Goal: Task Accomplishment & Management: Manage account settings

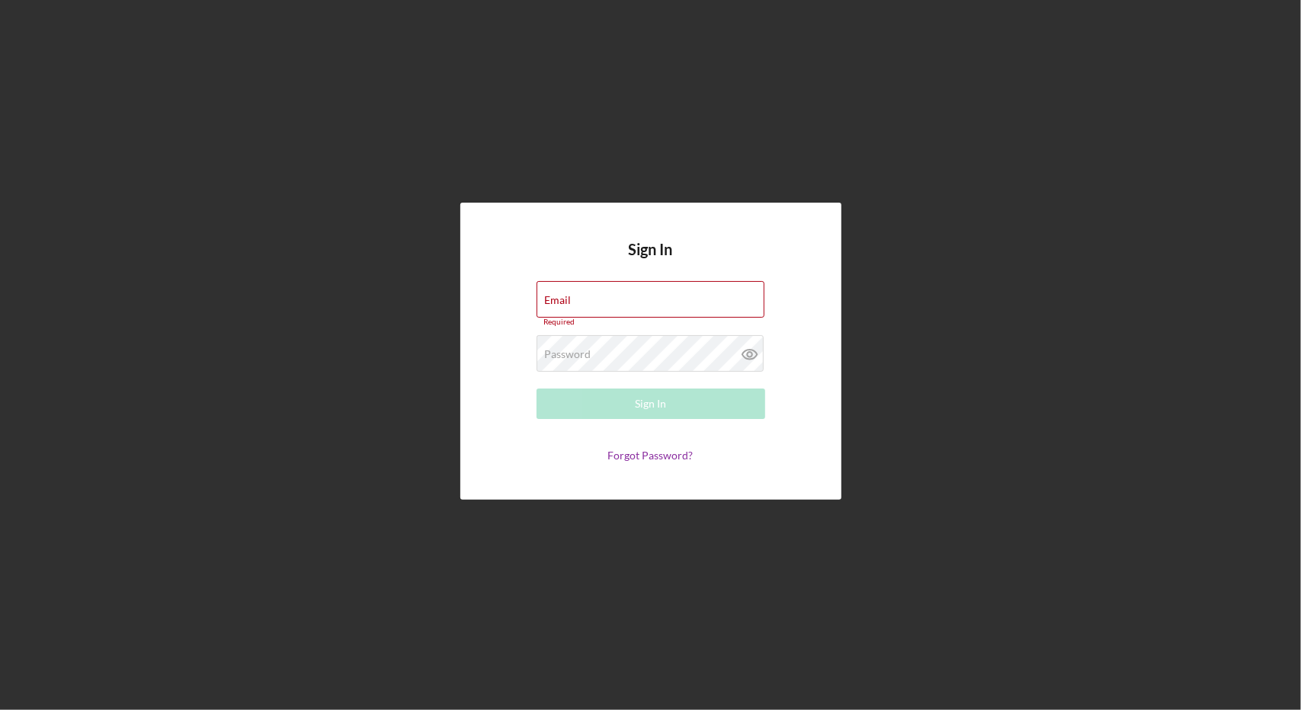
type input "[EMAIL_ADDRESS][DOMAIN_NAME]"
click at [404, 360] on div "Sign In Email [EMAIL_ADDRESS][DOMAIN_NAME] Required Password Required Sign In F…" at bounding box center [651, 351] width 1286 height 703
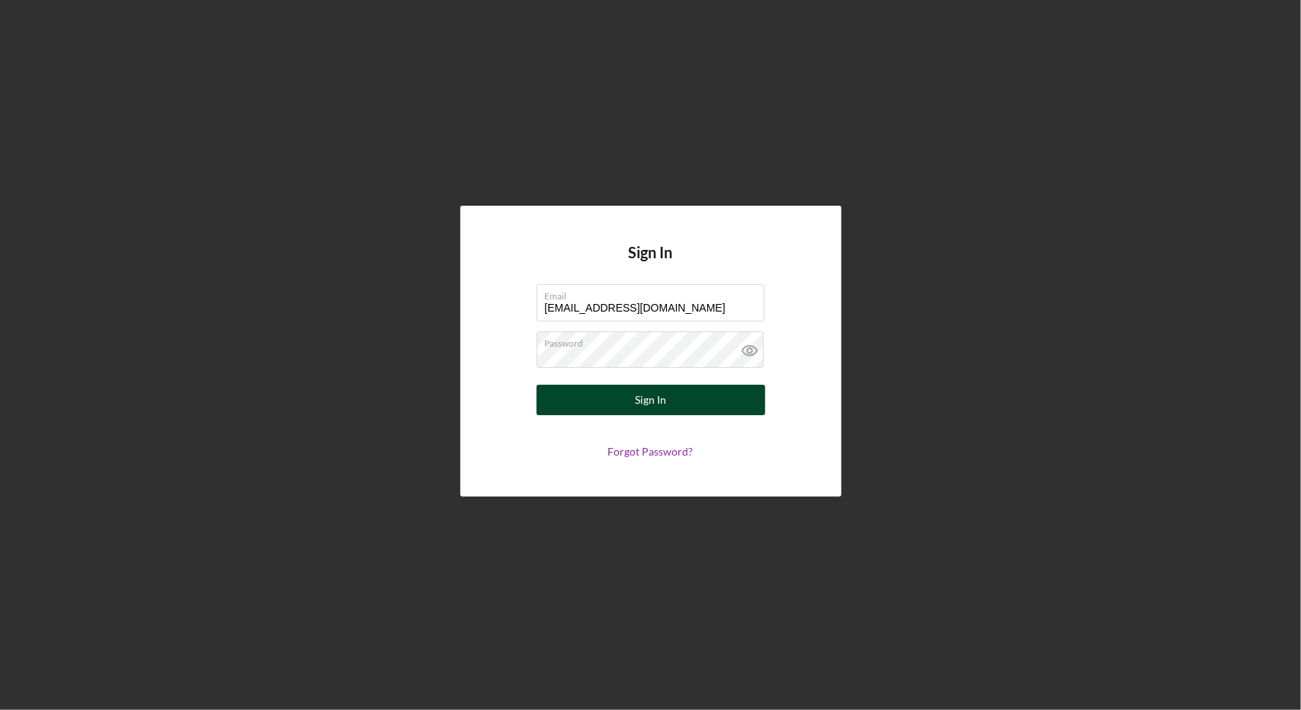
click at [649, 410] on div "Sign In" at bounding box center [650, 400] width 31 height 30
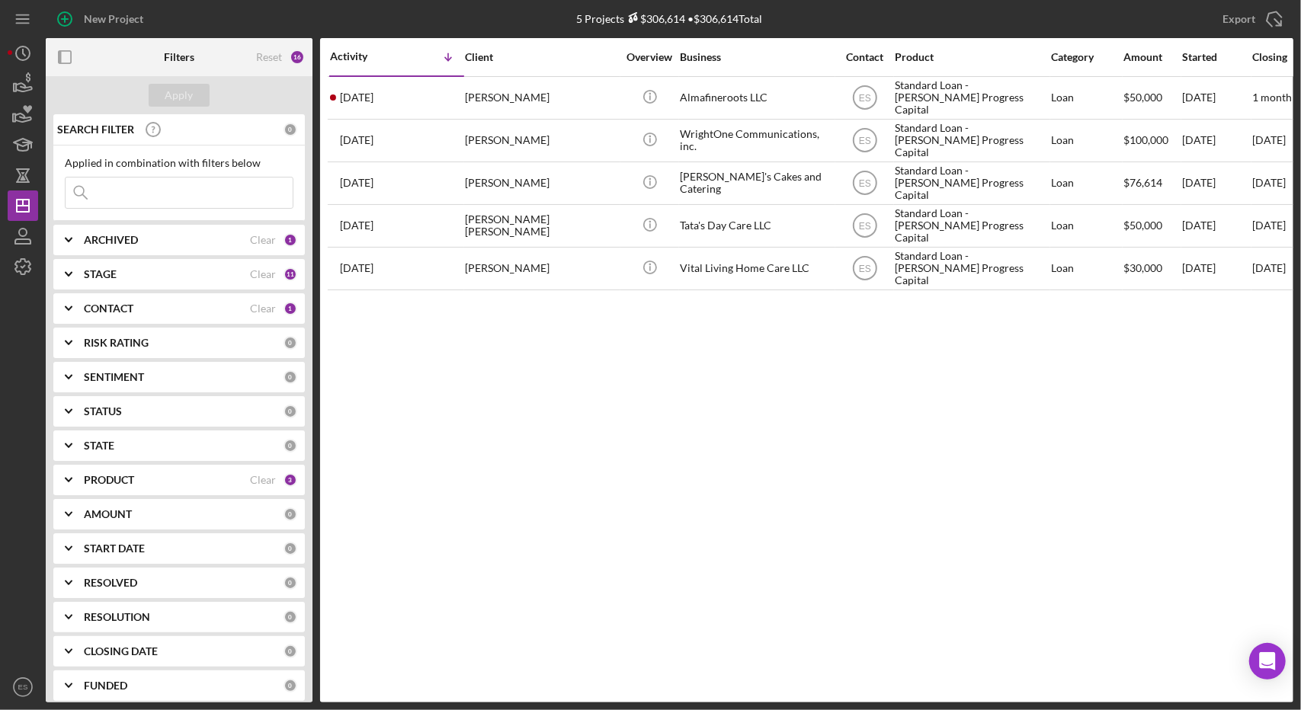
click at [541, 422] on div "Activity Icon/Table Sort Arrow Client Overview Business Contact Product Categor…" at bounding box center [806, 370] width 973 height 665
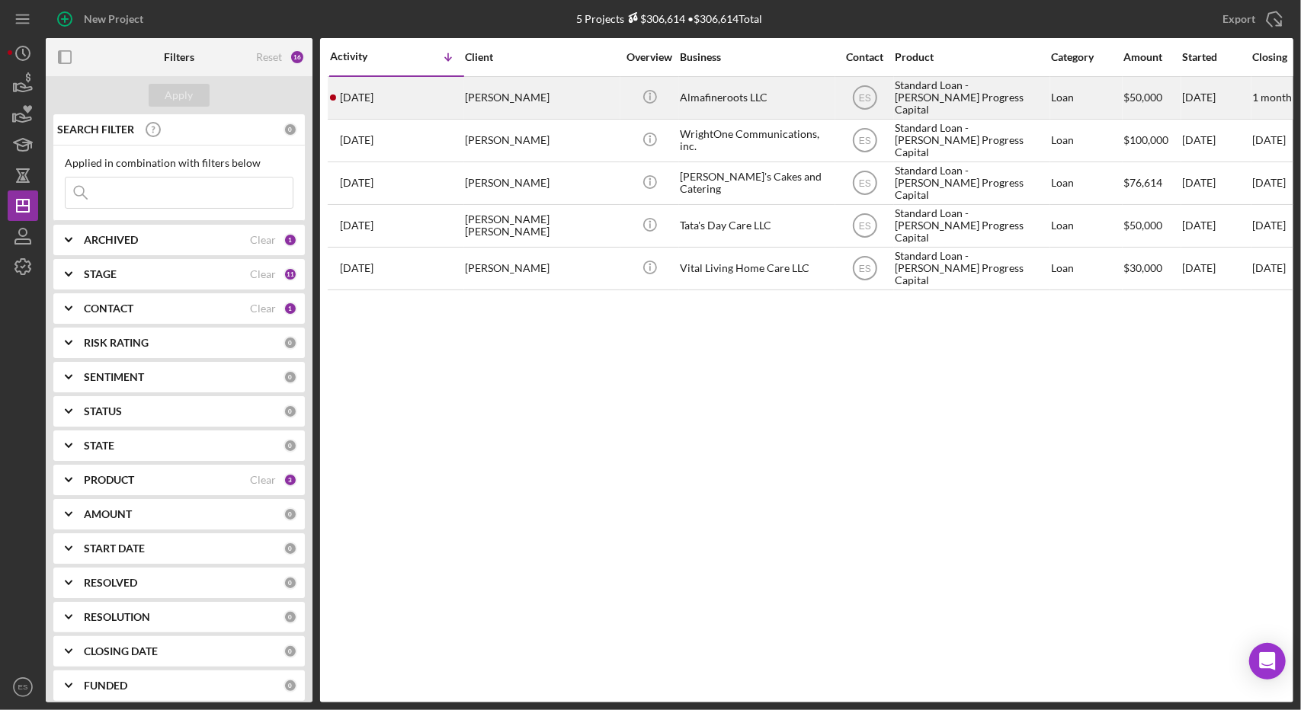
click at [770, 97] on div "Almafineroots LLC" at bounding box center [756, 98] width 152 height 40
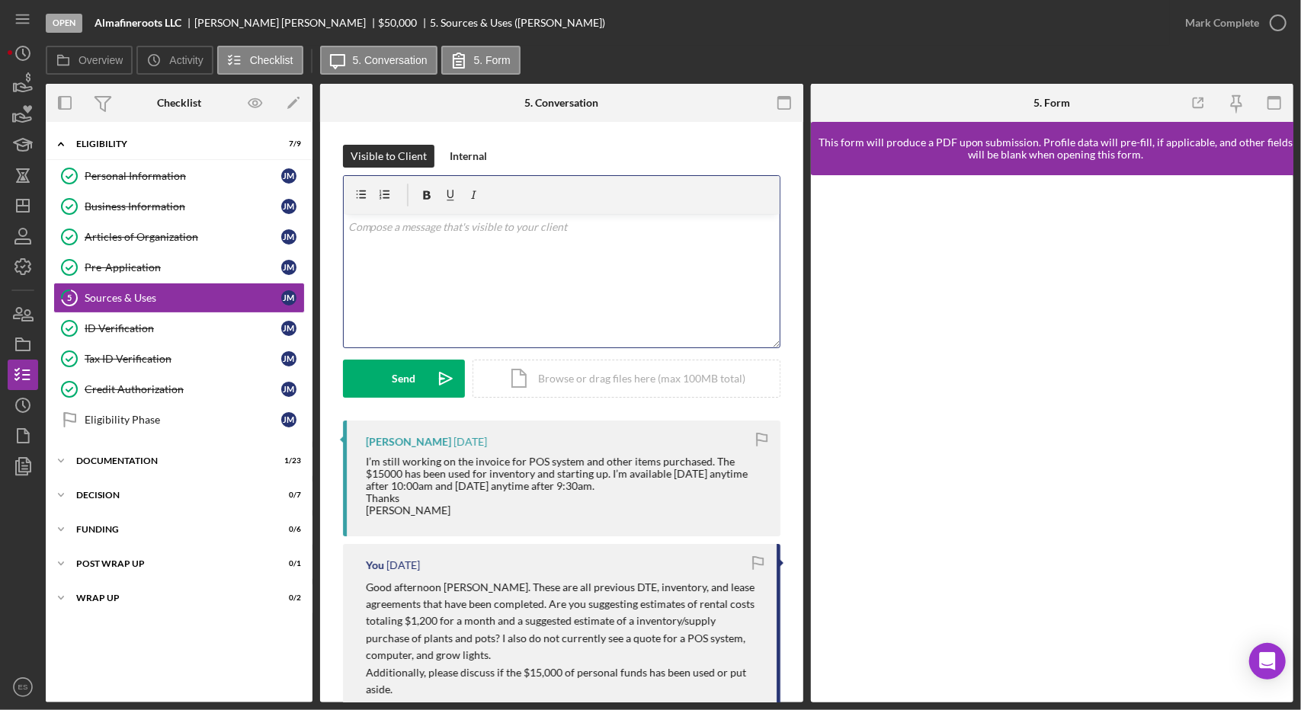
click at [639, 299] on div "v Color teal Color pink Remove color Add row above Add row below Add column bef…" at bounding box center [562, 280] width 436 height 133
click at [604, 260] on div "v Color teal Color pink Remove color Add row above Add row below Add column bef…" at bounding box center [562, 280] width 436 height 133
click at [558, 295] on div "v Color teal Color pink Remove color Add row above Add row below Add column bef…" at bounding box center [562, 280] width 436 height 133
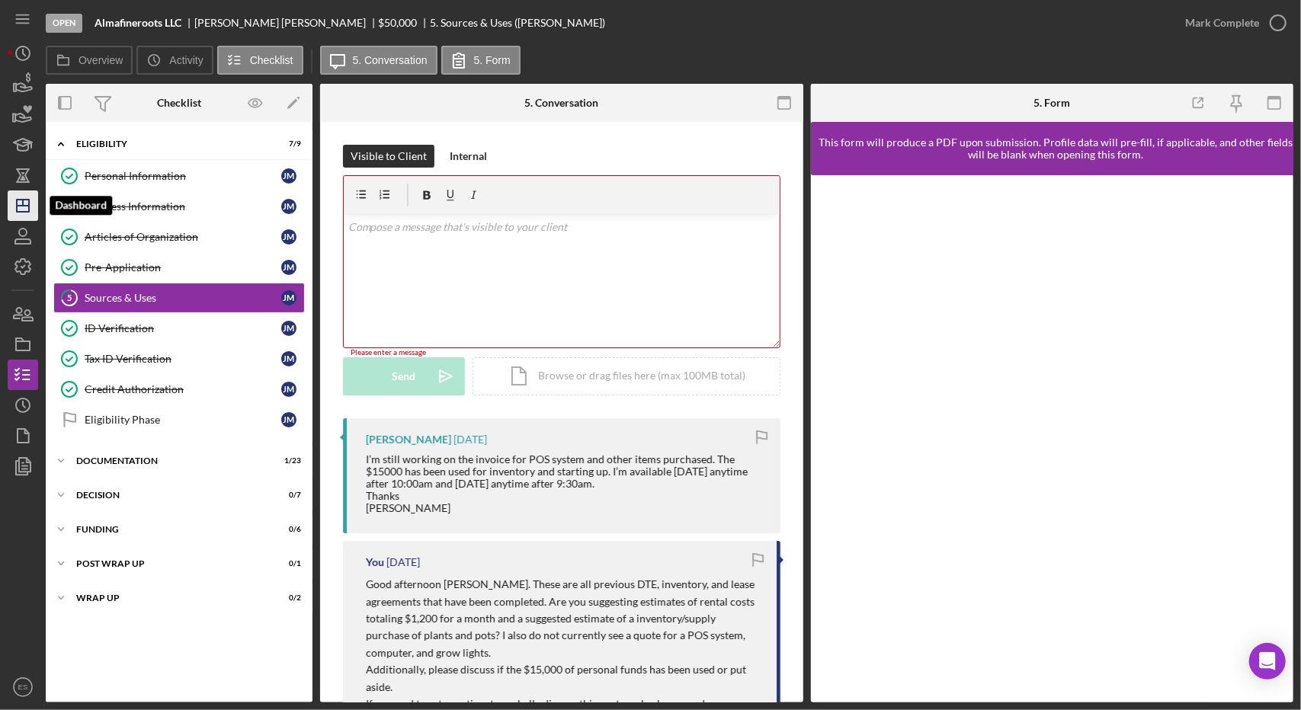
click at [20, 216] on icon "Icon/Dashboard" at bounding box center [23, 206] width 38 height 38
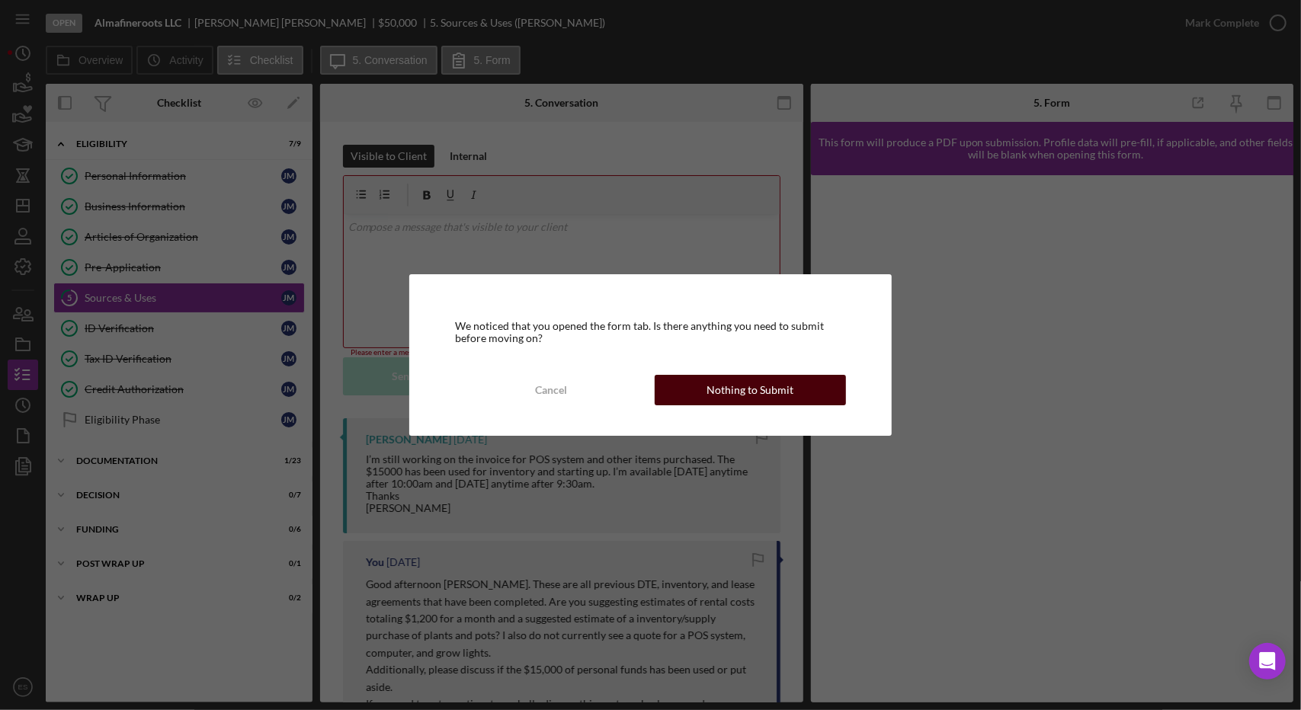
click at [716, 402] on div "Nothing to Submit" at bounding box center [750, 390] width 87 height 30
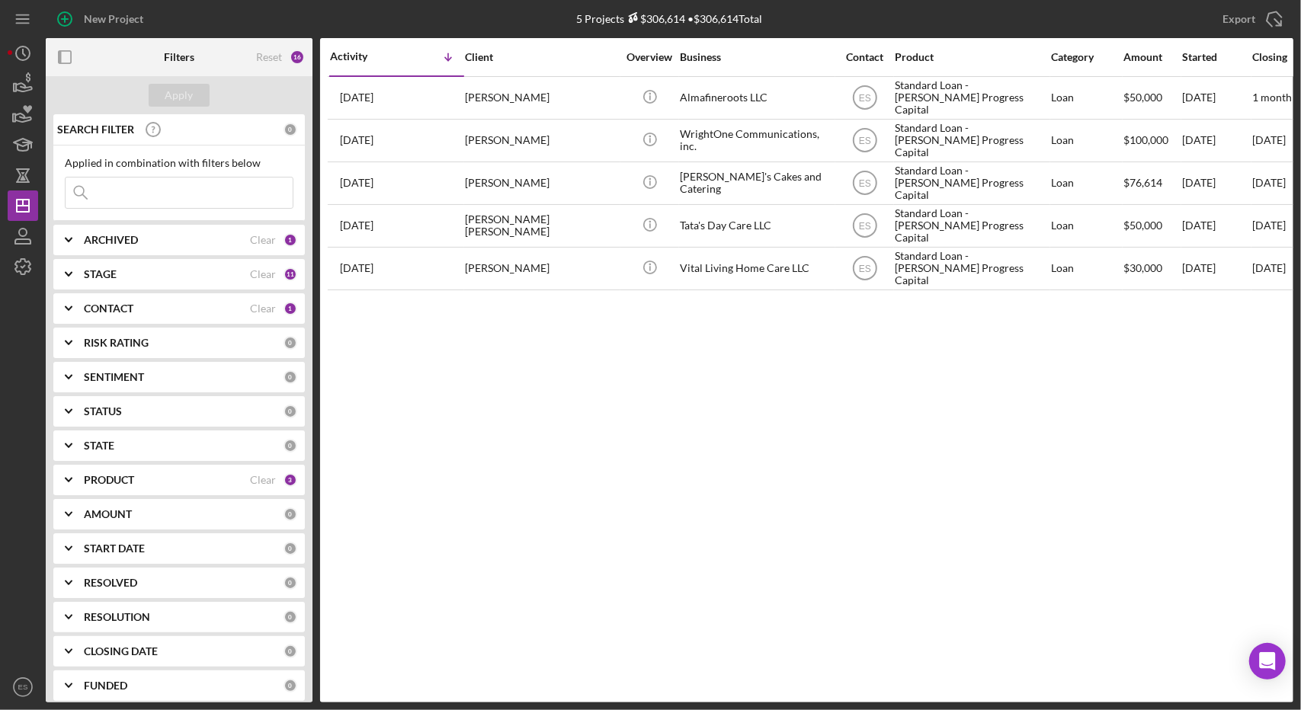
click at [113, 274] on b "STAGE" at bounding box center [100, 274] width 33 height 12
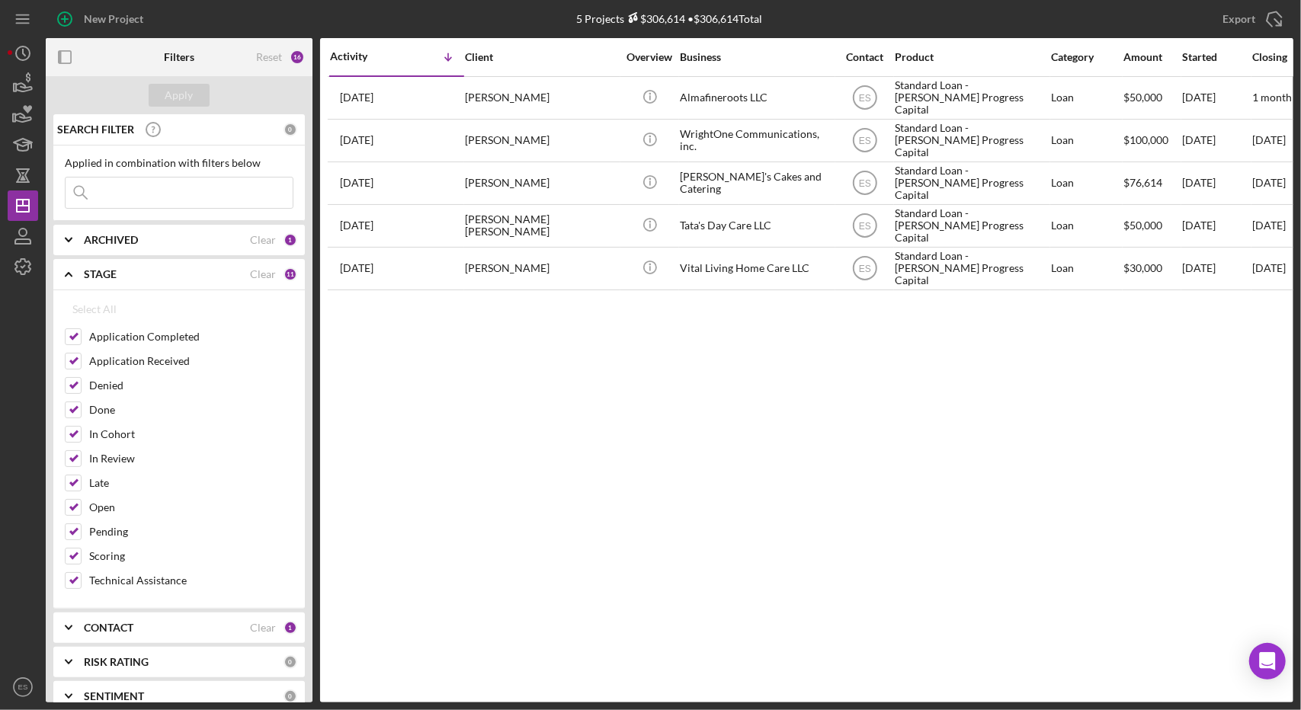
click at [117, 275] on div "STAGE" at bounding box center [167, 274] width 166 height 12
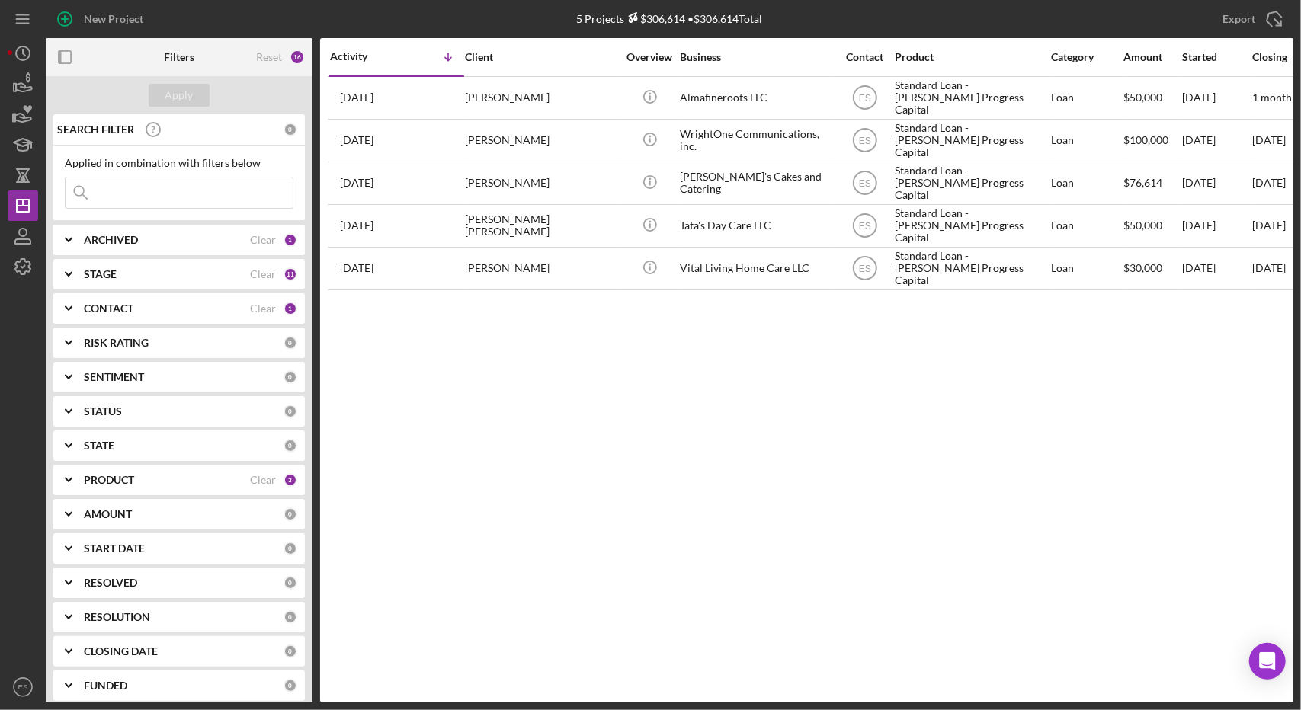
click at [104, 234] on b "ARCHIVED" at bounding box center [111, 240] width 54 height 12
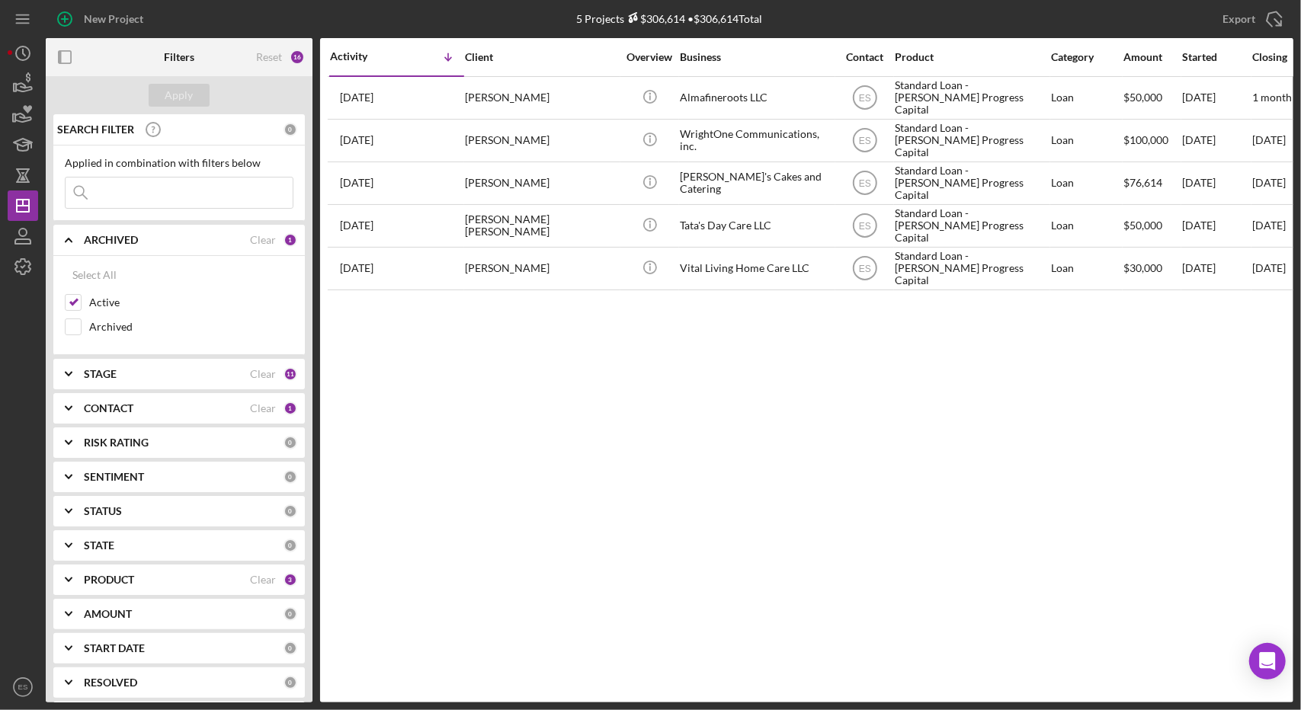
click at [110, 240] on b "ARCHIVED" at bounding box center [111, 240] width 54 height 12
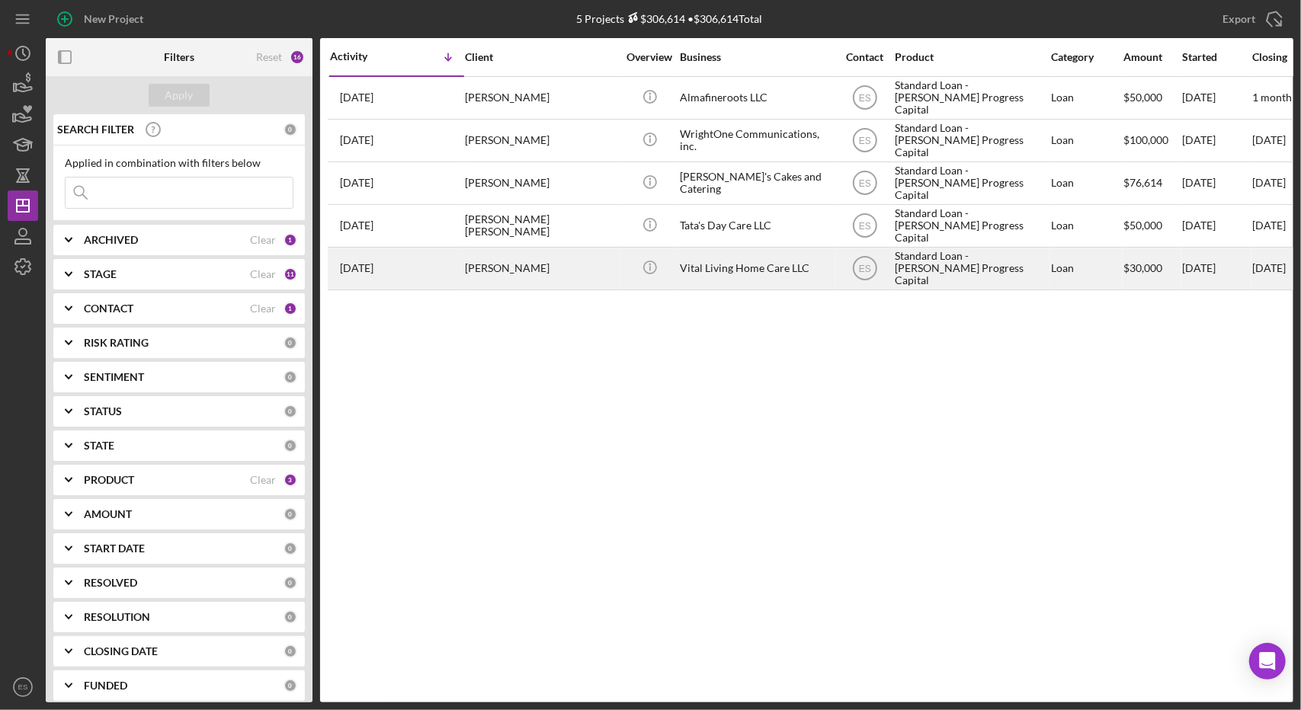
click at [792, 272] on div "Vital Living Home Care LLC" at bounding box center [756, 268] width 152 height 40
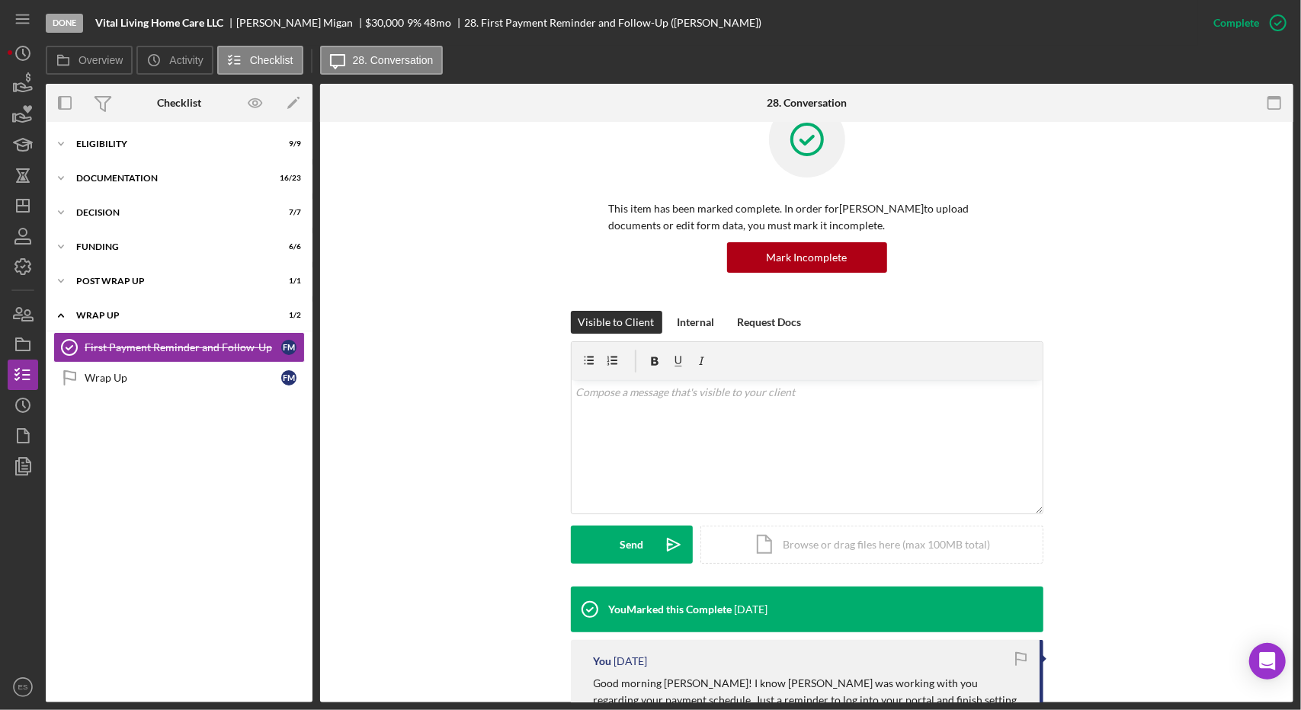
scroll to position [44, 0]
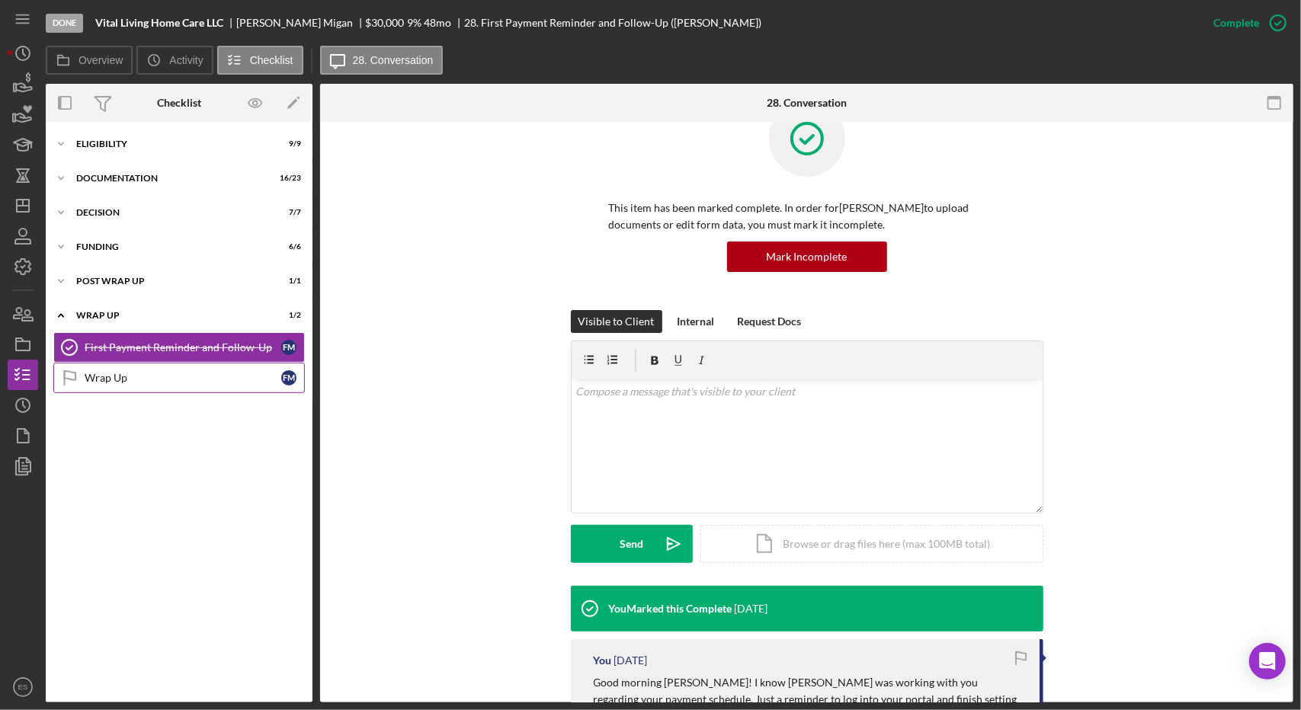
click at [117, 372] on div "Wrap Up" at bounding box center [183, 378] width 197 height 12
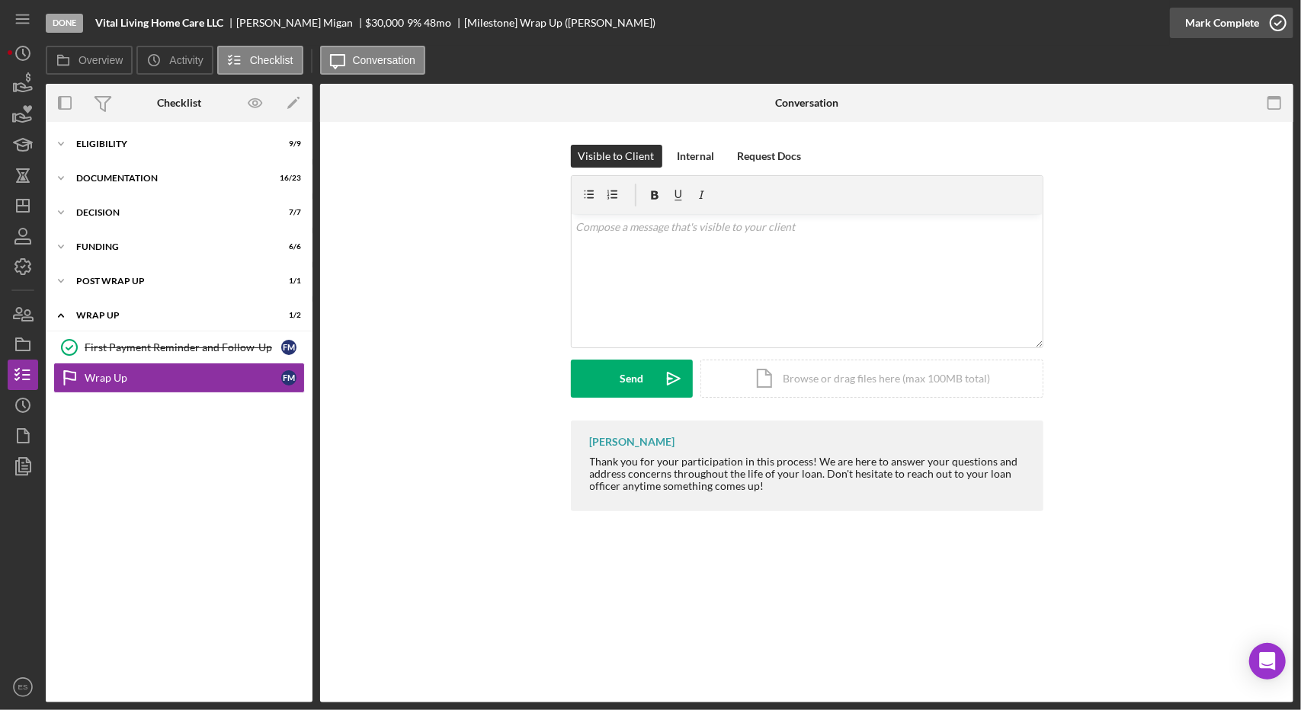
click at [1242, 26] on div "Mark Complete" at bounding box center [1222, 23] width 74 height 30
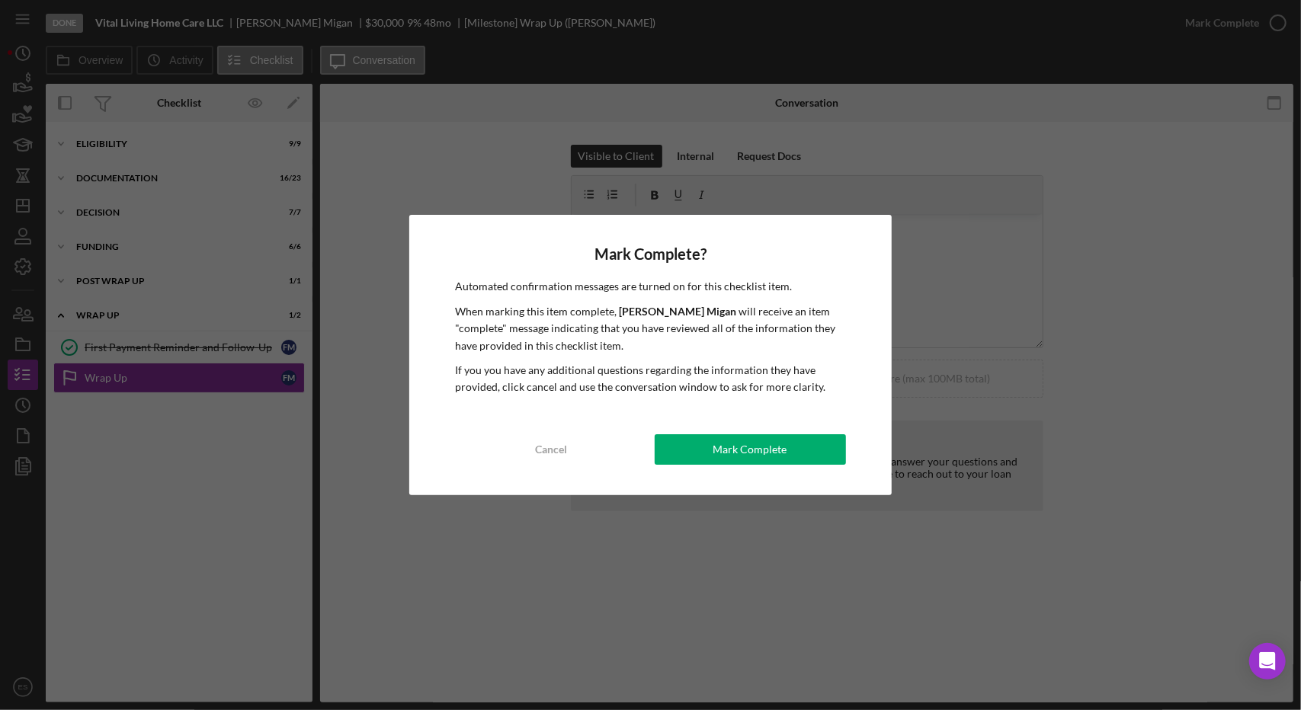
click at [801, 433] on div "Mark Complete? Automated confirmation messages are turned on for this checklist…" at bounding box center [650, 355] width 482 height 280
click at [773, 446] on div "Mark Complete" at bounding box center [750, 449] width 74 height 30
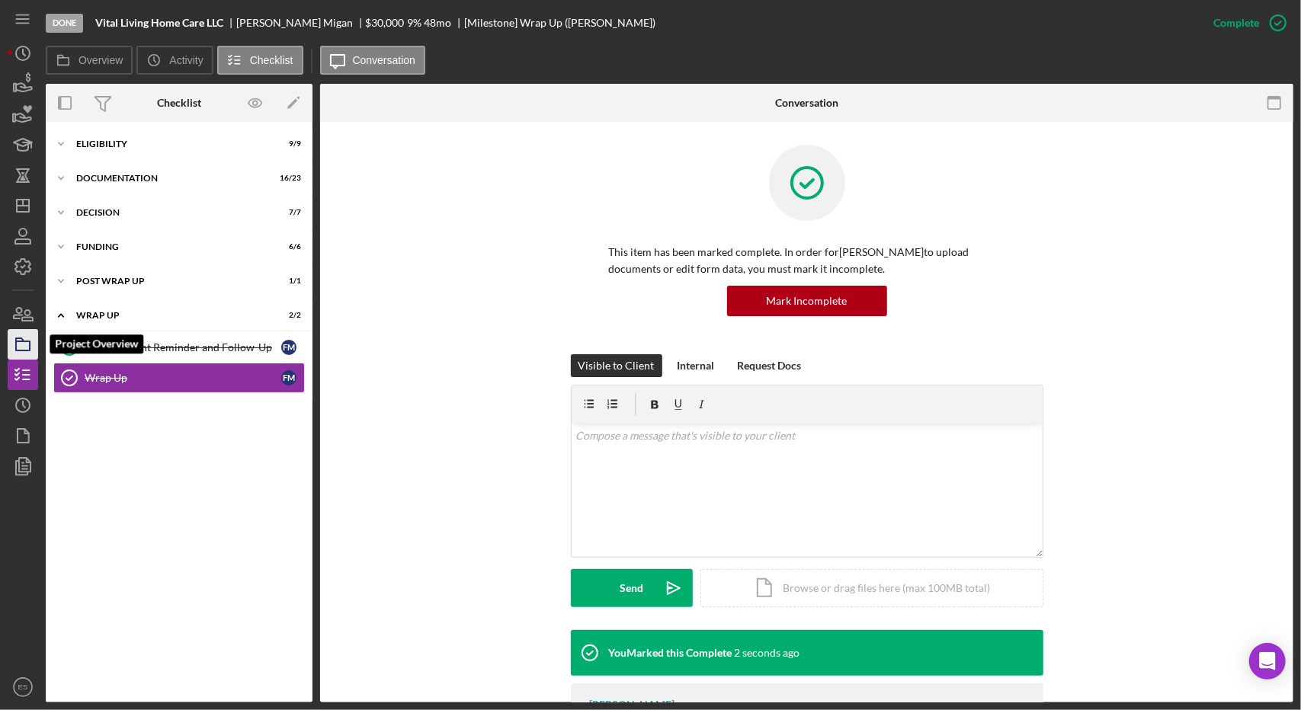
click at [26, 341] on rect "button" at bounding box center [23, 345] width 14 height 9
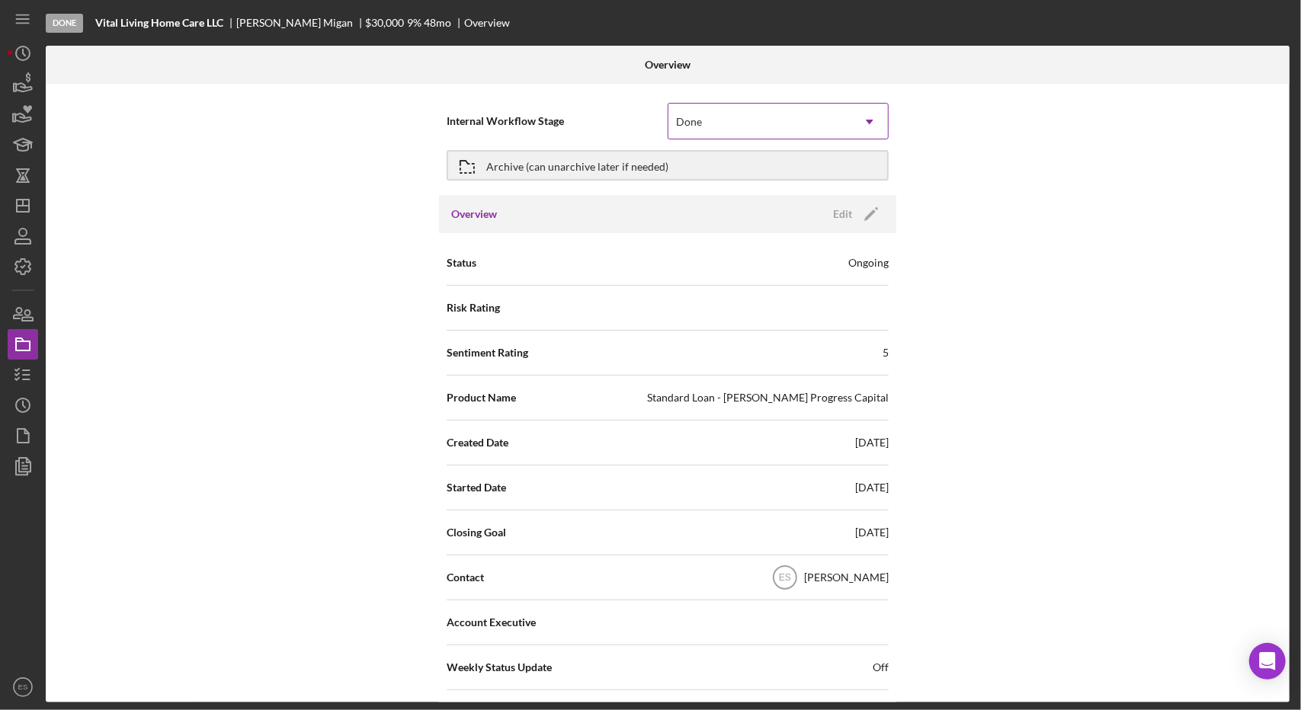
click at [751, 120] on div "Done" at bounding box center [759, 121] width 183 height 35
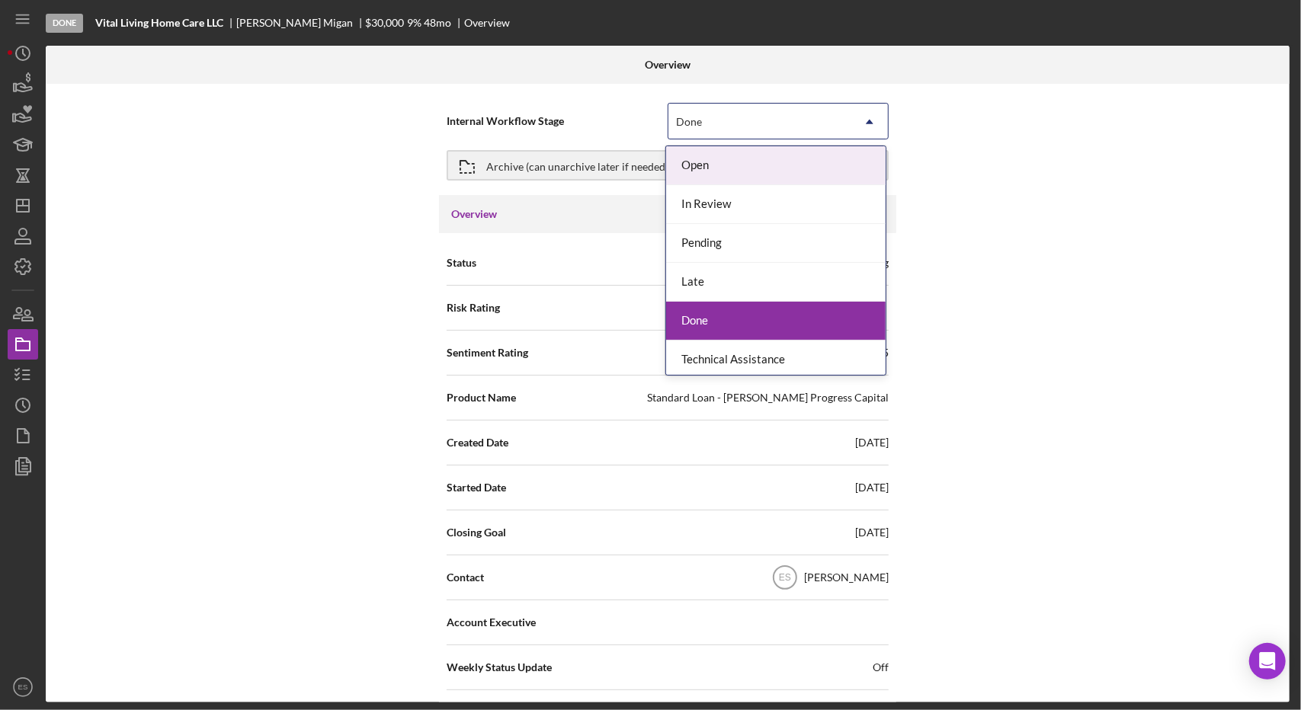
click at [1067, 222] on div "Internal Workflow Stage 6 results available. Use Up and Down to choose options,…" at bounding box center [668, 393] width 1244 height 619
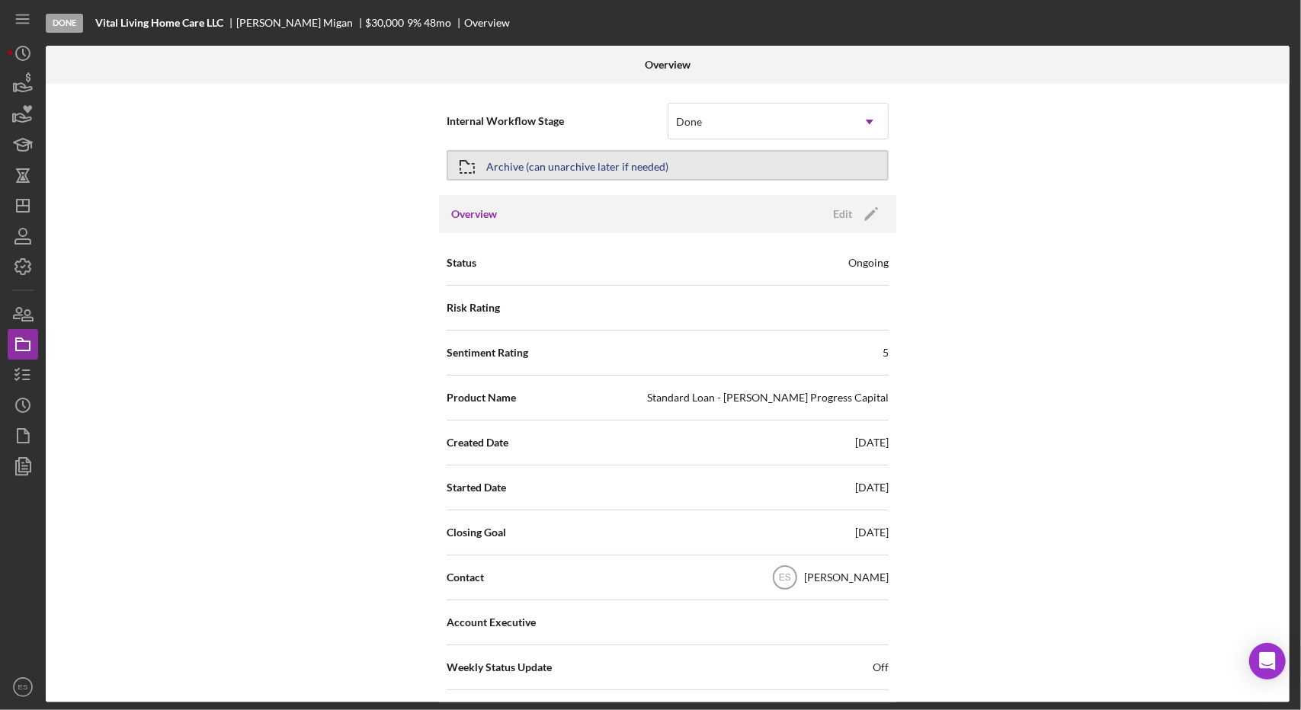
click at [549, 161] on div "Archive (can unarchive later if needed)" at bounding box center [577, 165] width 182 height 27
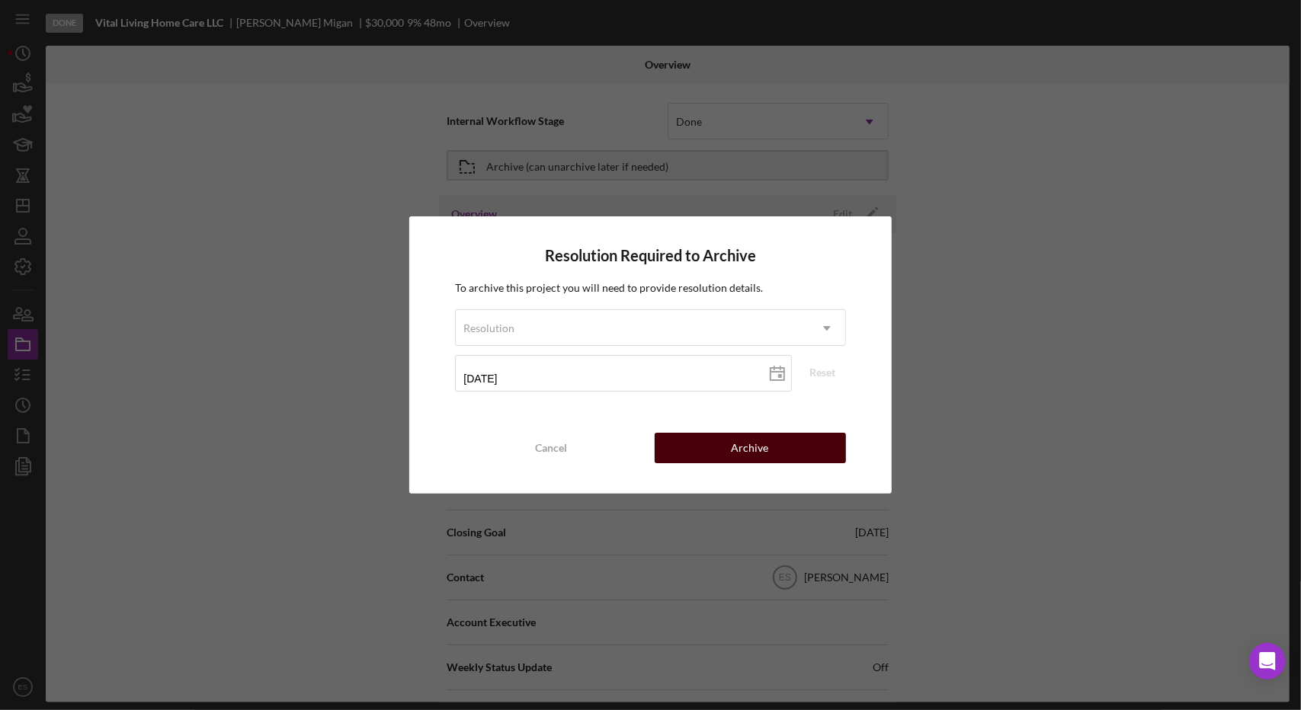
click at [710, 441] on button "Archive" at bounding box center [750, 448] width 191 height 30
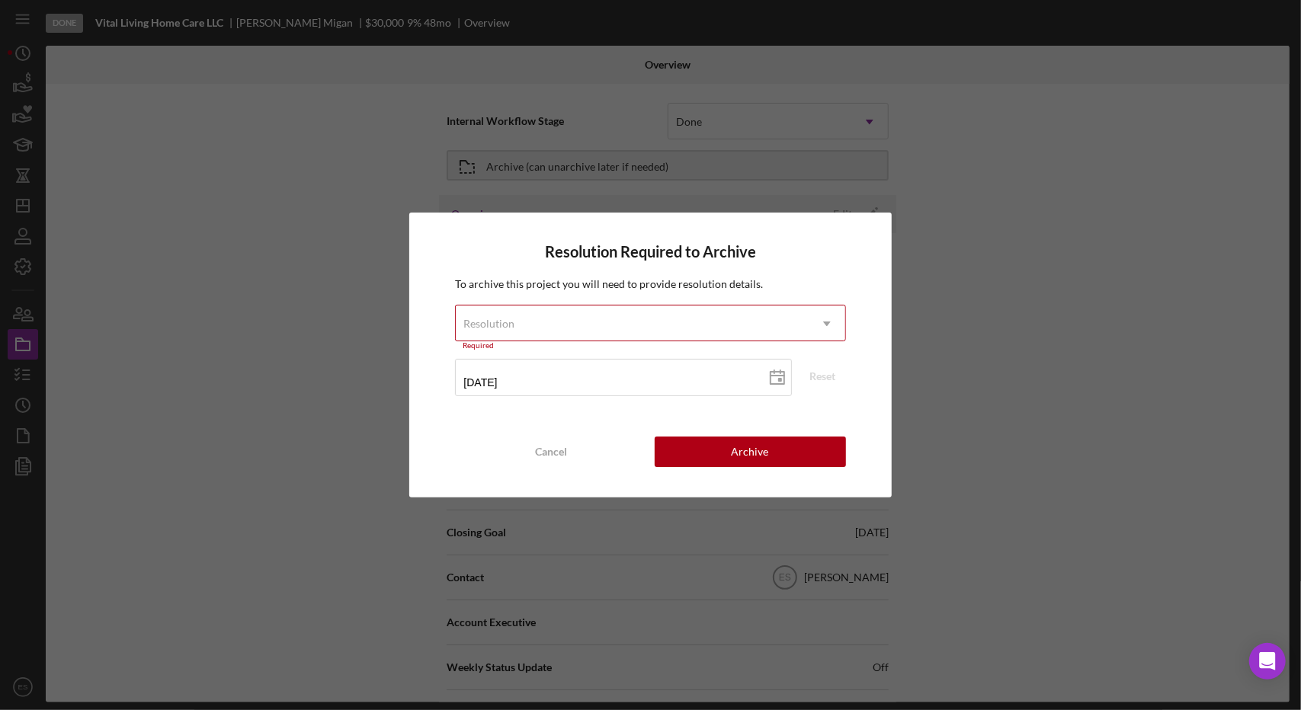
click at [558, 325] on div "Resolution" at bounding box center [632, 323] width 352 height 35
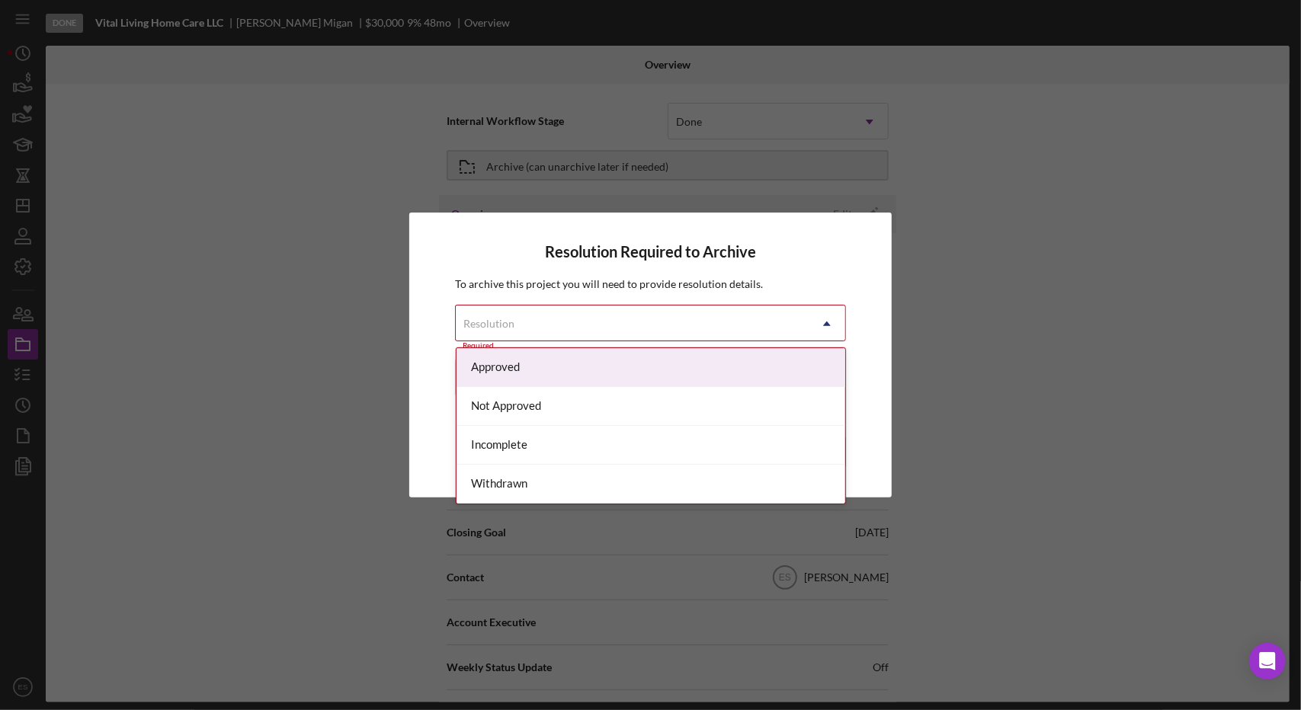
click at [501, 370] on div "Approved" at bounding box center [651, 367] width 389 height 39
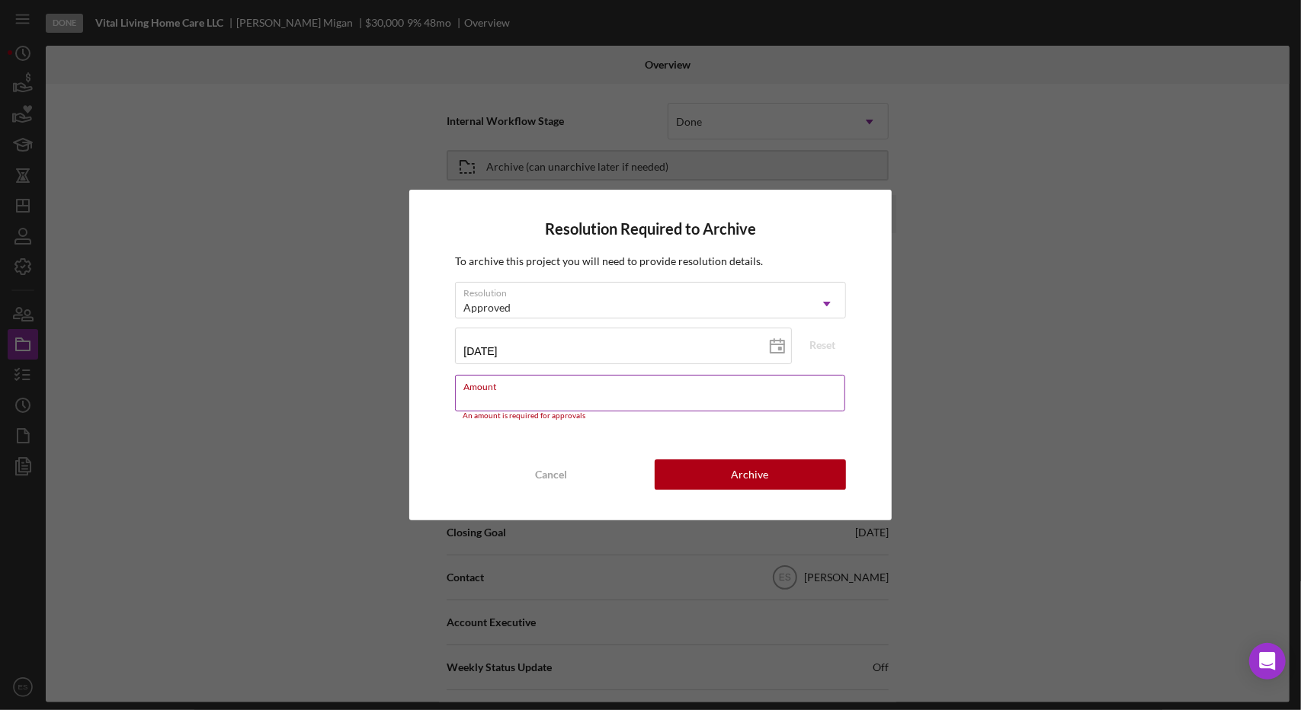
click at [641, 393] on input "Amount" at bounding box center [649, 393] width 389 height 37
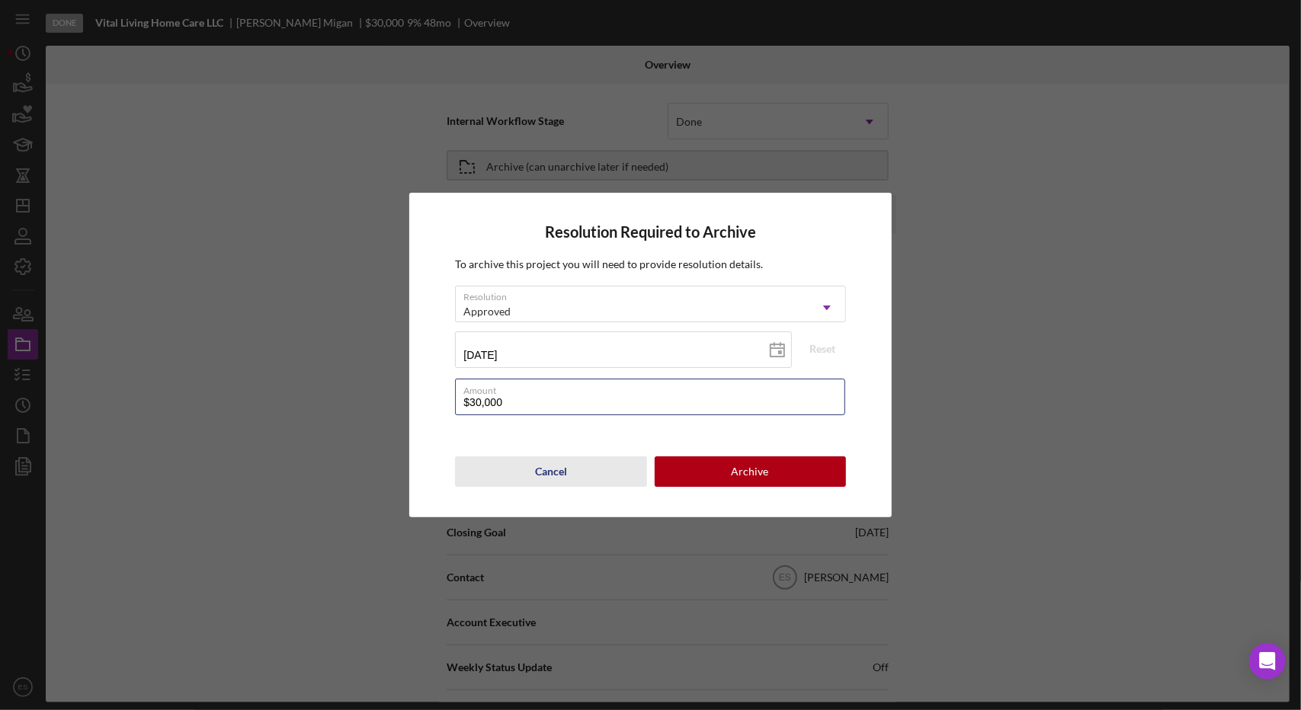
type input "$30,000"
click at [457, 460] on div "Cancel Archive" at bounding box center [650, 472] width 390 height 30
click at [442, 432] on div "Resolution Required to Archive To archive this project you will need to provide…" at bounding box center [650, 355] width 482 height 324
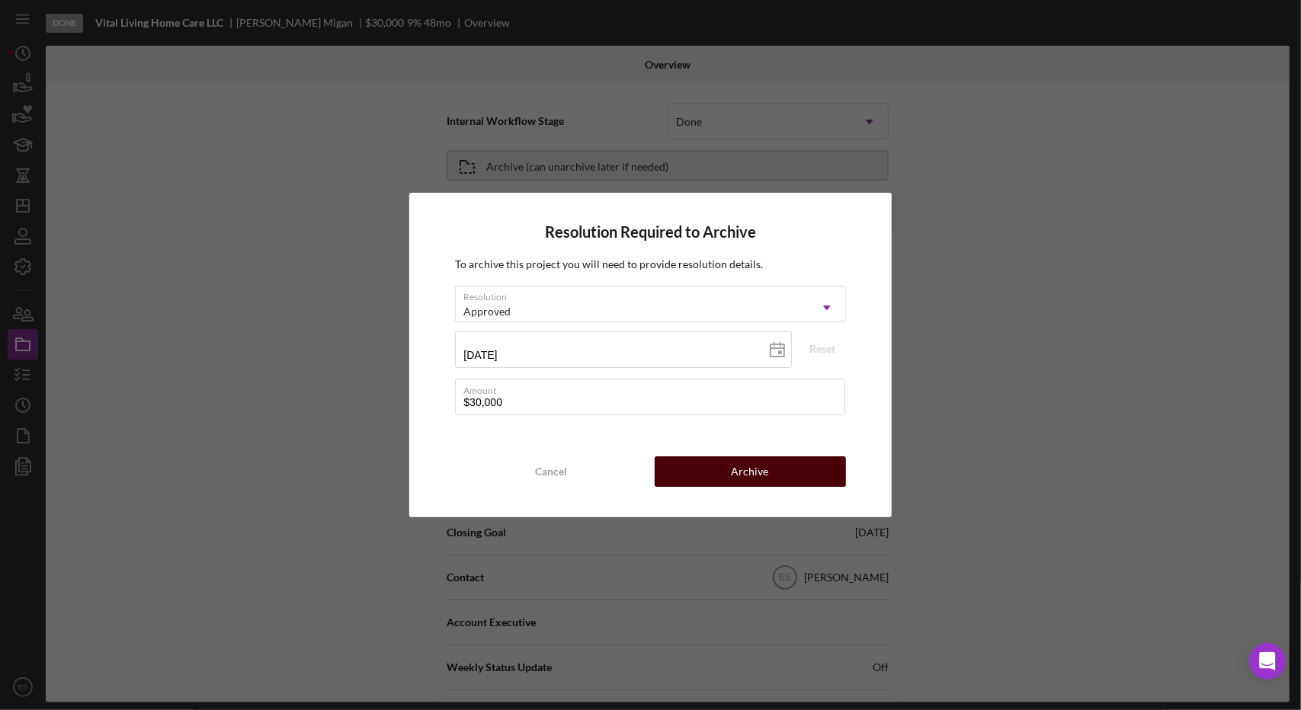
click at [753, 466] on div "Archive" at bounding box center [750, 472] width 37 height 30
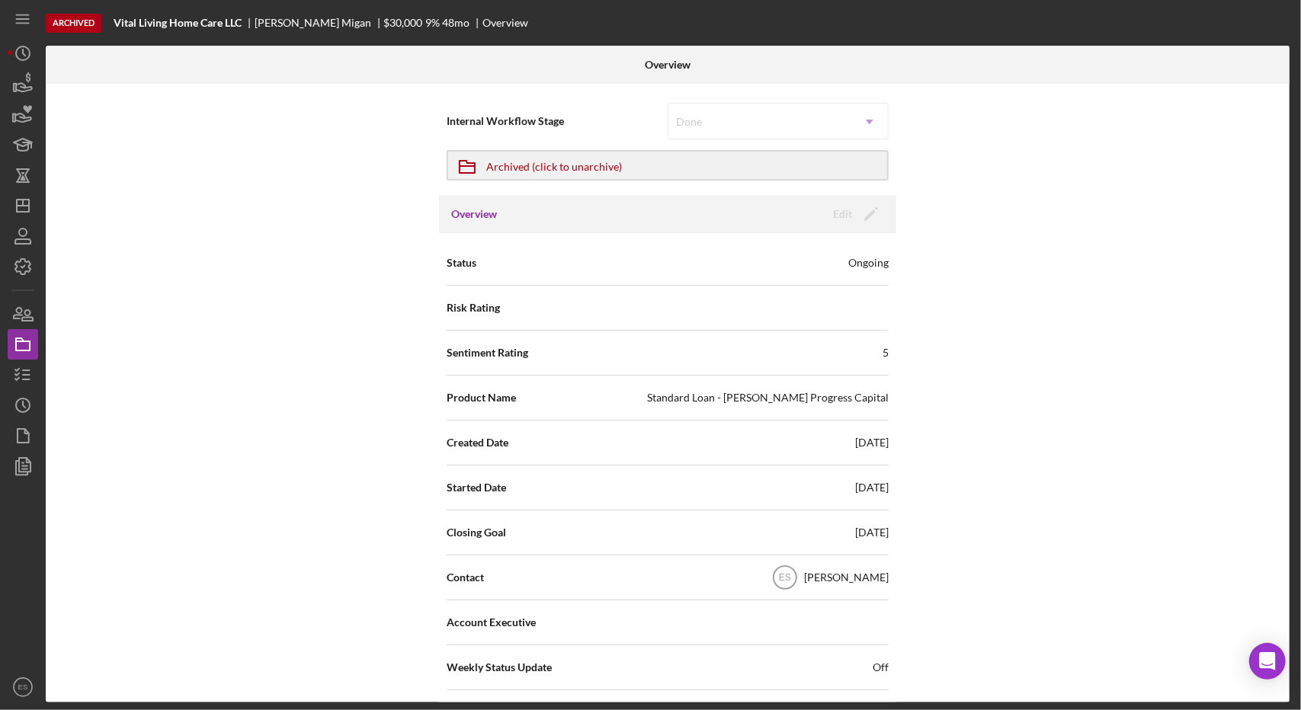
click at [43, 204] on nav "Icon/Menu Icon/Dashboard Dashboard Navigation Divider Mobile Checklist Icon/Ove…" at bounding box center [27, 351] width 38 height 703
click at [40, 203] on nav "Icon/Menu Icon/Dashboard Dashboard Navigation Divider Mobile Checklist Icon/Ove…" at bounding box center [27, 351] width 38 height 703
click at [27, 202] on icon "Icon/Dashboard" at bounding box center [23, 206] width 38 height 38
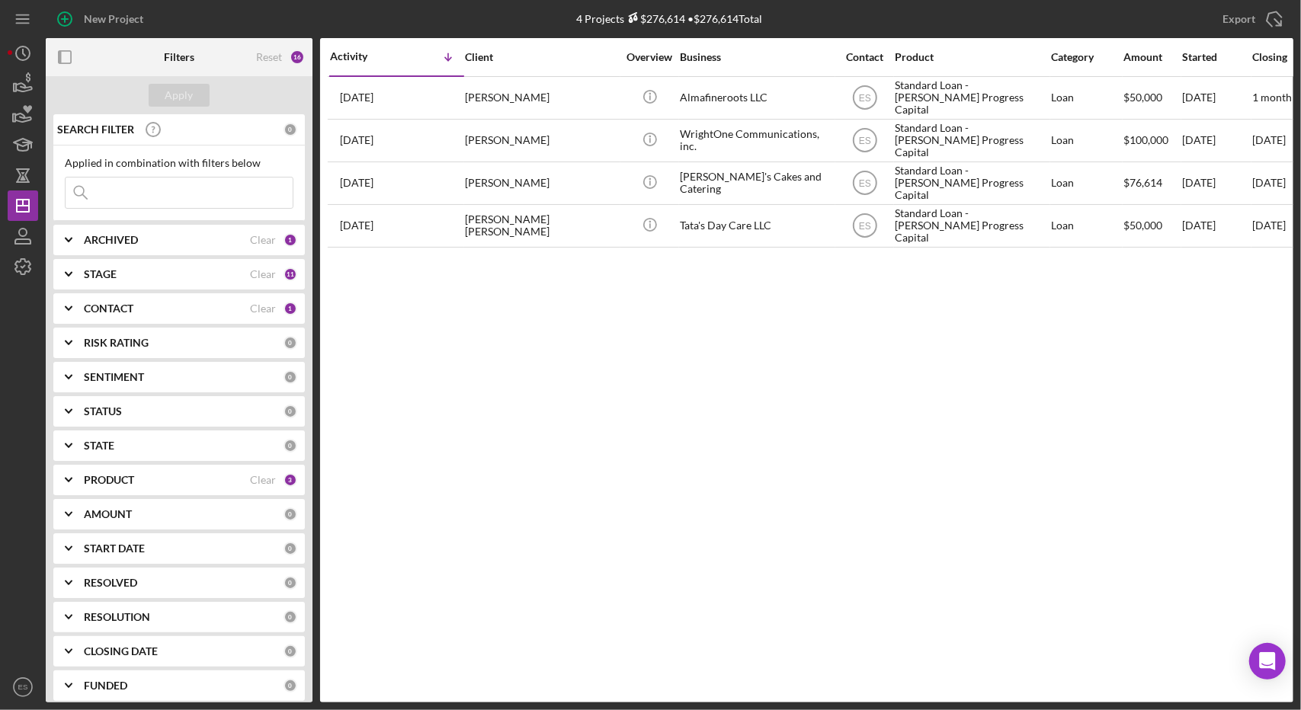
click at [529, 360] on div "Activity Icon/Table Sort Arrow Client Overview Business Contact Product Categor…" at bounding box center [806, 370] width 973 height 665
click at [154, 478] on div "PRODUCT" at bounding box center [167, 480] width 166 height 12
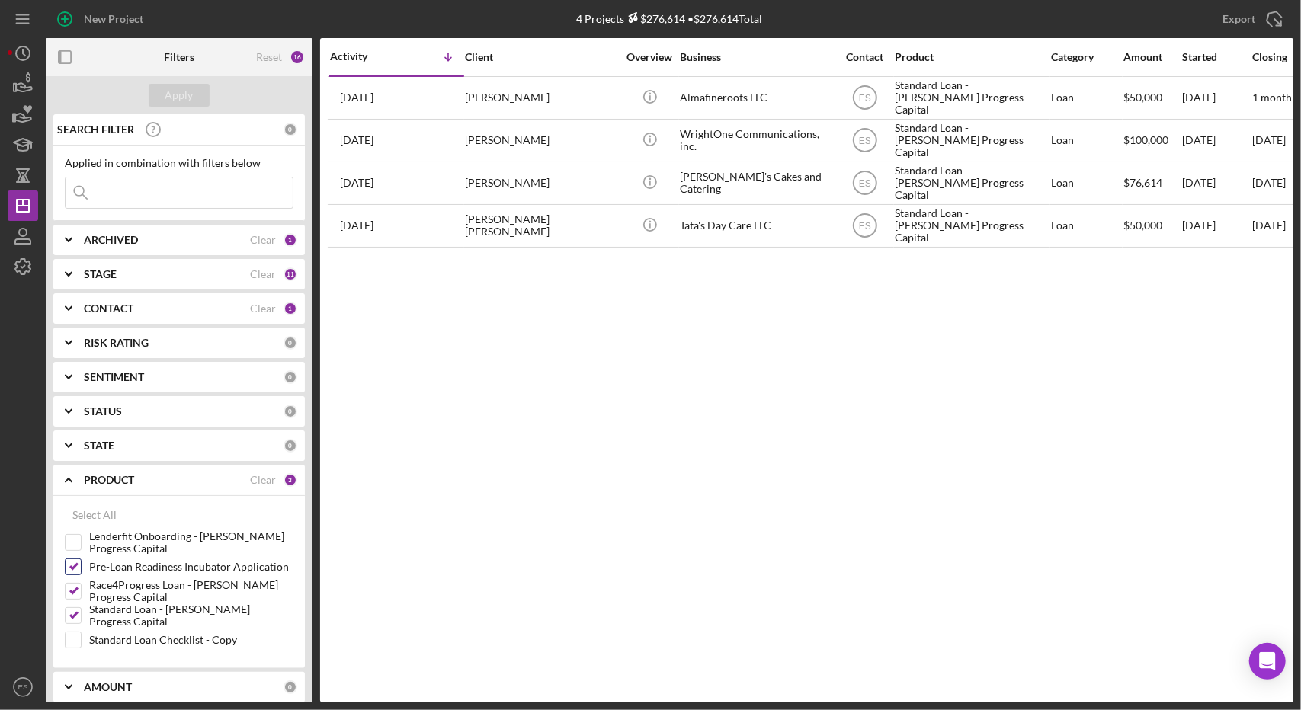
click at [75, 563] on input "Pre-Loan Readiness Incubator Application" at bounding box center [73, 566] width 15 height 15
checkbox input "false"
click at [160, 100] on button "Apply" at bounding box center [179, 95] width 61 height 23
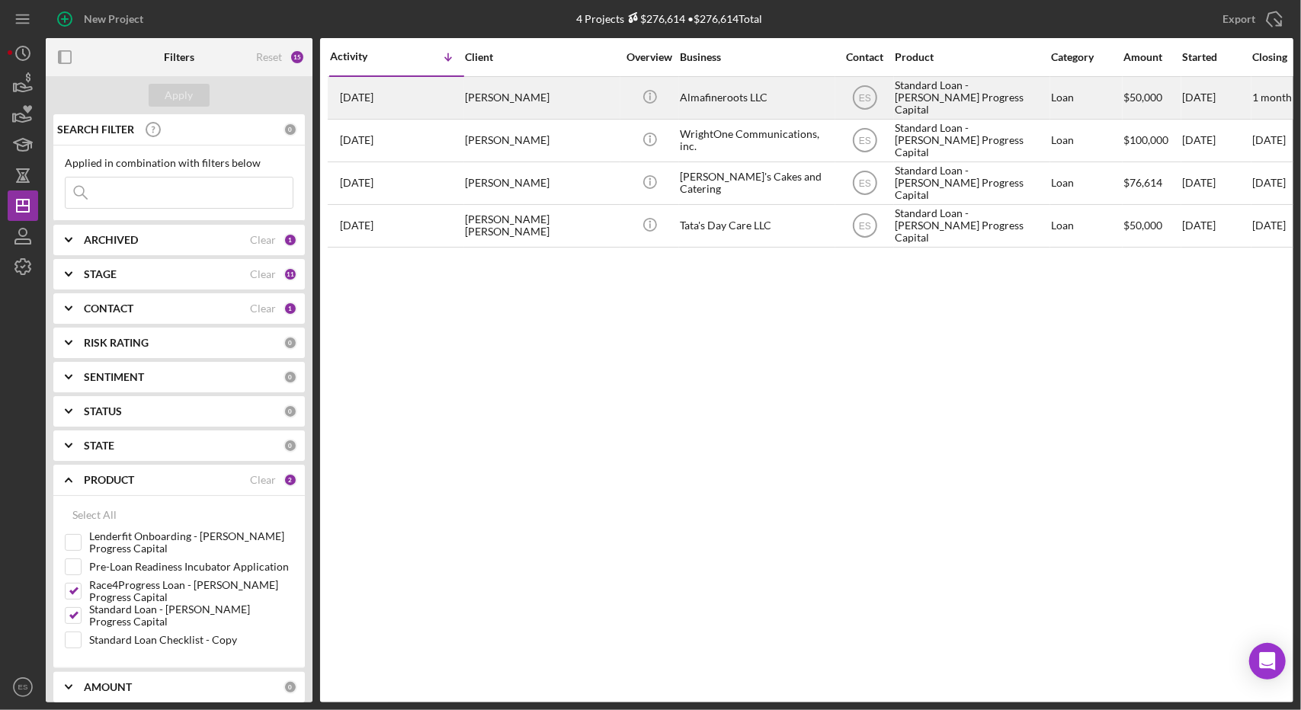
click at [794, 98] on div "Almafineroots LLC" at bounding box center [756, 98] width 152 height 40
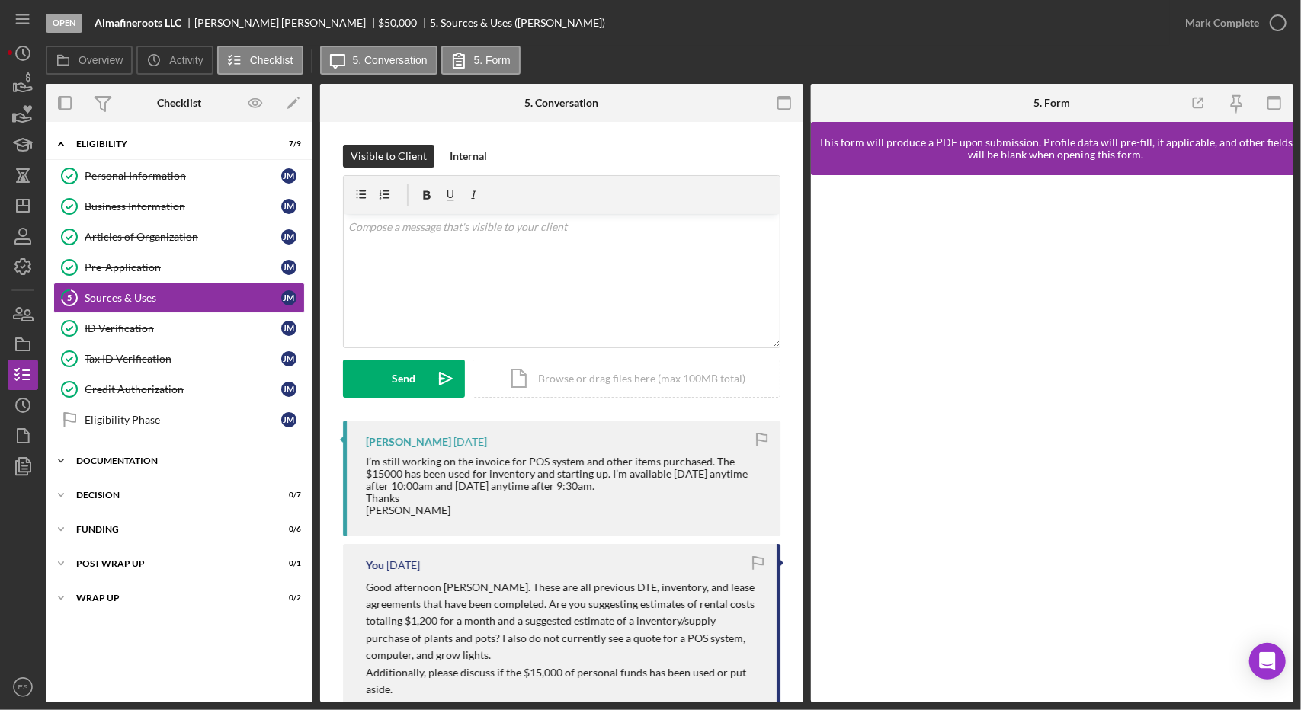
click at [134, 457] on div "Documentation" at bounding box center [184, 461] width 217 height 9
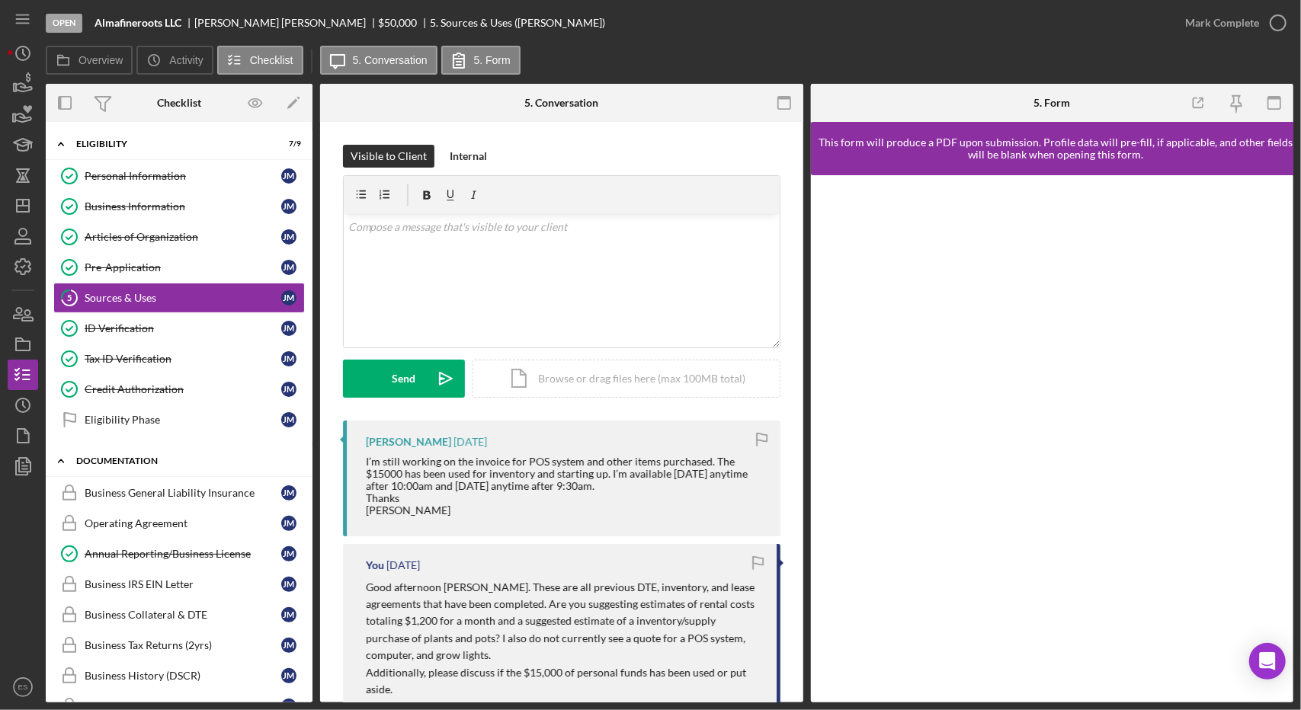
click at [140, 457] on div "Documentation" at bounding box center [184, 461] width 217 height 9
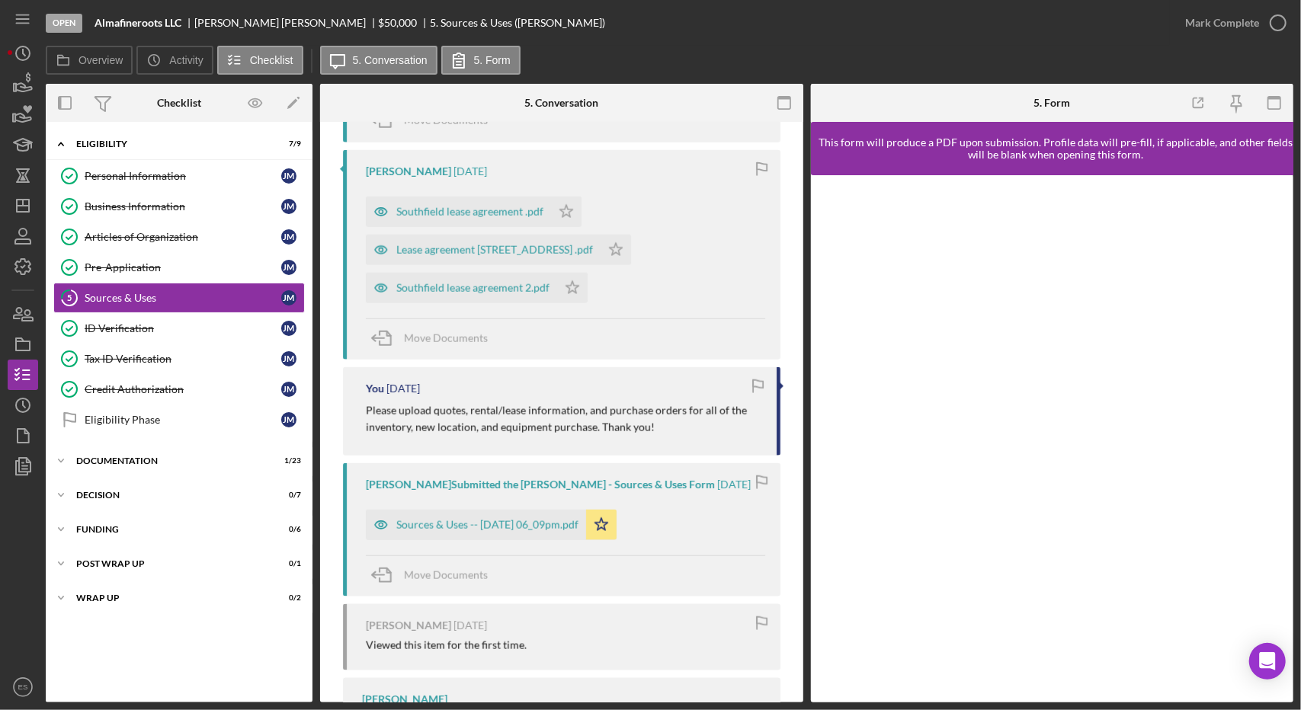
scroll to position [1503, 0]
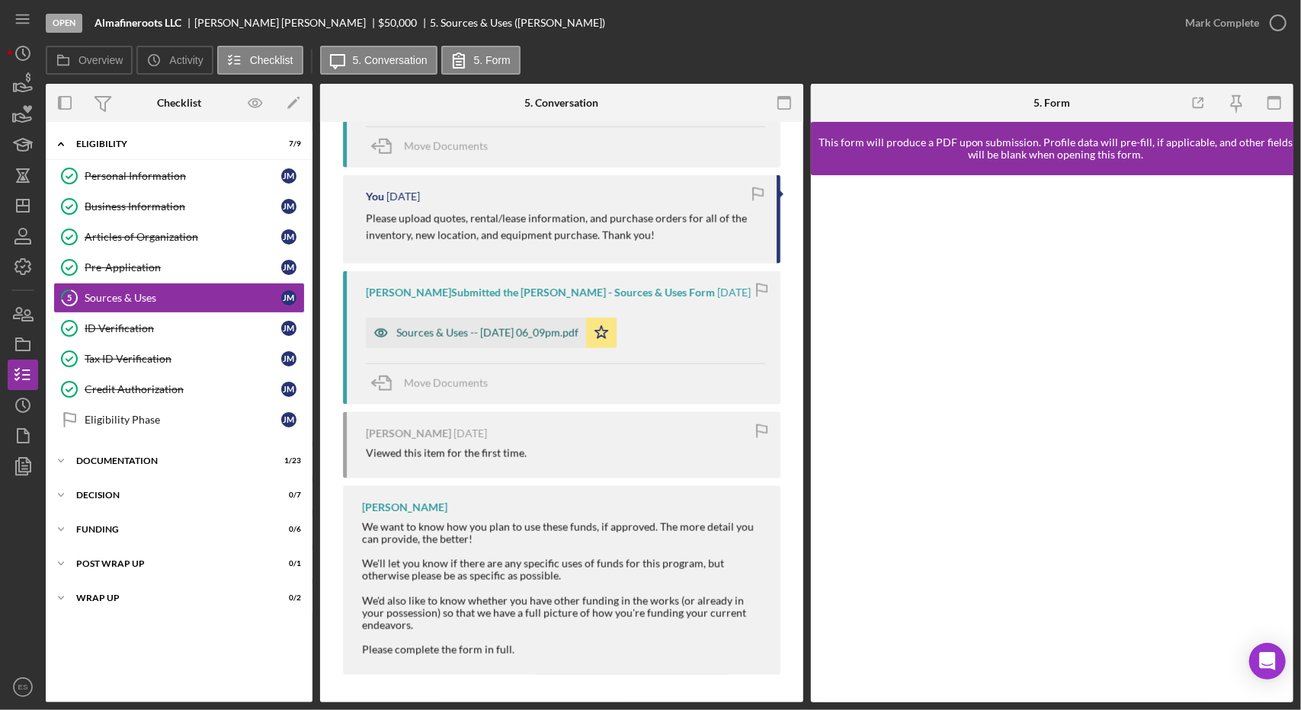
click at [433, 319] on div "Sources & Uses -- [DATE] 06_09pm.pdf" at bounding box center [476, 333] width 220 height 30
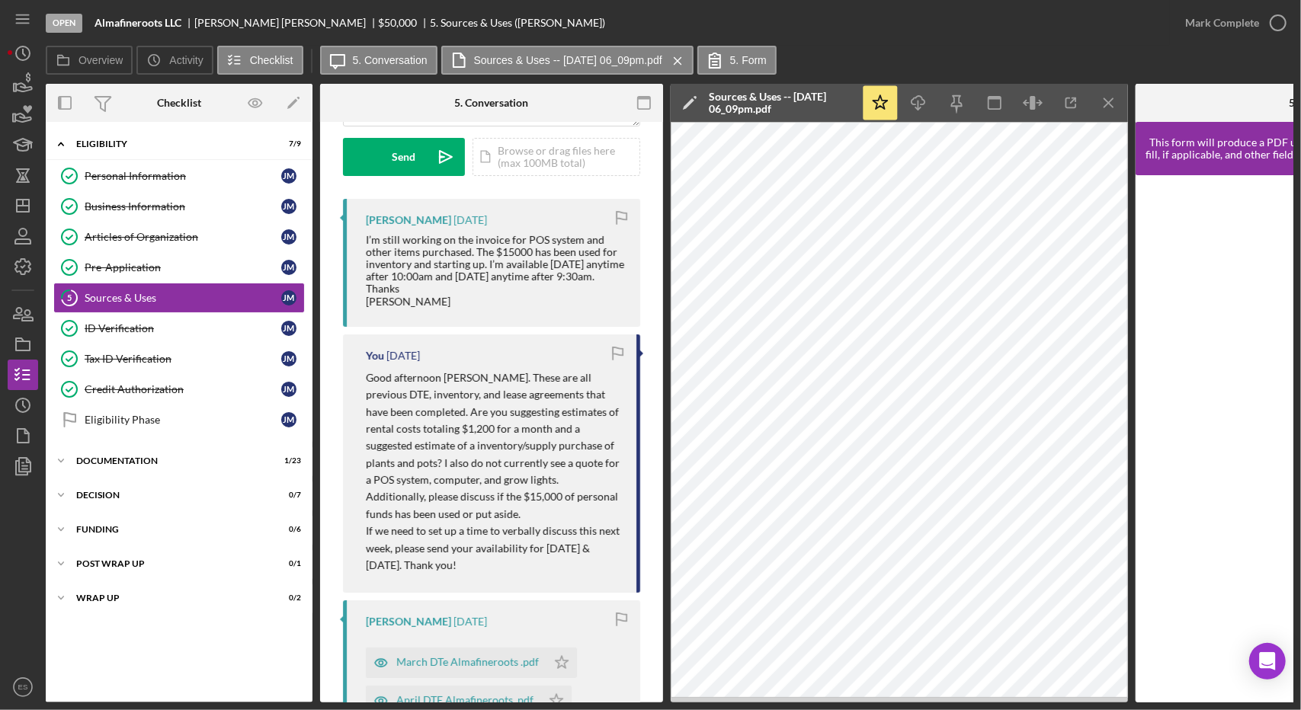
scroll to position [221, 0]
click at [0, 582] on div "Open Almafineroots LLC [PERSON_NAME] $50,000 $50,000 5. Sources & Uses ([PERSON…" at bounding box center [650, 355] width 1301 height 710
click at [32, 301] on icon "button" at bounding box center [23, 314] width 38 height 38
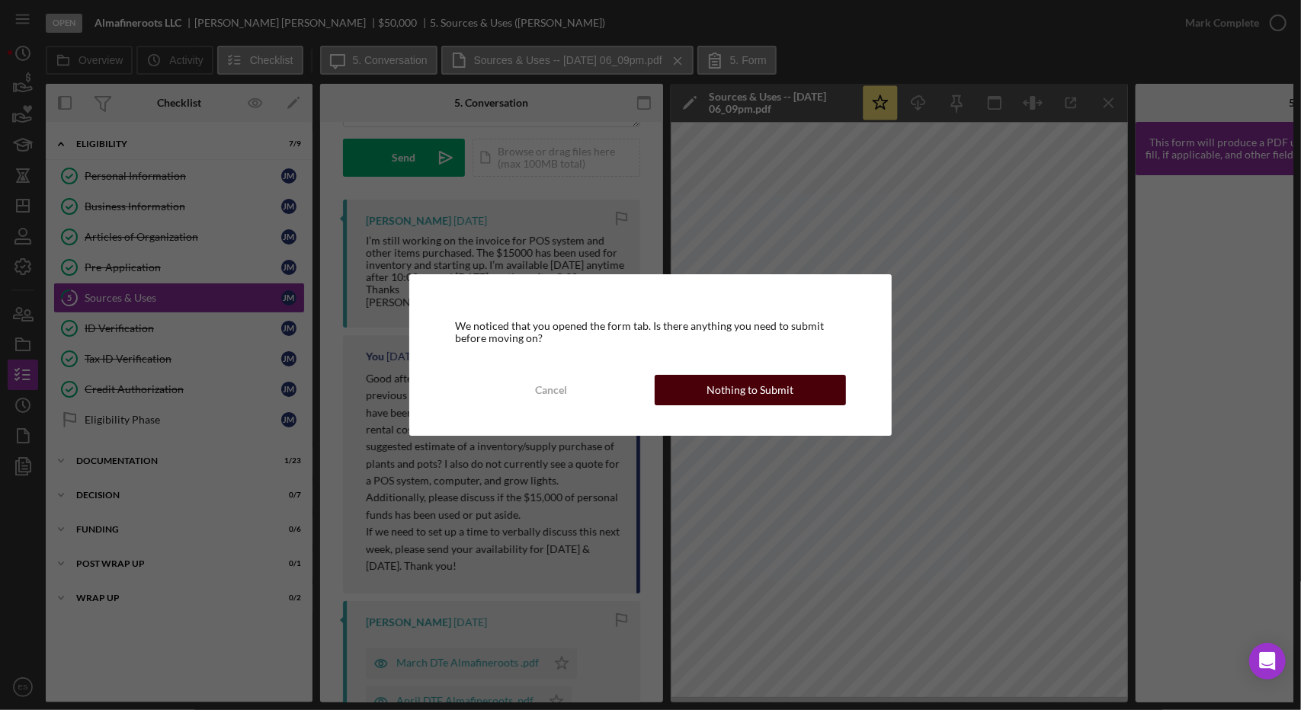
click at [707, 393] on button "Nothing to Submit" at bounding box center [750, 390] width 191 height 30
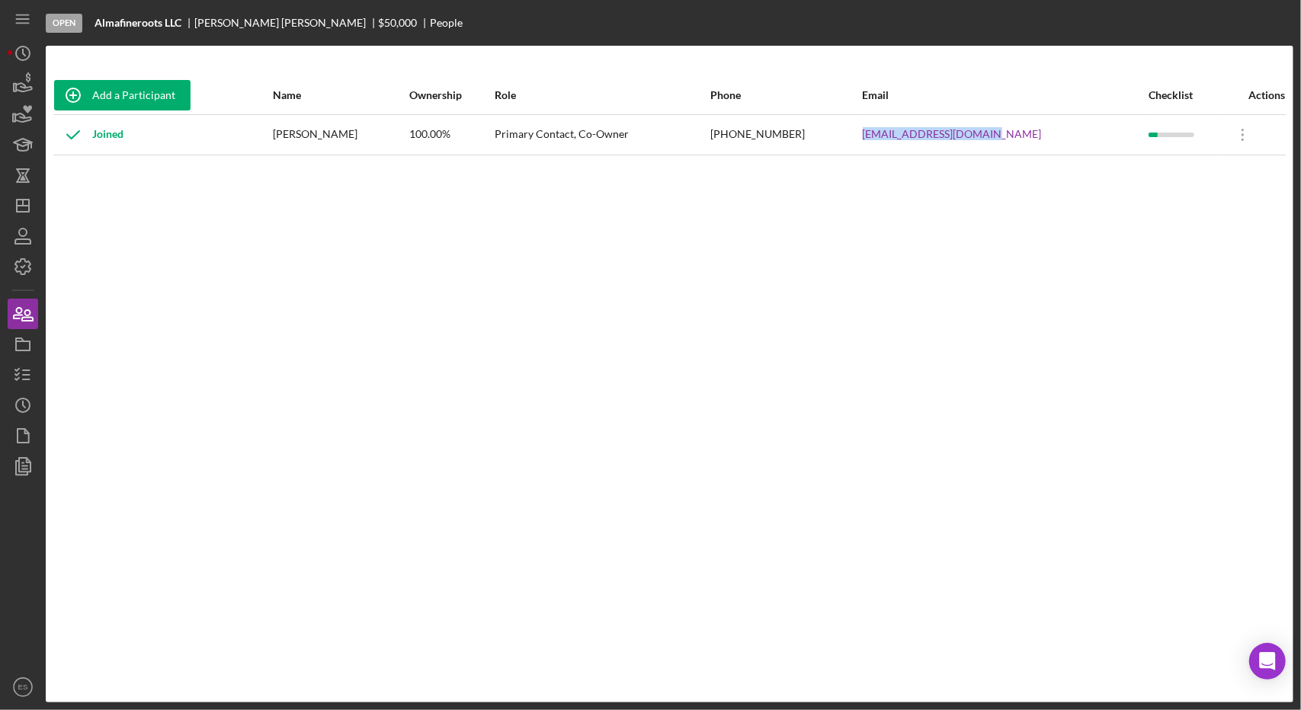
drag, startPoint x: 1039, startPoint y: 137, endPoint x: 913, endPoint y: 146, distance: 126.0
click at [913, 146] on td "[EMAIL_ADDRESS][DOMAIN_NAME]" at bounding box center [1005, 134] width 287 height 40
copy link "[EMAIL_ADDRESS][DOMAIN_NAME]"
click at [889, 532] on div "Add a Participant Name Ownership Role Phone Email Checklist Actions Joined [PER…" at bounding box center [670, 374] width 1248 height 596
click at [23, 377] on icon "button" at bounding box center [23, 375] width 38 height 38
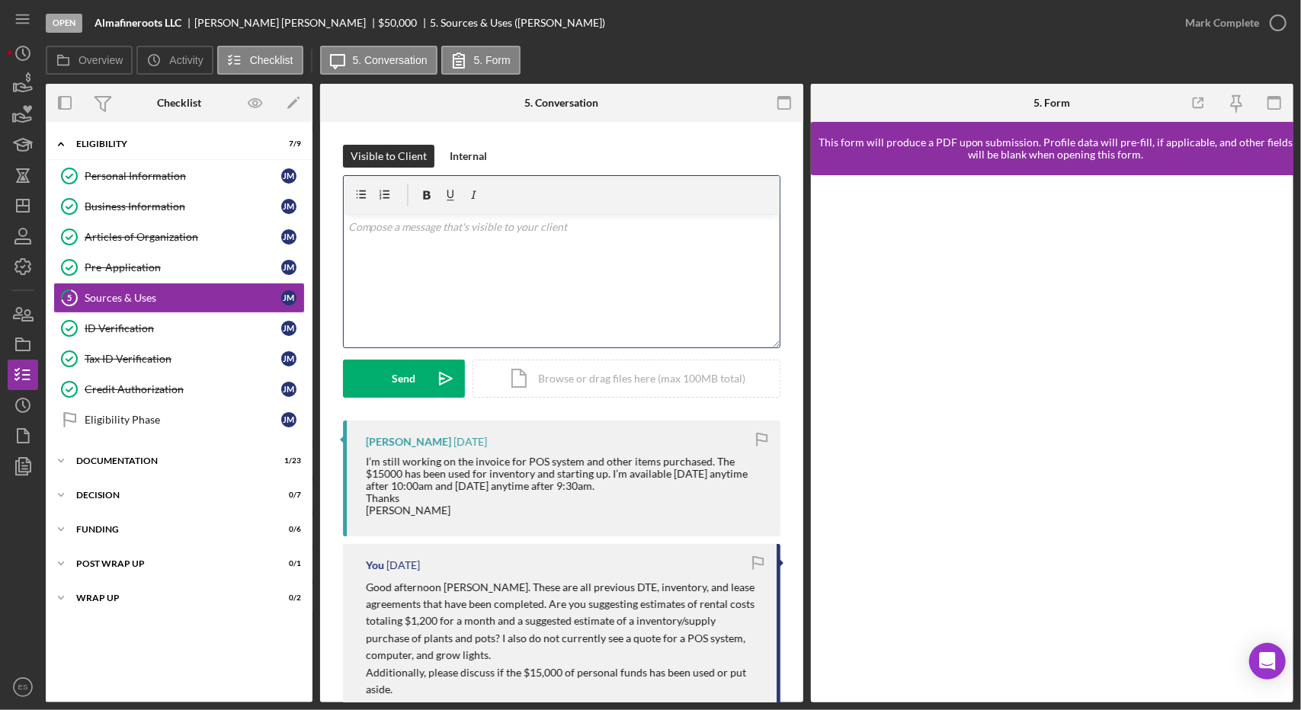
click at [478, 268] on div "v Color teal Color pink Remove color Add row above Add row below Add column bef…" at bounding box center [562, 280] width 436 height 133
drag, startPoint x: 478, startPoint y: 268, endPoint x: 555, endPoint y: 262, distance: 77.2
click at [555, 262] on div "v Color teal Color pink Remove color Add row above Add row below Add column bef…" at bounding box center [562, 280] width 436 height 133
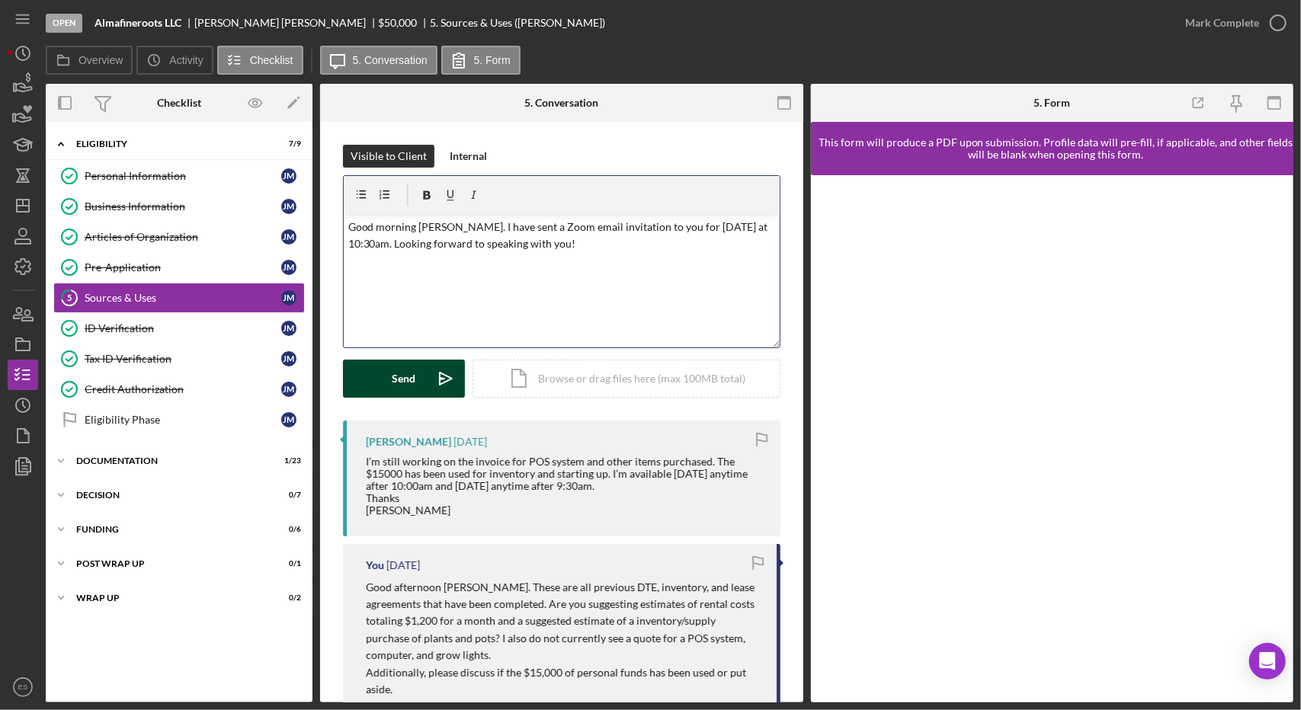
click at [416, 393] on button "Send Icon/icon-invite-send" at bounding box center [404, 379] width 122 height 38
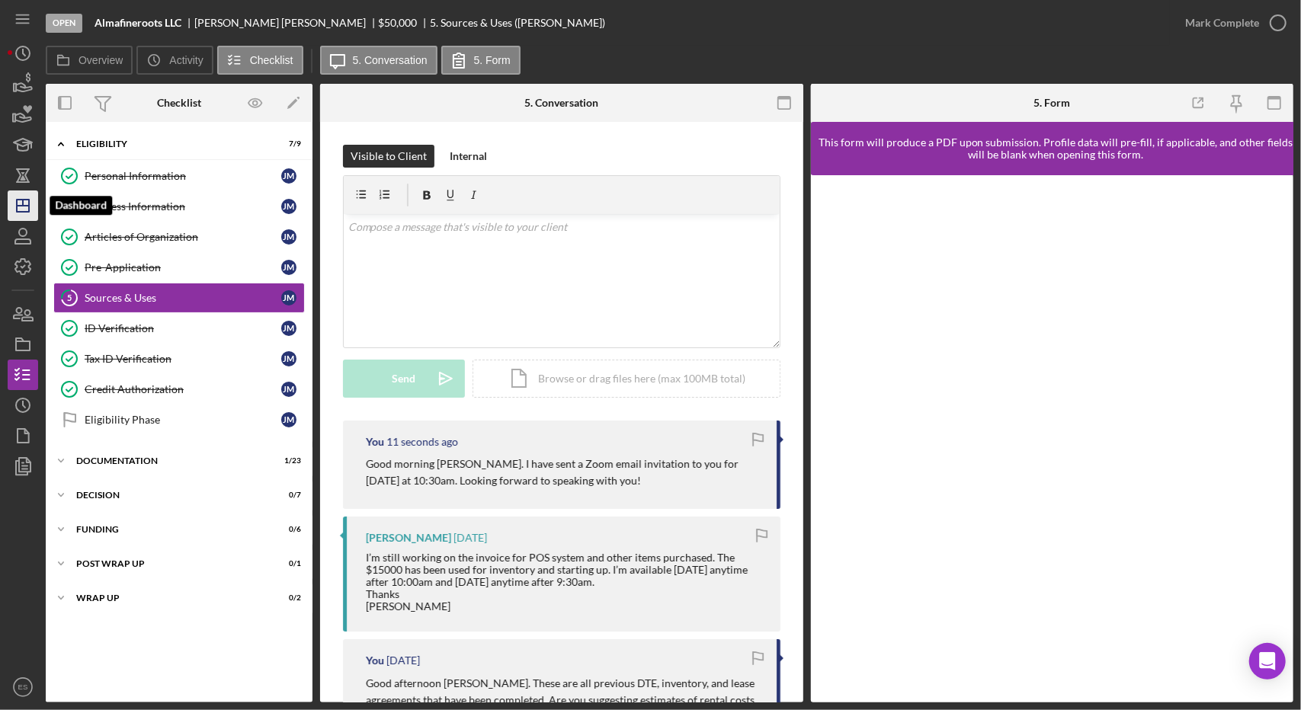
click at [18, 211] on polygon "button" at bounding box center [23, 206] width 12 height 12
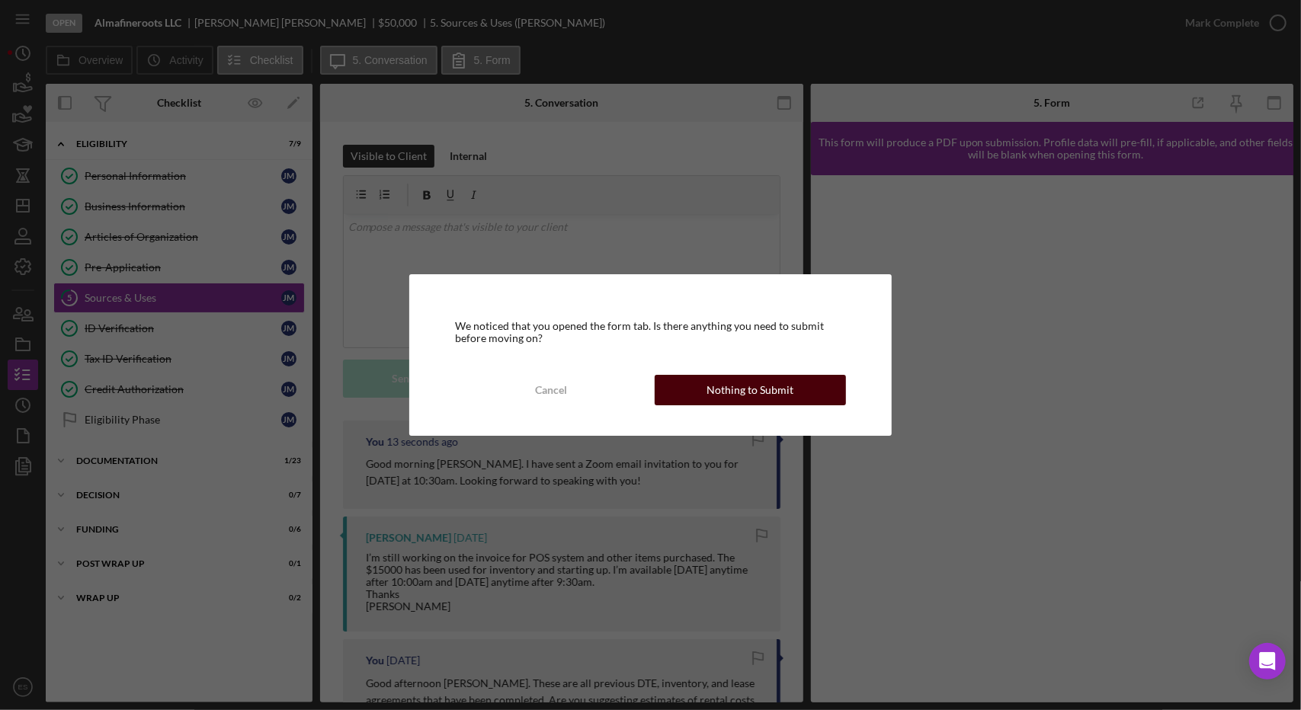
click at [742, 402] on div "Nothing to Submit" at bounding box center [750, 390] width 87 height 30
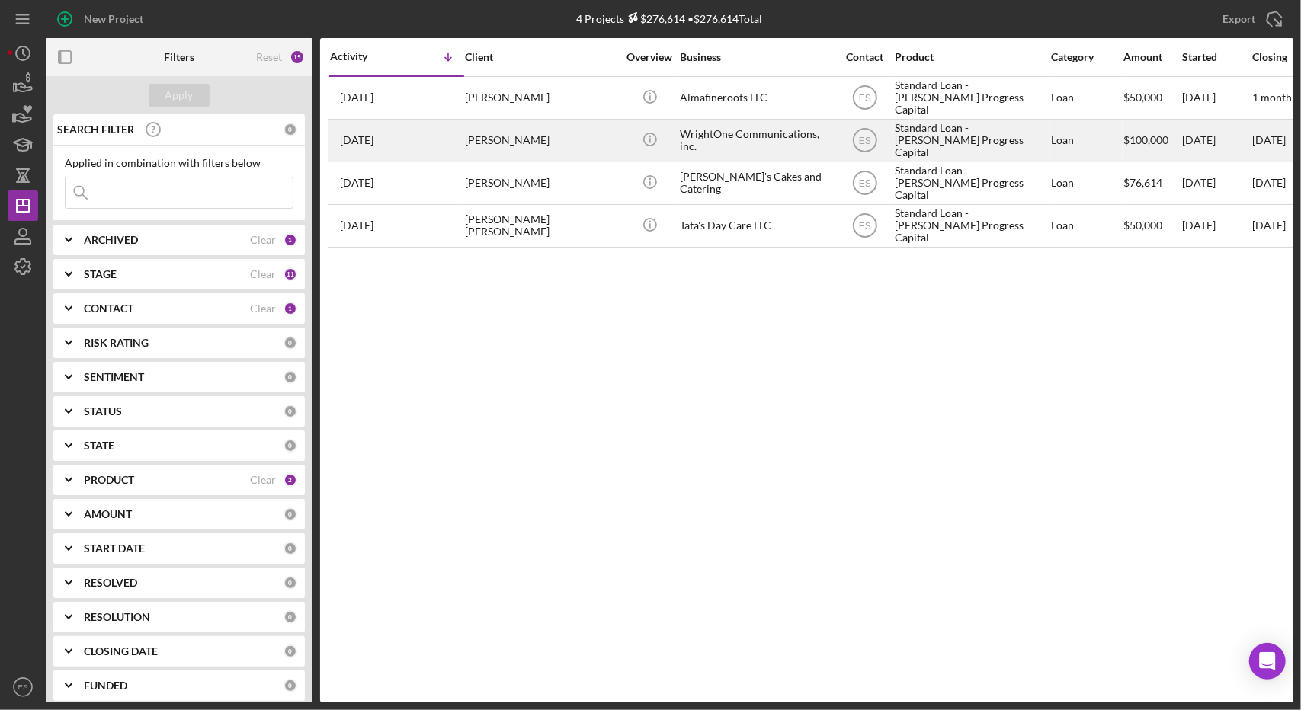
click at [778, 146] on div "WrightOne Communications, inc." at bounding box center [756, 140] width 152 height 40
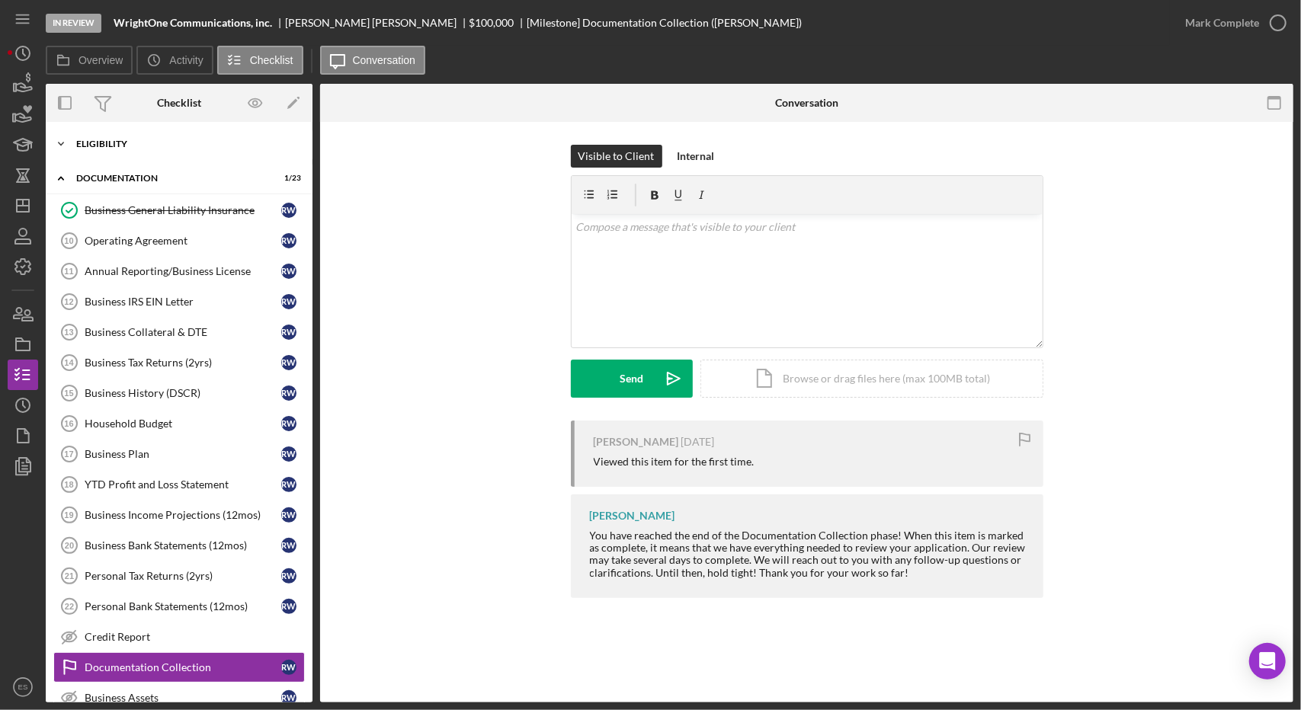
click at [95, 149] on div "Icon/Expander Eligibility 10 / 10" at bounding box center [179, 144] width 267 height 30
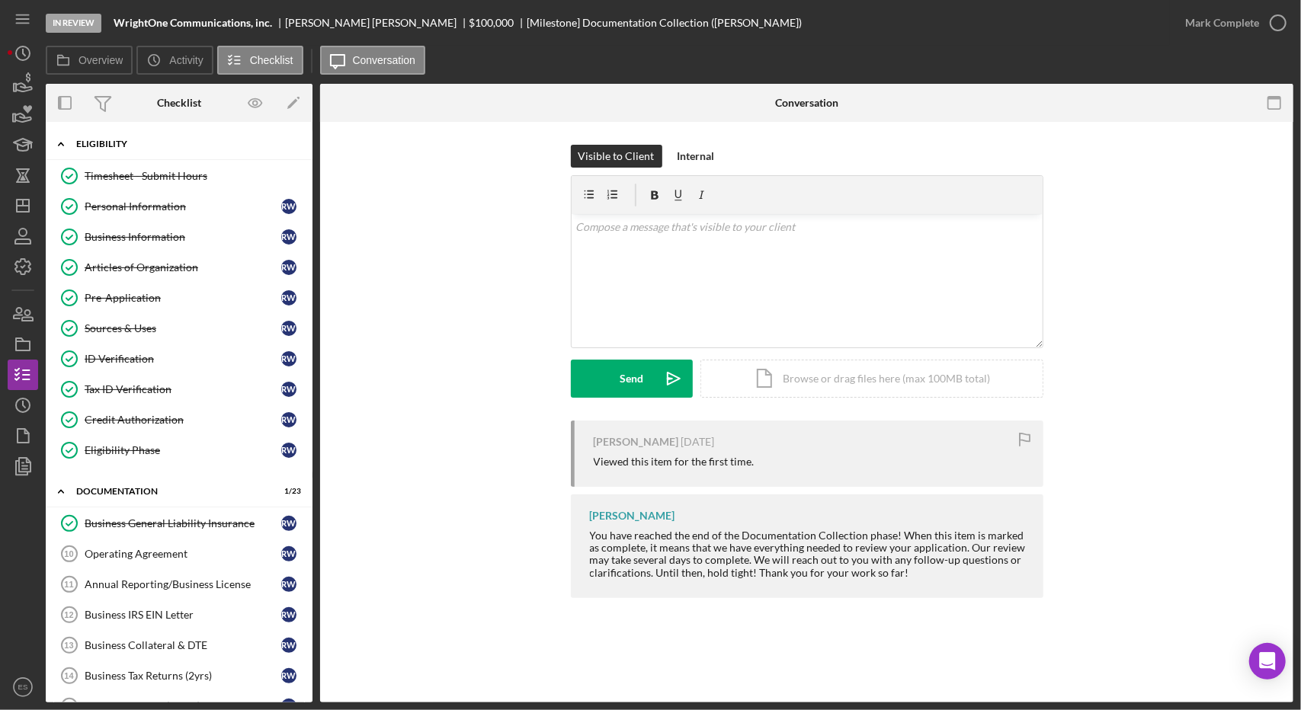
click at [97, 149] on div "Icon/Expander Eligibility 10 / 10" at bounding box center [179, 144] width 267 height 31
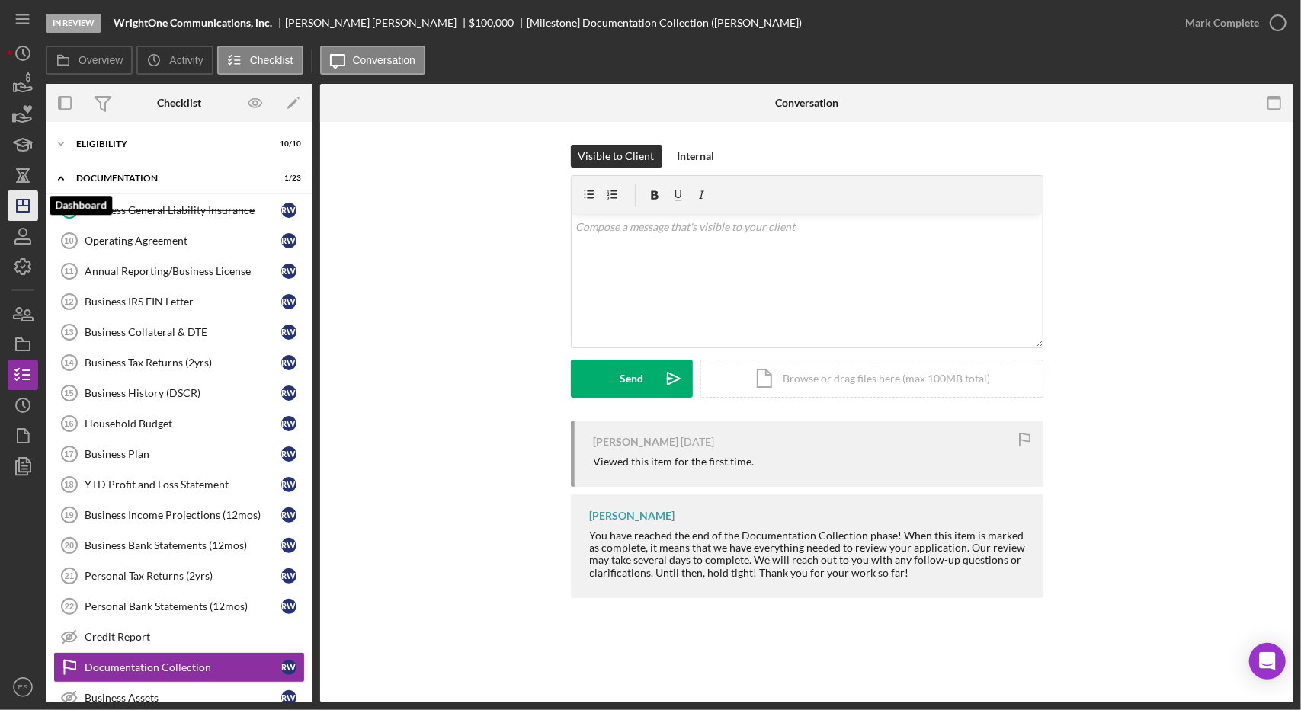
click at [21, 209] on icon "Icon/Dashboard" at bounding box center [23, 206] width 38 height 38
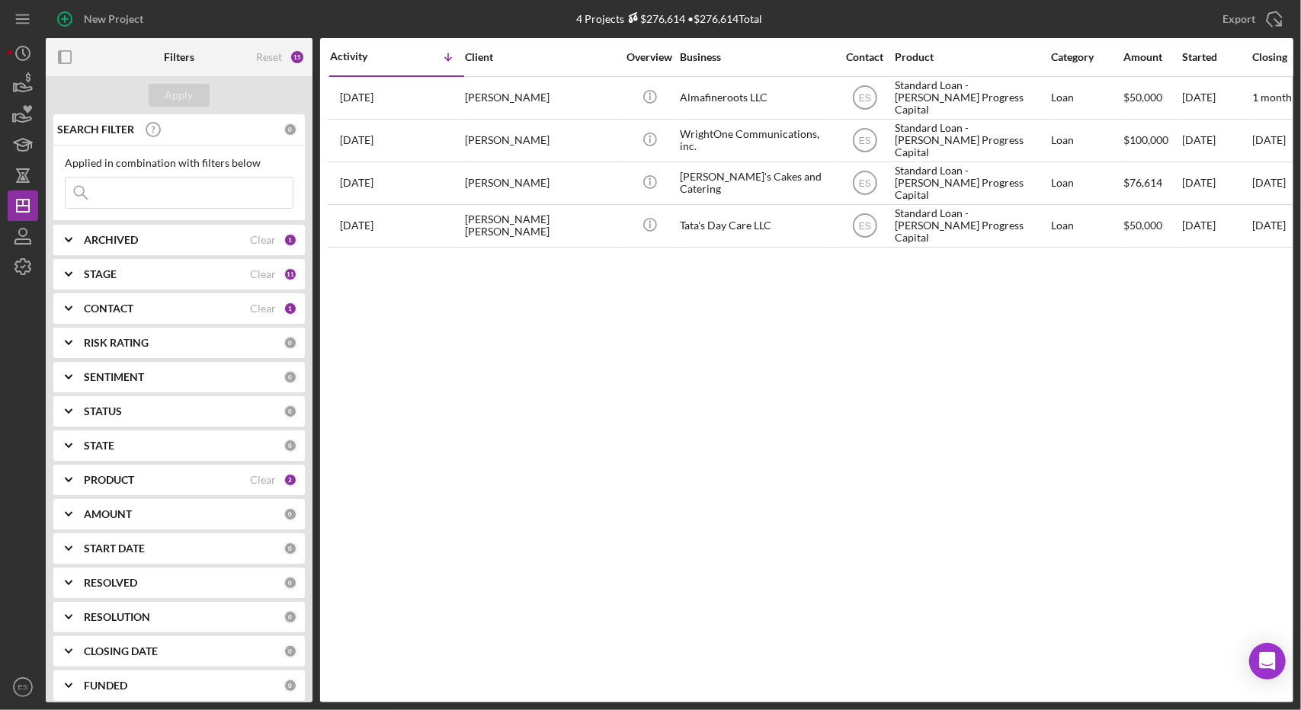
click at [114, 307] on b "CONTACT" at bounding box center [109, 309] width 50 height 12
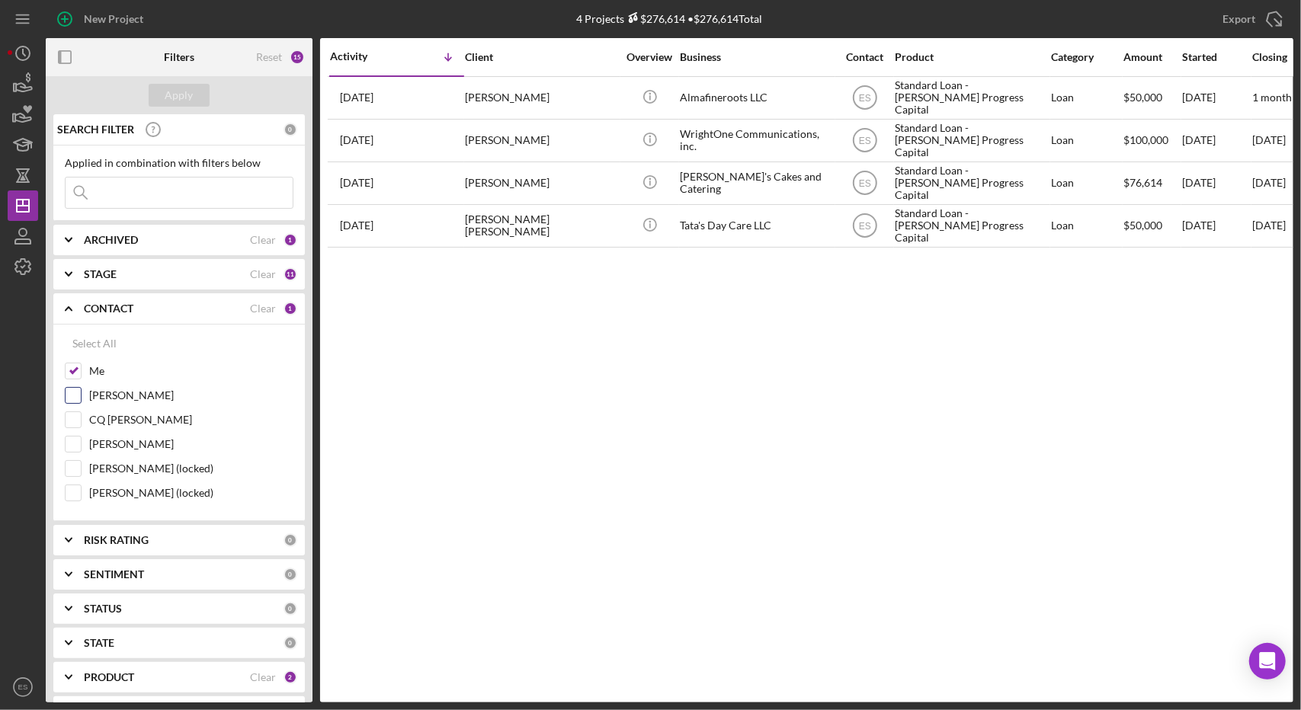
click at [73, 402] on div at bounding box center [73, 395] width 17 height 17
click at [72, 388] on input "[PERSON_NAME]" at bounding box center [73, 395] width 15 height 15
checkbox input "true"
click at [162, 92] on button "Apply" at bounding box center [179, 95] width 61 height 23
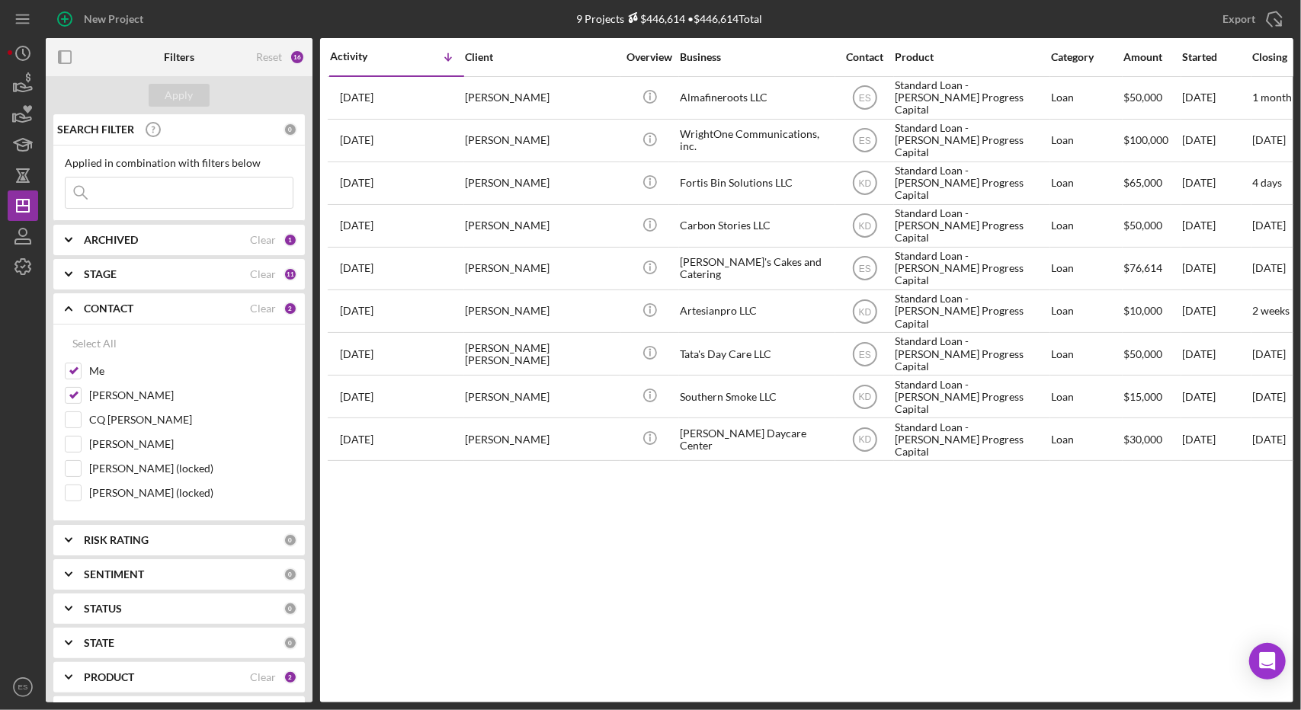
click at [82, 320] on icon "Icon/Expander" at bounding box center [69, 309] width 38 height 38
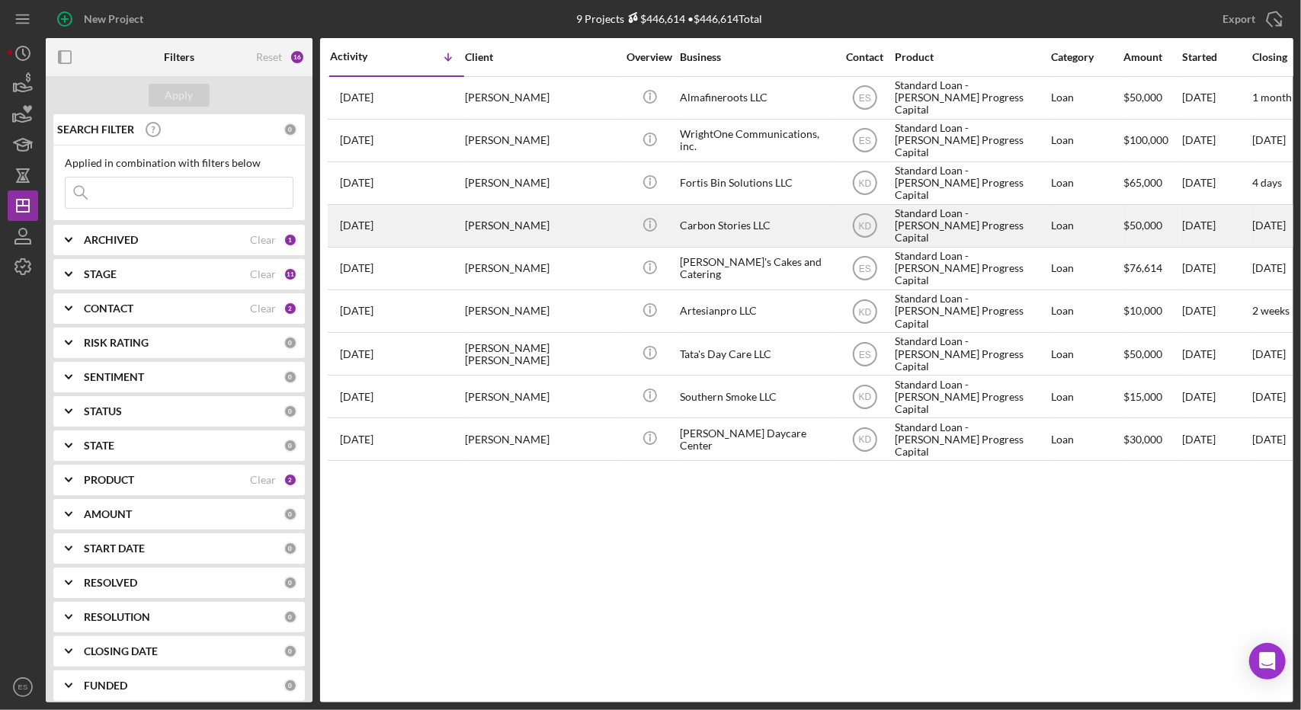
click at [548, 236] on div "[PERSON_NAME]" at bounding box center [541, 226] width 152 height 40
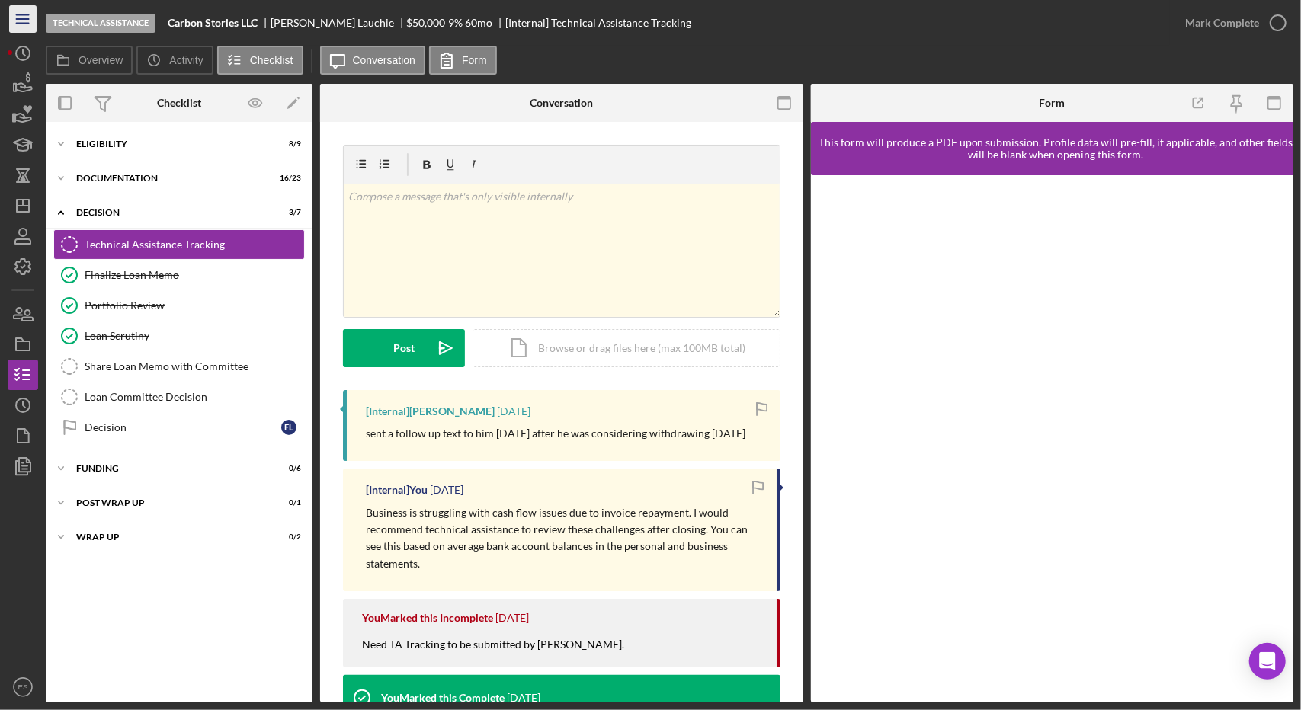
click at [20, 23] on line "button" at bounding box center [22, 23] width 12 height 0
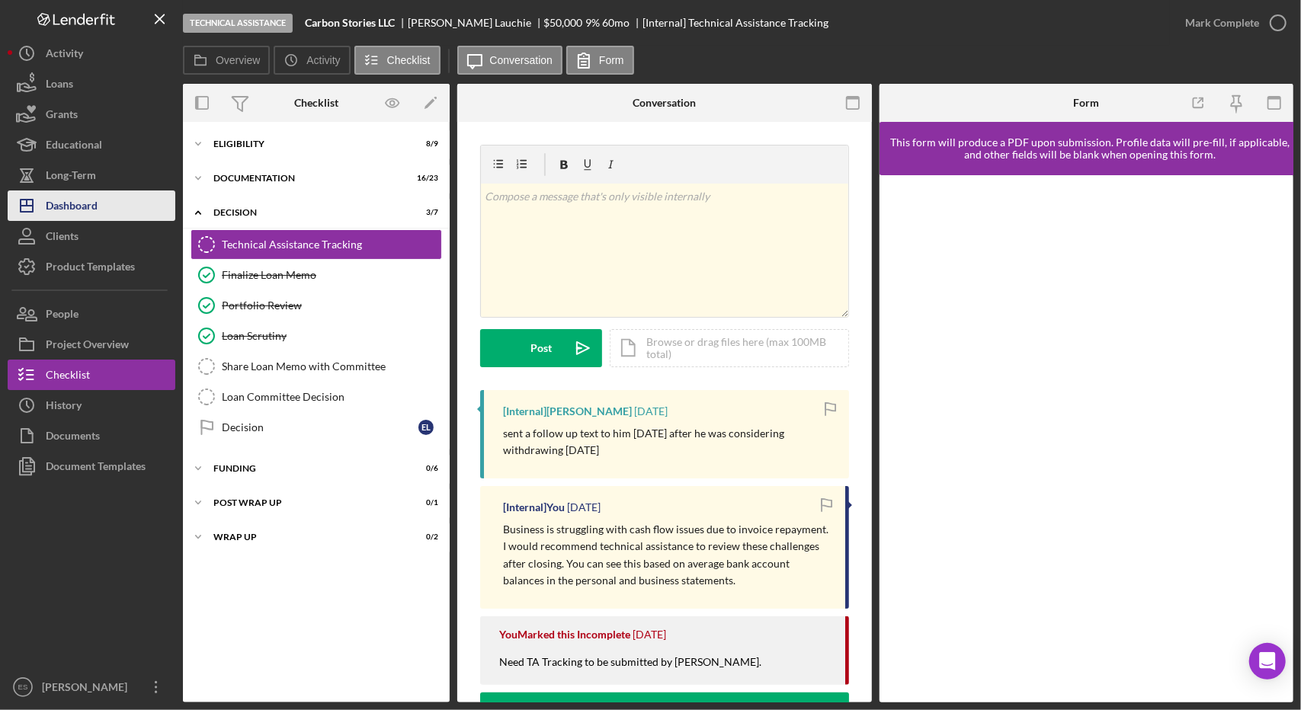
click at [91, 210] on div "Dashboard" at bounding box center [72, 208] width 52 height 34
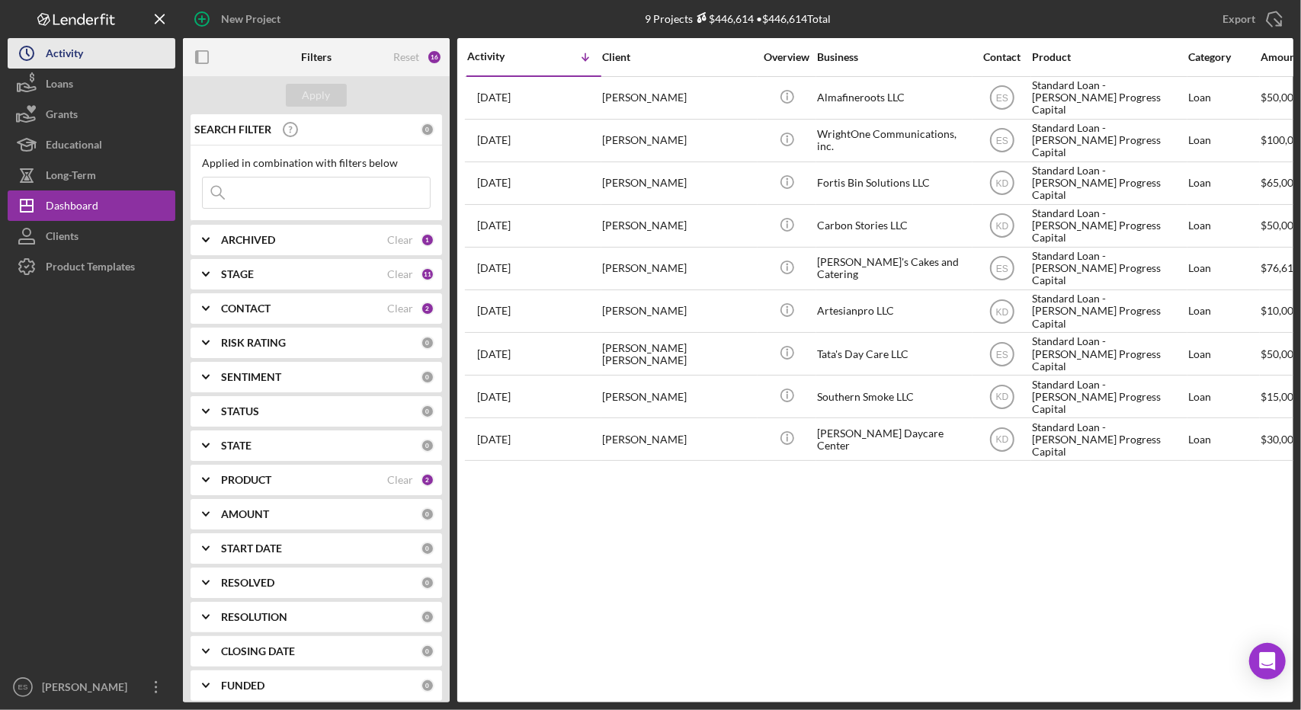
click at [98, 57] on button "Icon/History Activity" at bounding box center [92, 53] width 168 height 30
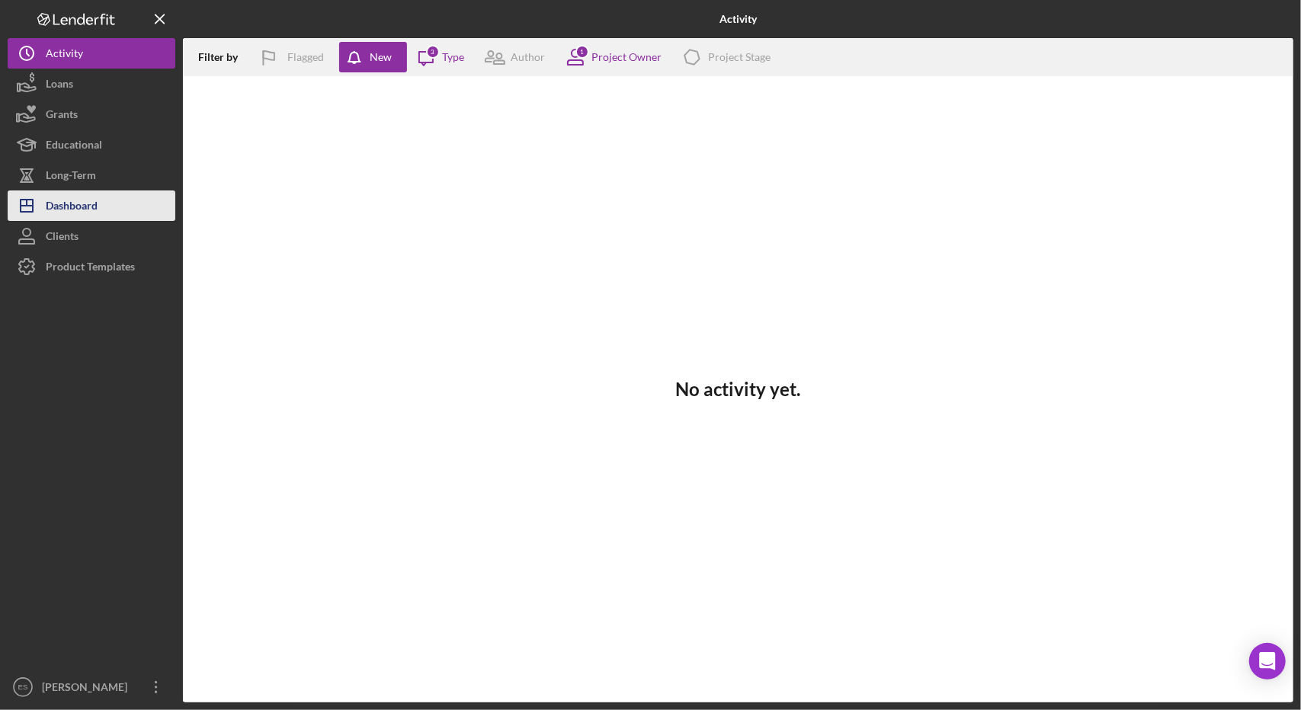
click at [65, 208] on div "Dashboard" at bounding box center [72, 208] width 52 height 34
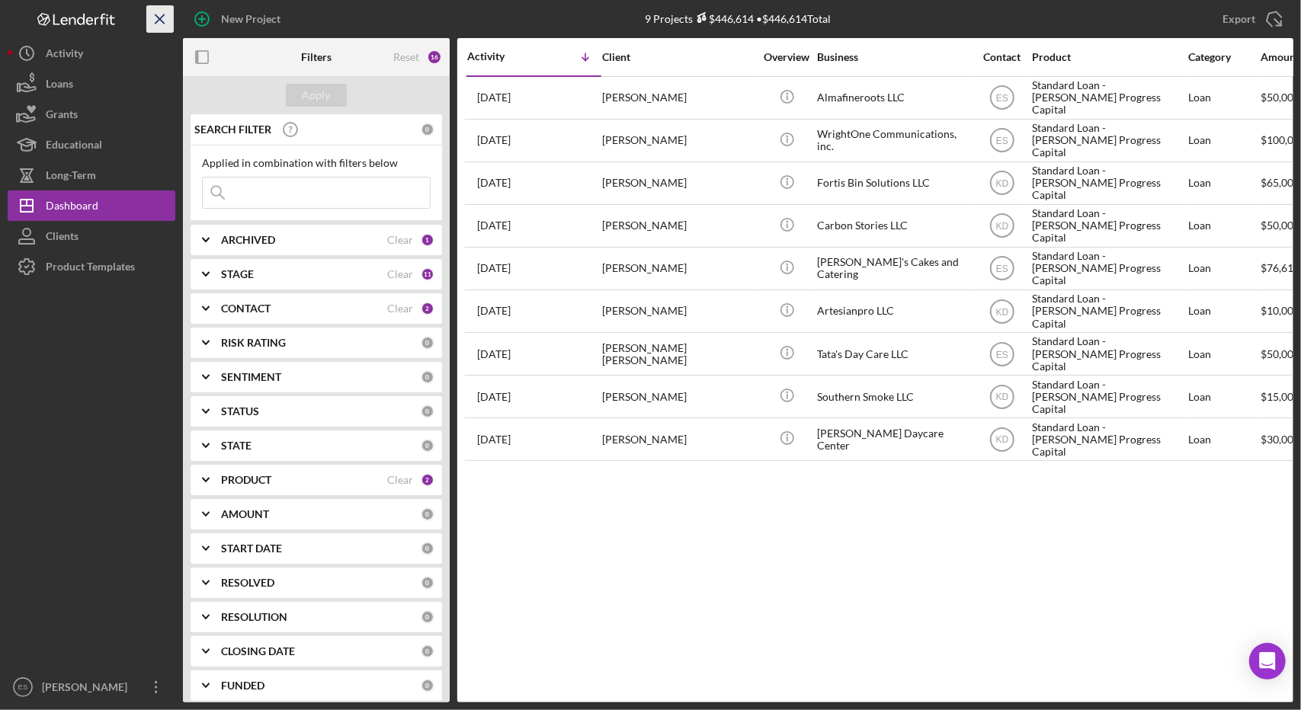
click at [159, 18] on line "button" at bounding box center [159, 18] width 8 height 8
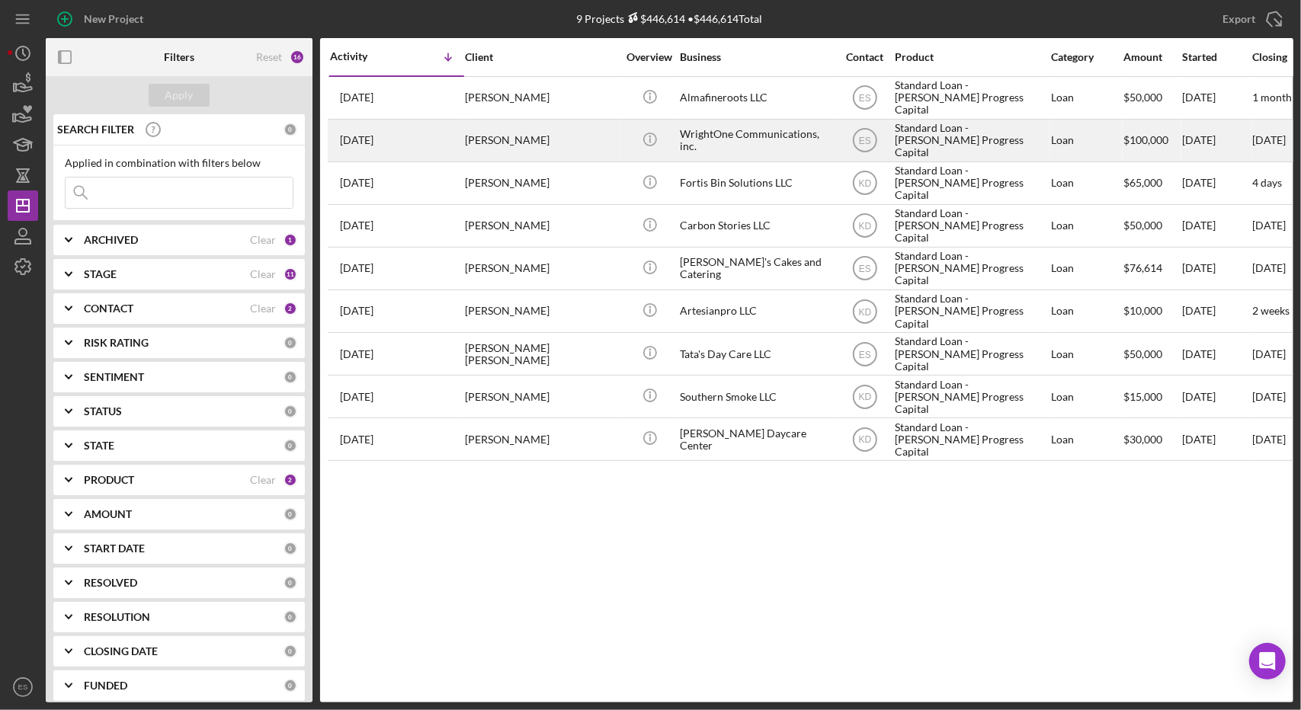
click at [966, 136] on div "Standard Loan - [PERSON_NAME] Progress Capital" at bounding box center [971, 140] width 152 height 40
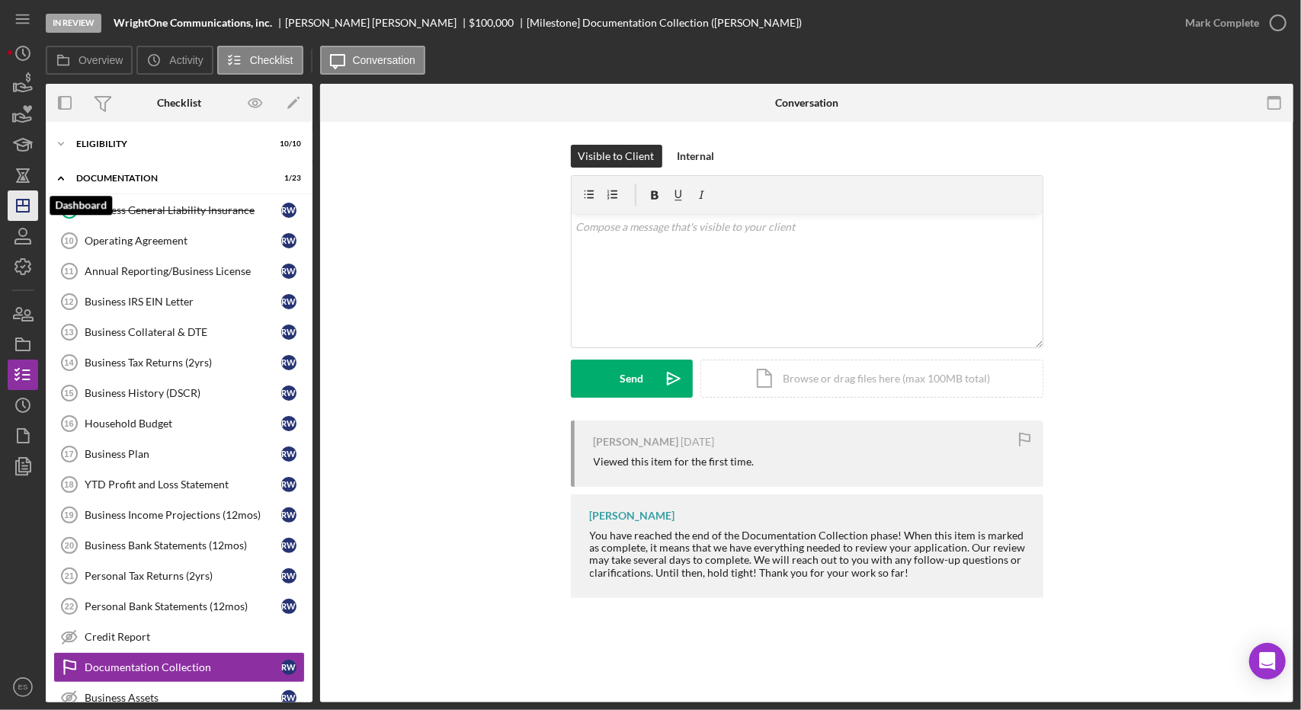
click at [20, 219] on icon "Icon/Dashboard" at bounding box center [23, 206] width 38 height 38
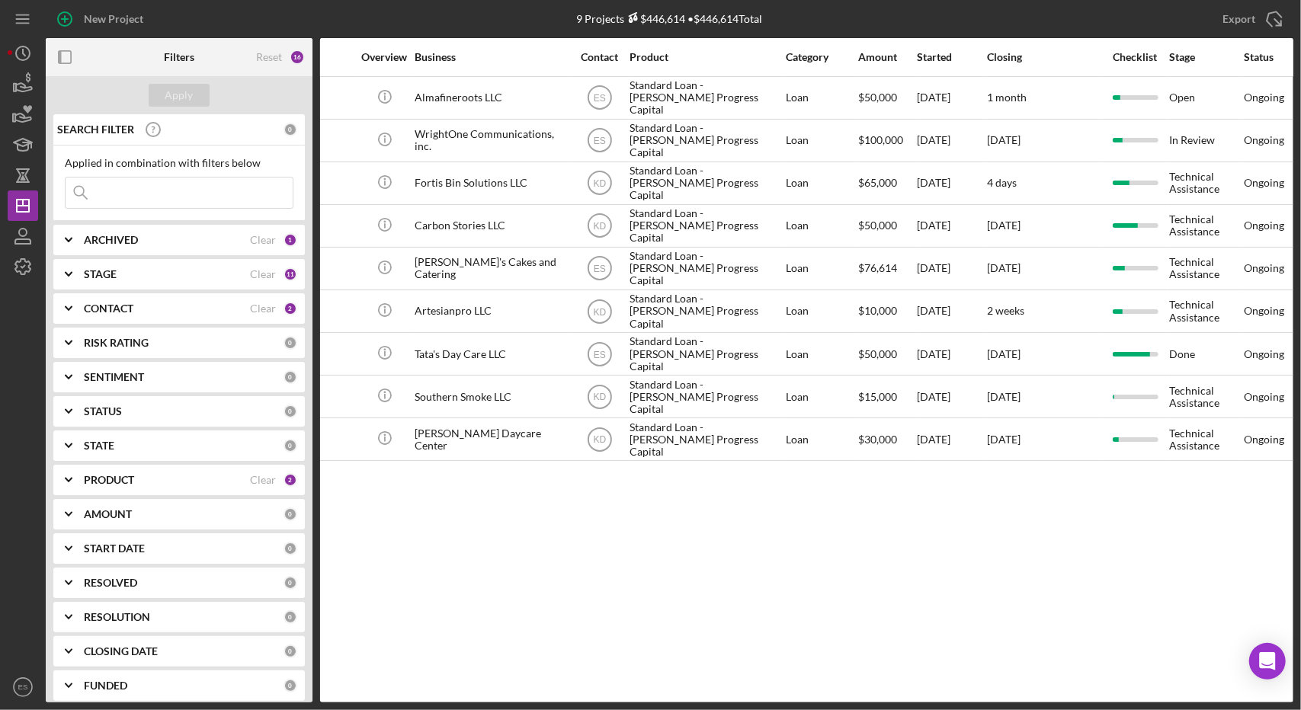
scroll to position [0, 341]
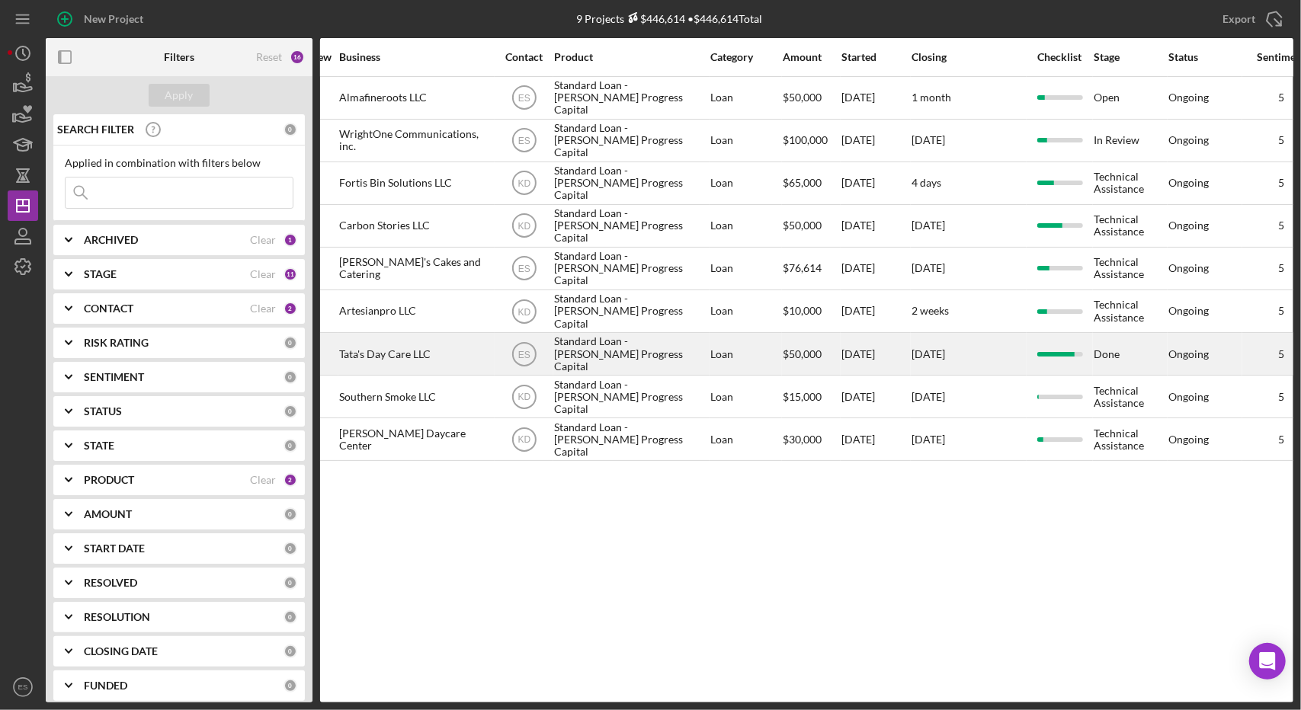
click at [697, 342] on div "Standard Loan - [PERSON_NAME] Progress Capital" at bounding box center [630, 354] width 152 height 40
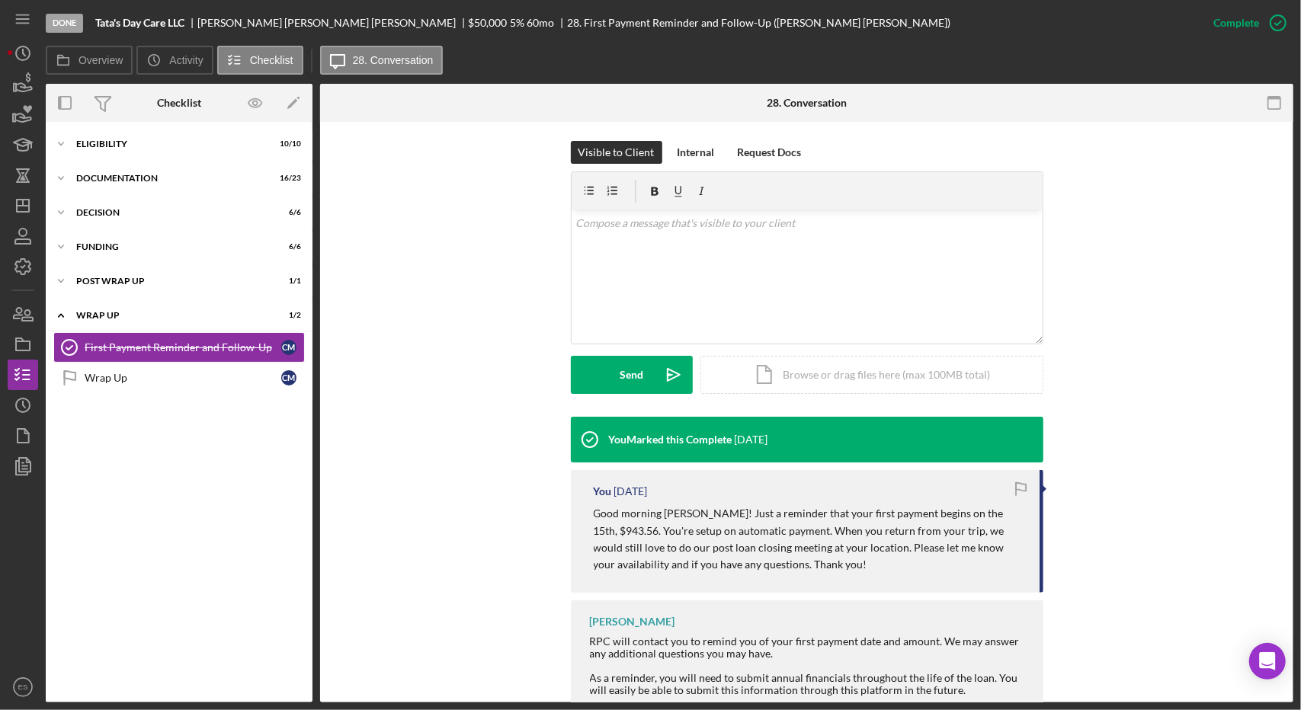
scroll to position [232, 0]
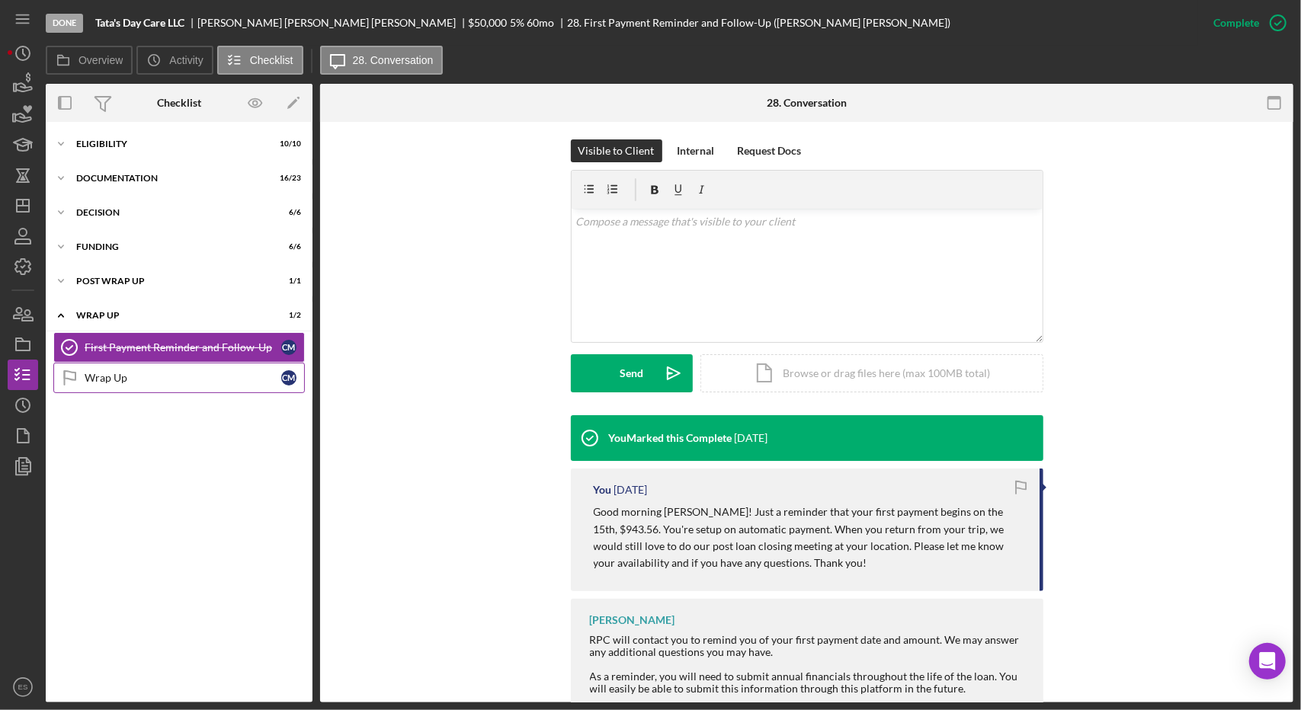
click at [149, 379] on div "Wrap Up" at bounding box center [183, 378] width 197 height 12
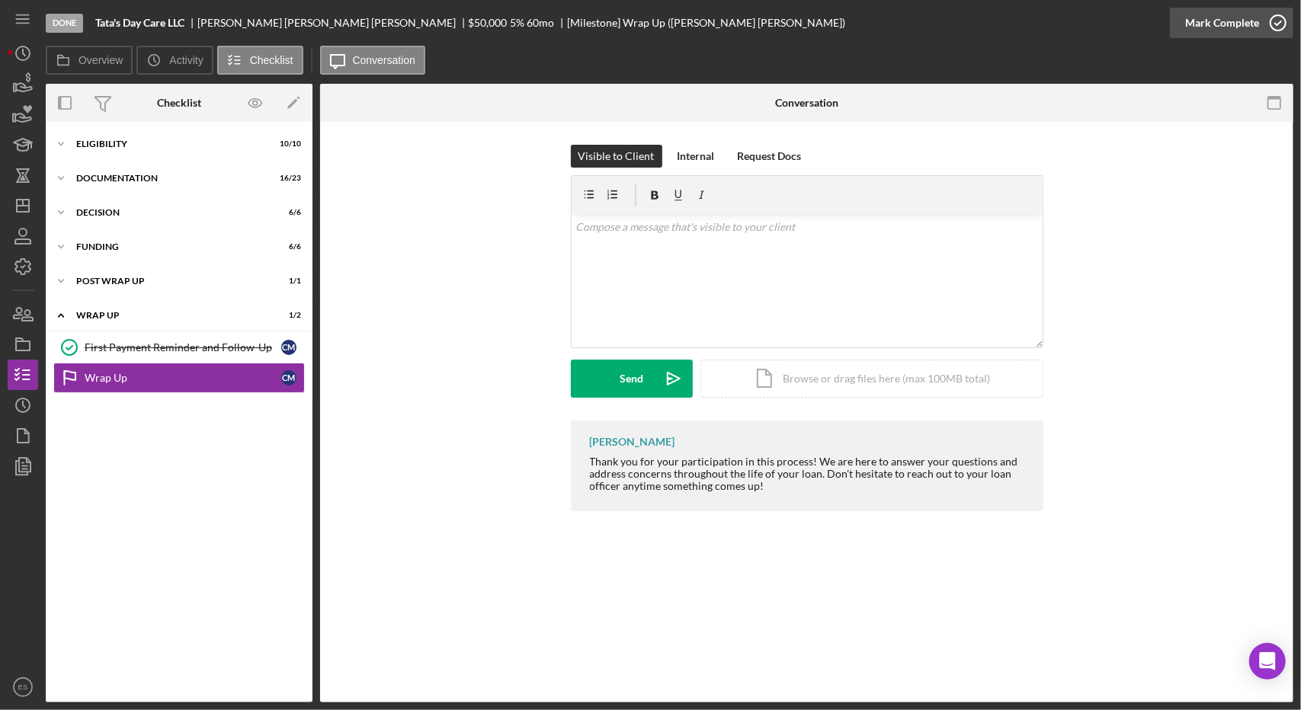
click at [1225, 21] on div "Mark Complete" at bounding box center [1222, 23] width 74 height 30
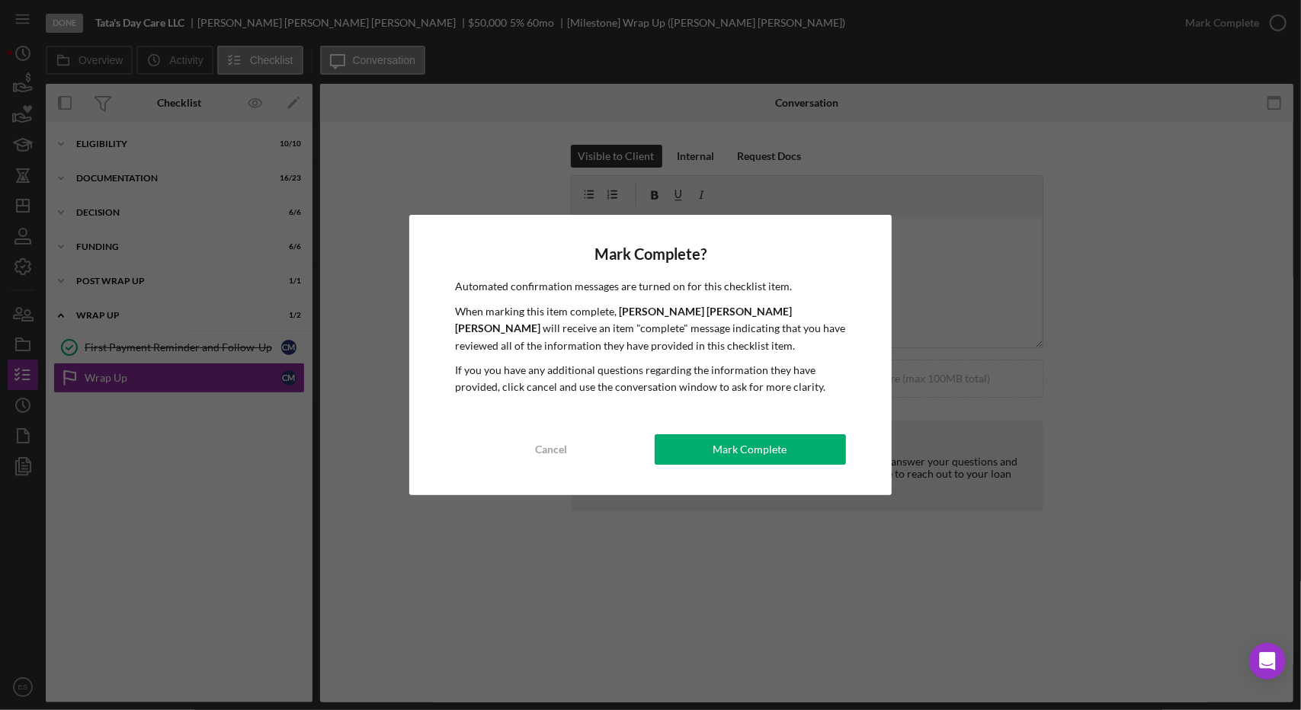
click at [834, 431] on div "Mark Complete? Automated confirmation messages are turned on for this checklist…" at bounding box center [650, 355] width 482 height 280
click at [744, 473] on div "Mark Complete? Automated confirmation messages are turned on for this checklist…" at bounding box center [650, 355] width 482 height 280
click at [716, 444] on div "Mark Complete" at bounding box center [750, 449] width 74 height 30
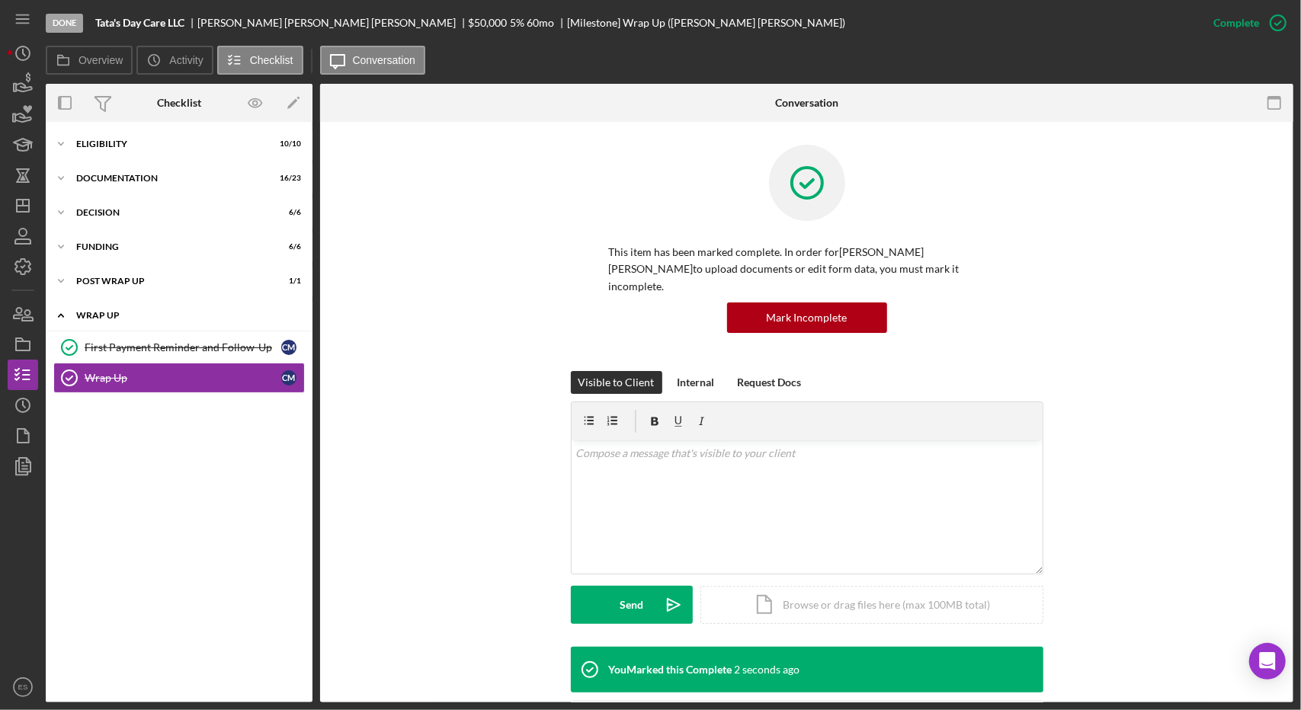
click at [87, 311] on div "Wrap up" at bounding box center [184, 315] width 217 height 9
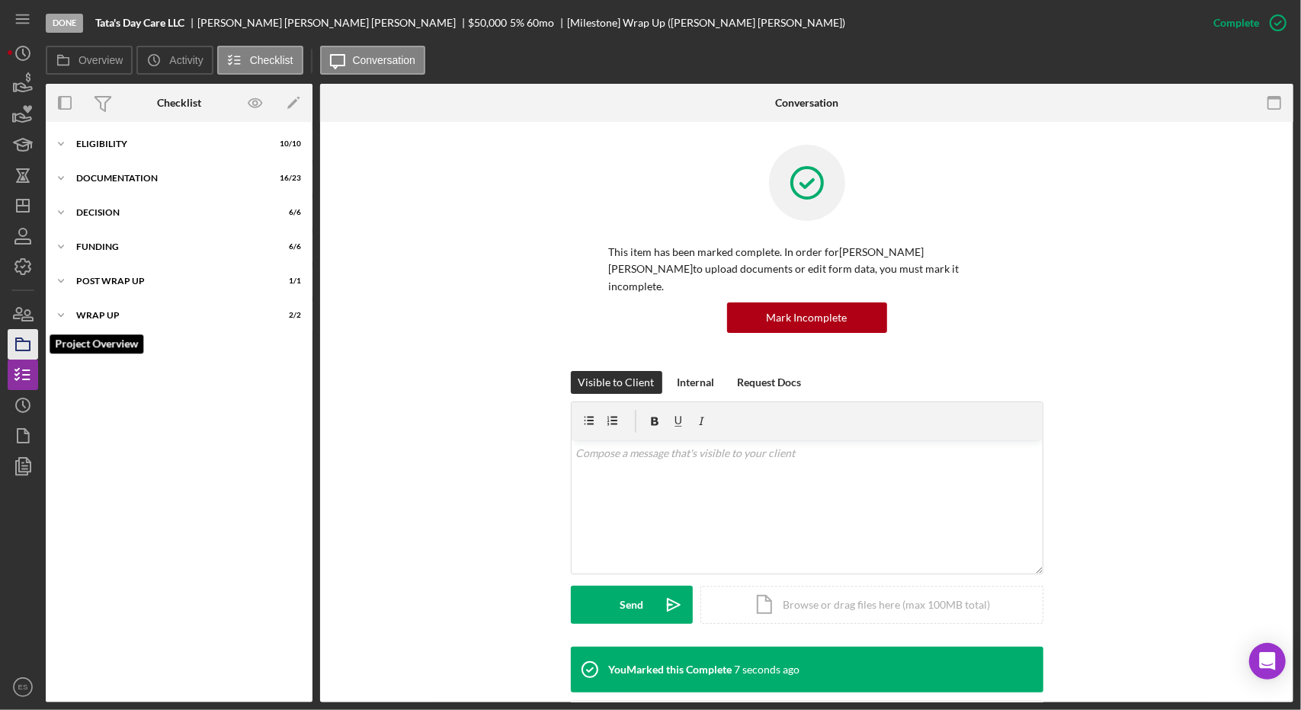
click at [27, 354] on icon "button" at bounding box center [23, 344] width 38 height 38
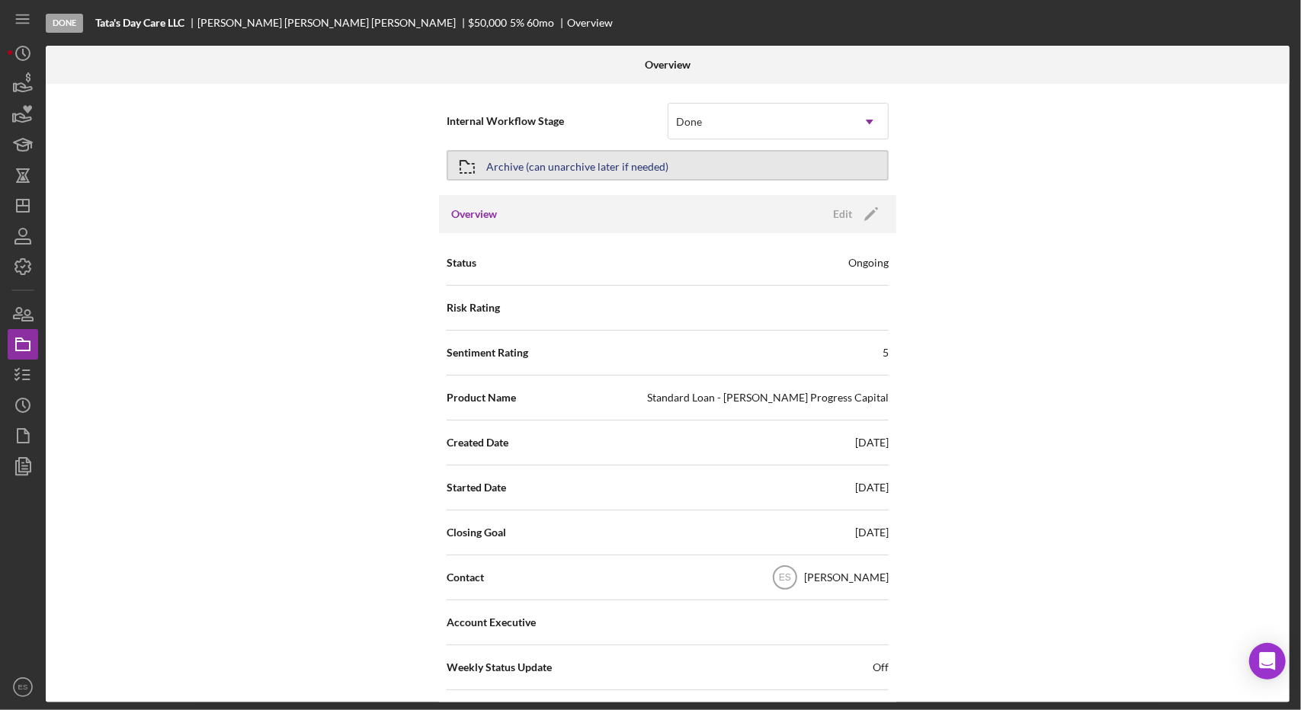
click at [604, 168] on div "Archive (can unarchive later if needed)" at bounding box center [577, 165] width 182 height 27
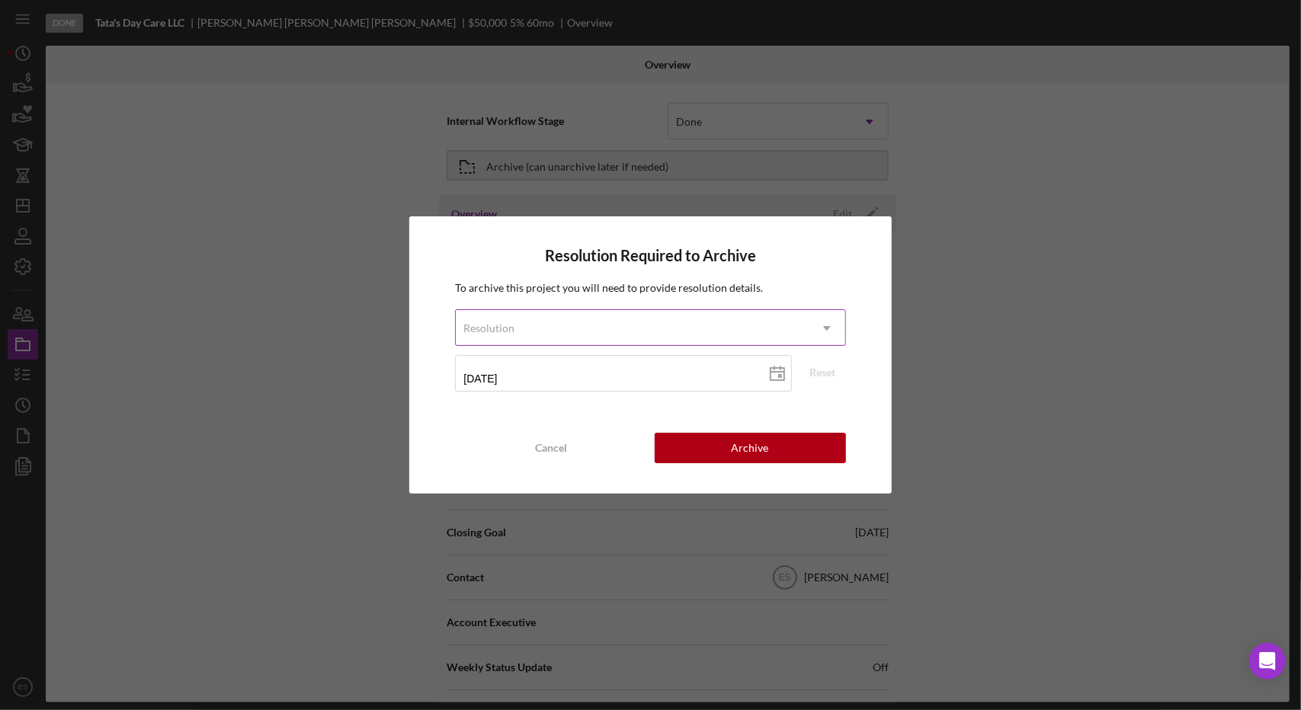
click at [611, 327] on div "Resolution" at bounding box center [632, 328] width 352 height 35
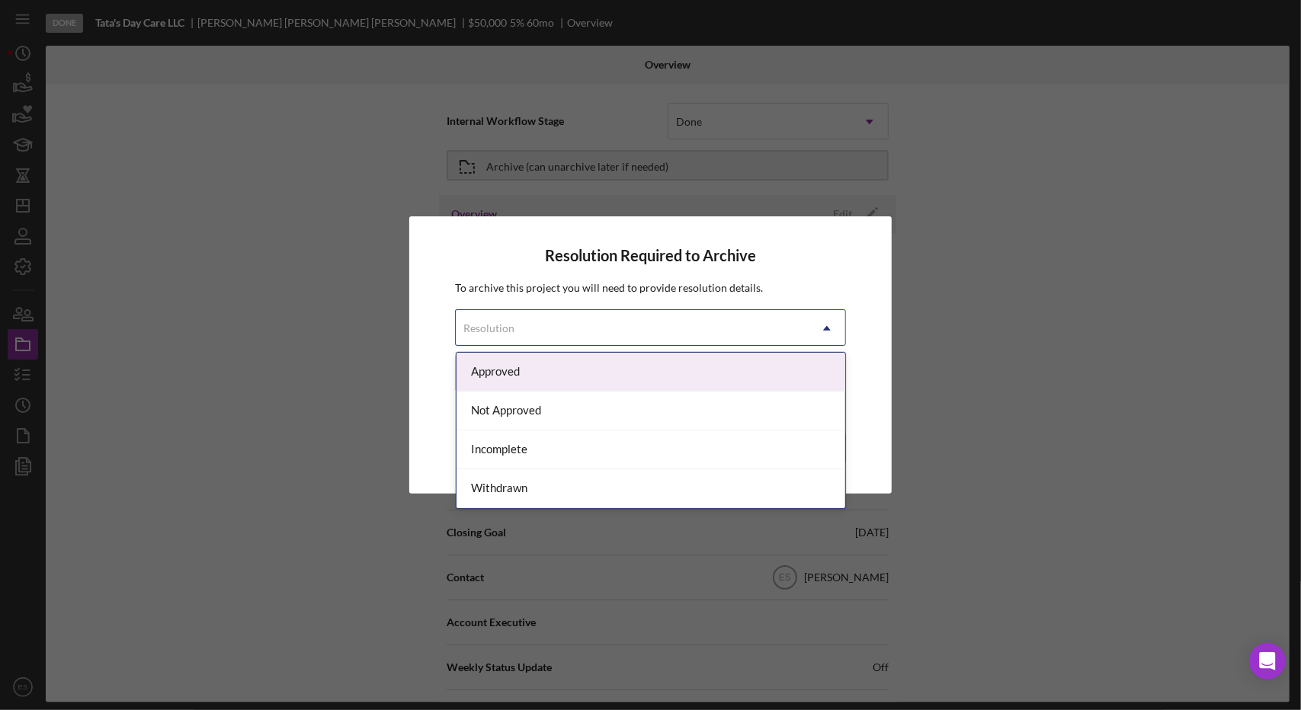
click at [526, 383] on div "Approved" at bounding box center [651, 372] width 389 height 39
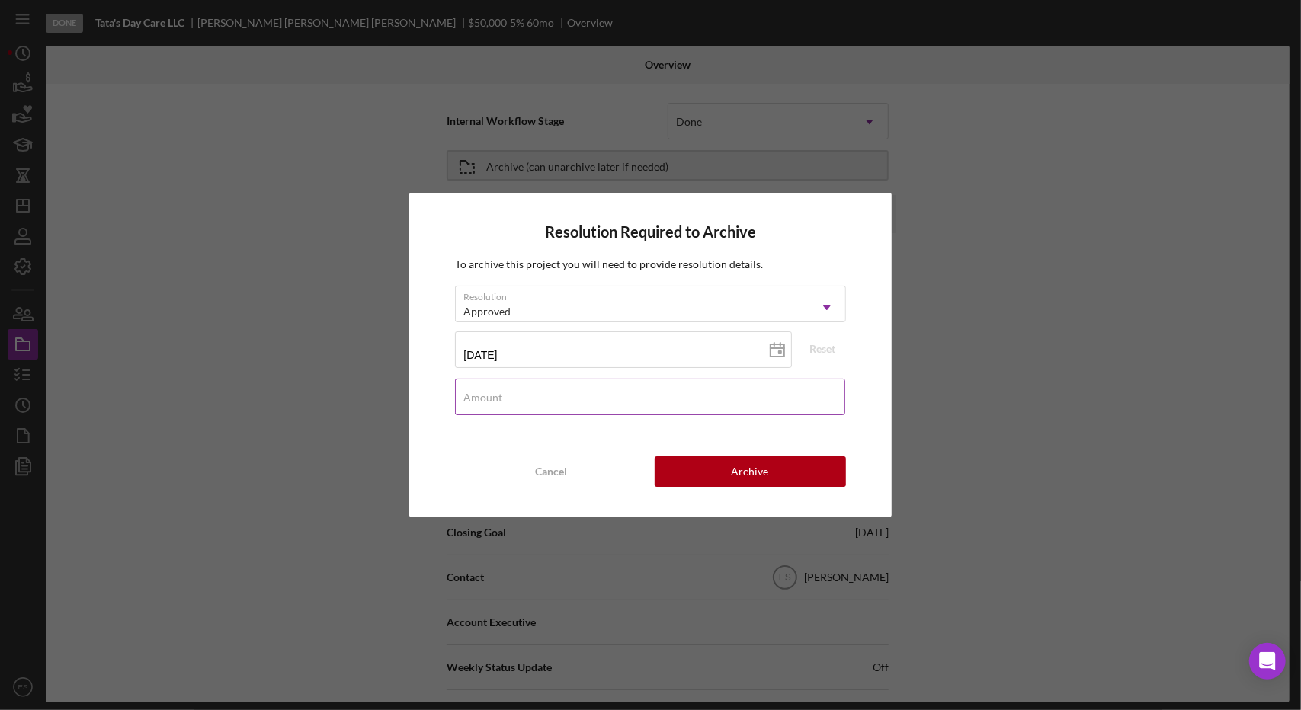
click at [550, 386] on div "Amount" at bounding box center [650, 398] width 390 height 38
type input "$50,000"
click at [731, 473] on button "Archive" at bounding box center [750, 472] width 191 height 30
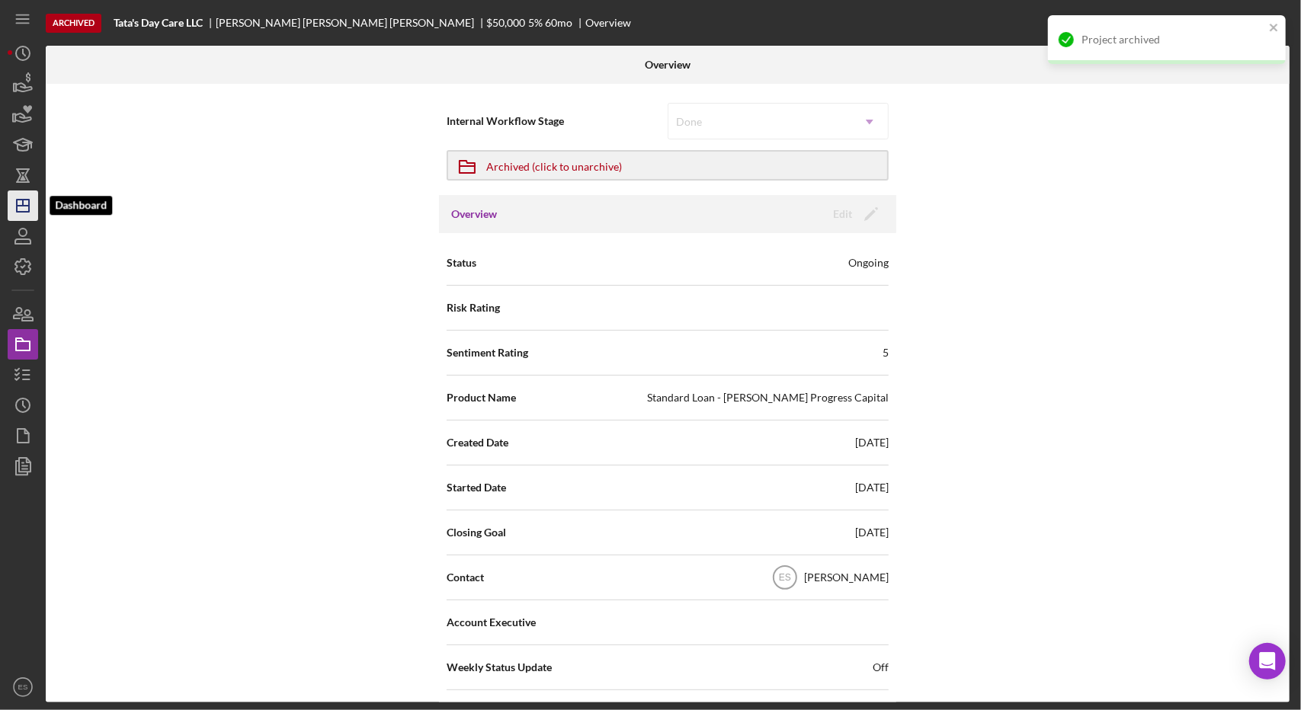
click at [14, 217] on icon "Icon/Dashboard" at bounding box center [23, 206] width 38 height 38
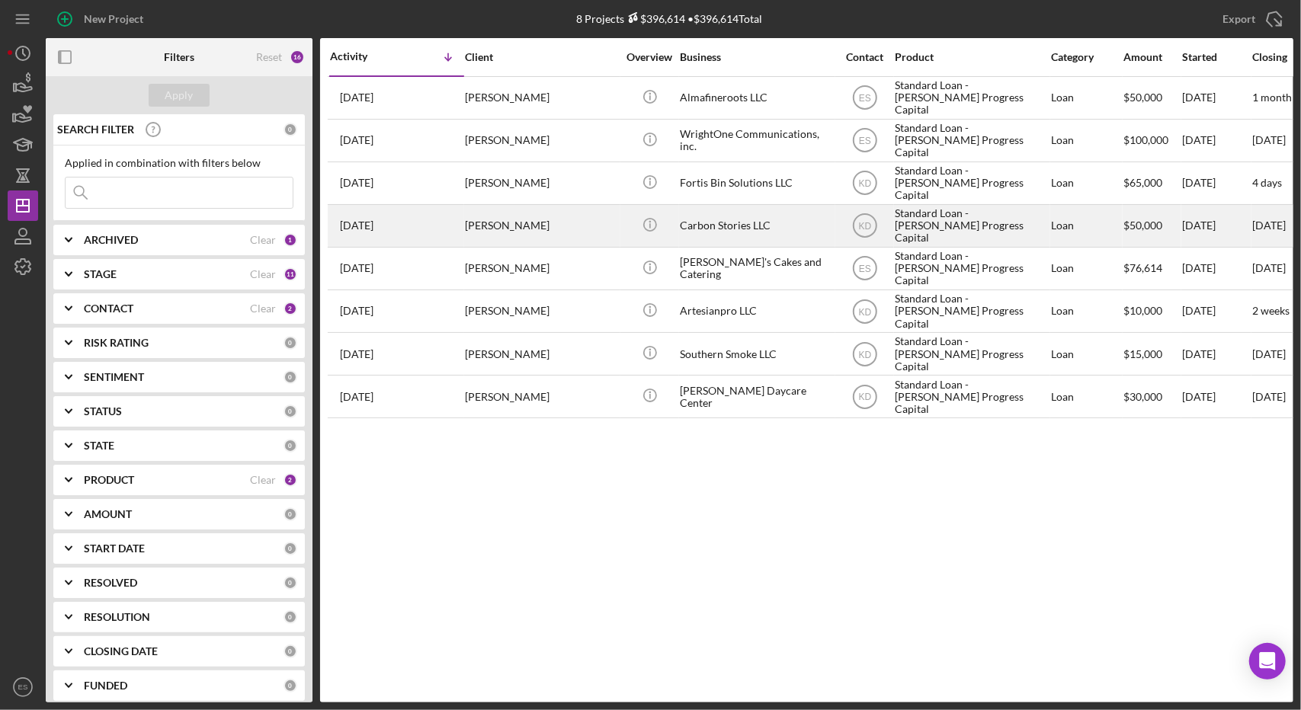
click at [1027, 218] on div "Standard Loan - [PERSON_NAME] Progress Capital" at bounding box center [971, 226] width 152 height 40
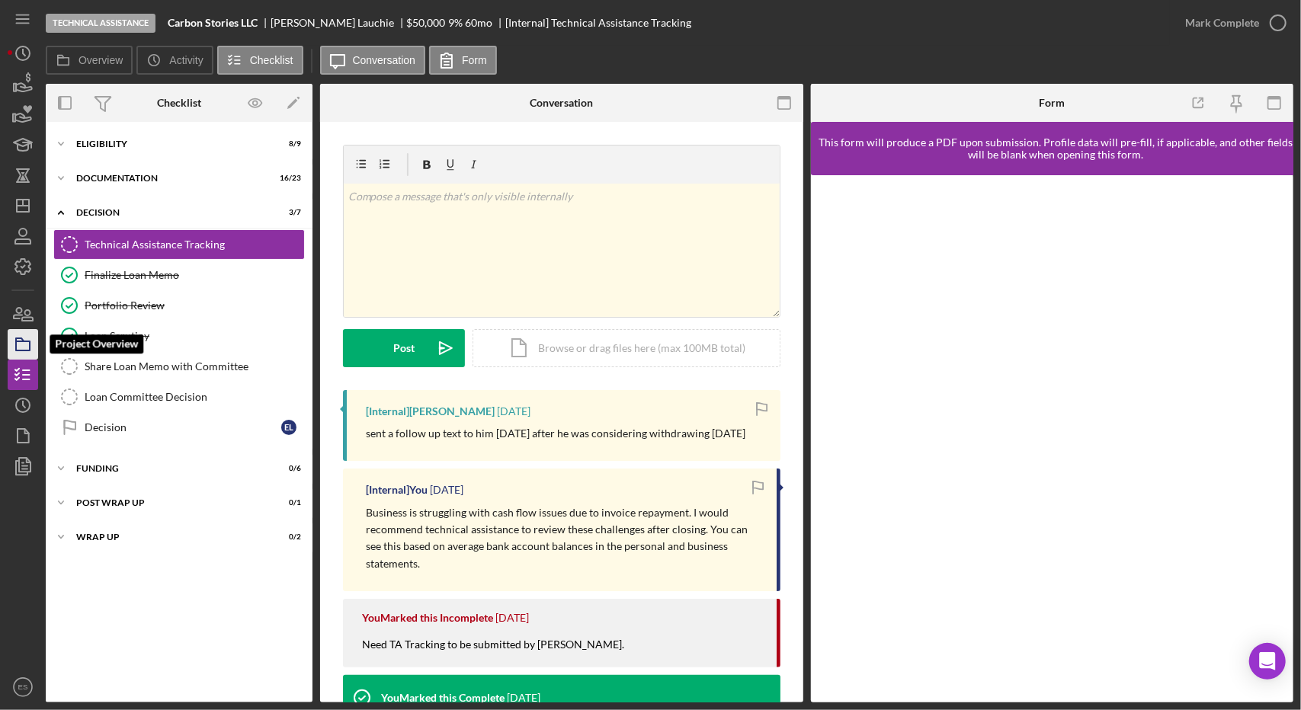
click at [24, 338] on icon "button" at bounding box center [23, 344] width 38 height 38
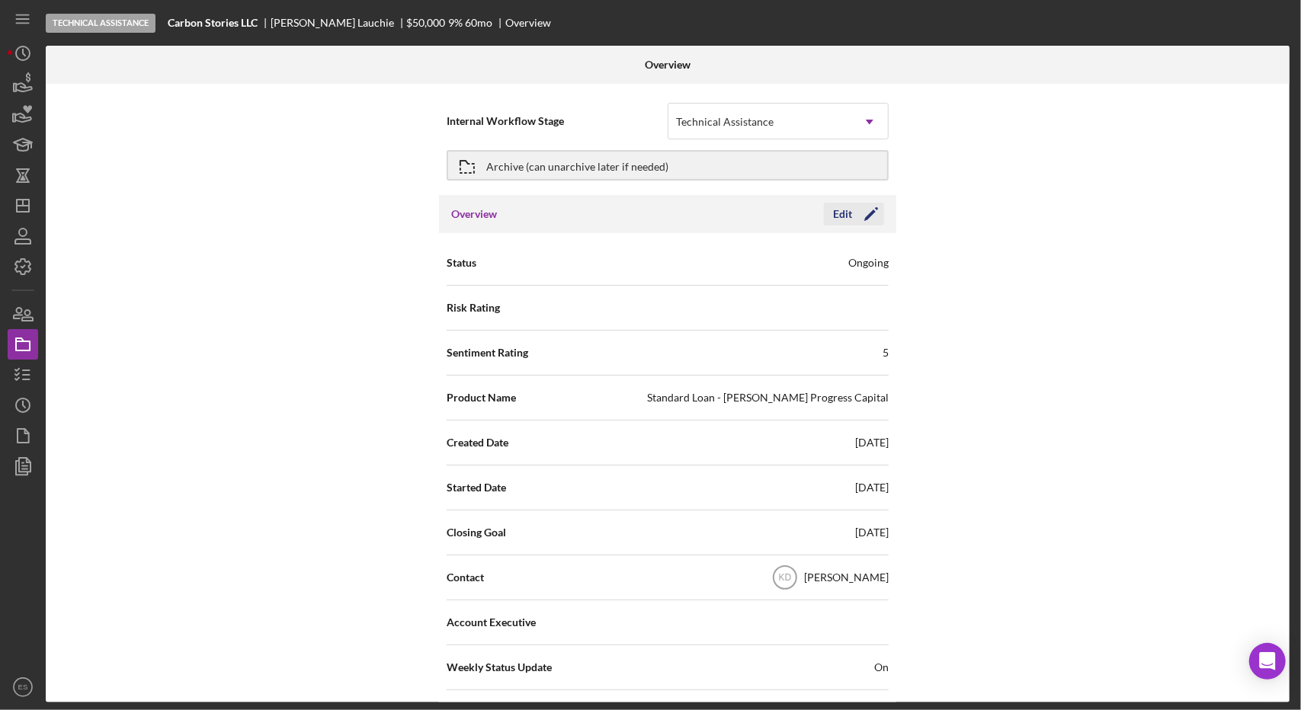
click at [864, 212] on icon "Icon/Edit" at bounding box center [871, 214] width 38 height 38
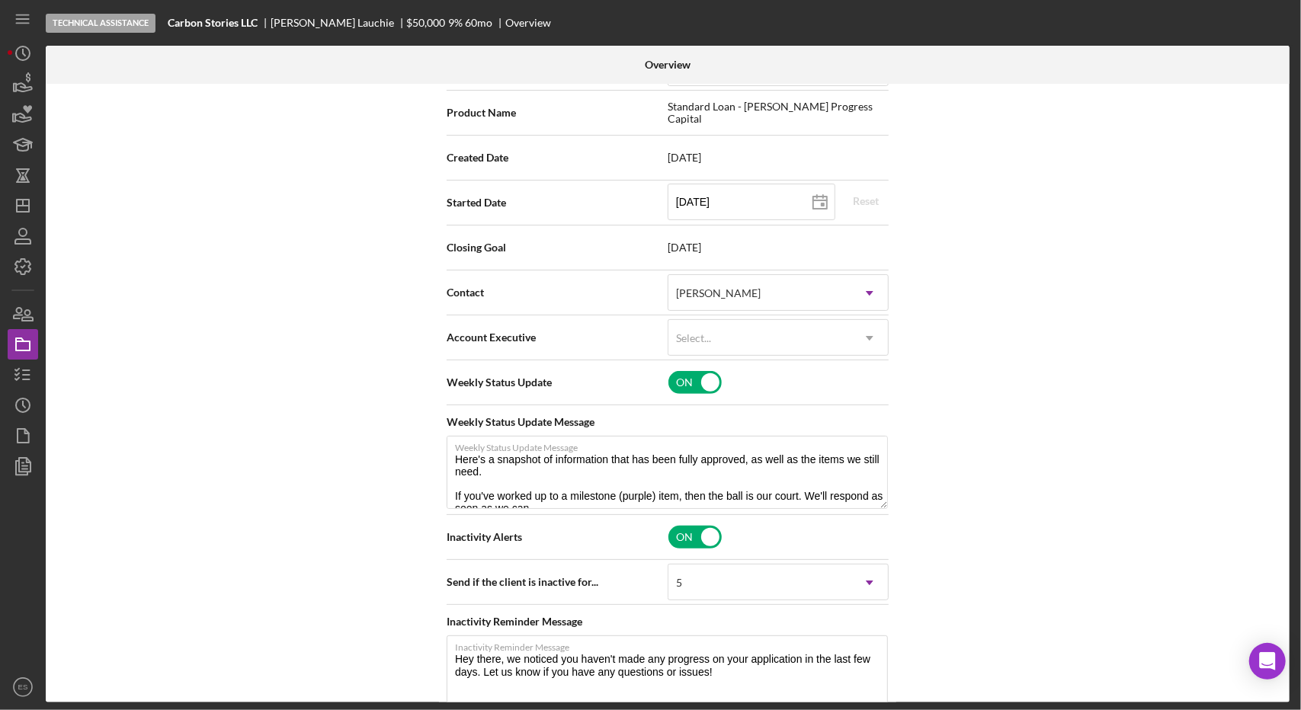
scroll to position [287, 0]
click at [697, 385] on input "checkbox" at bounding box center [694, 380] width 53 height 23
checkbox input "false"
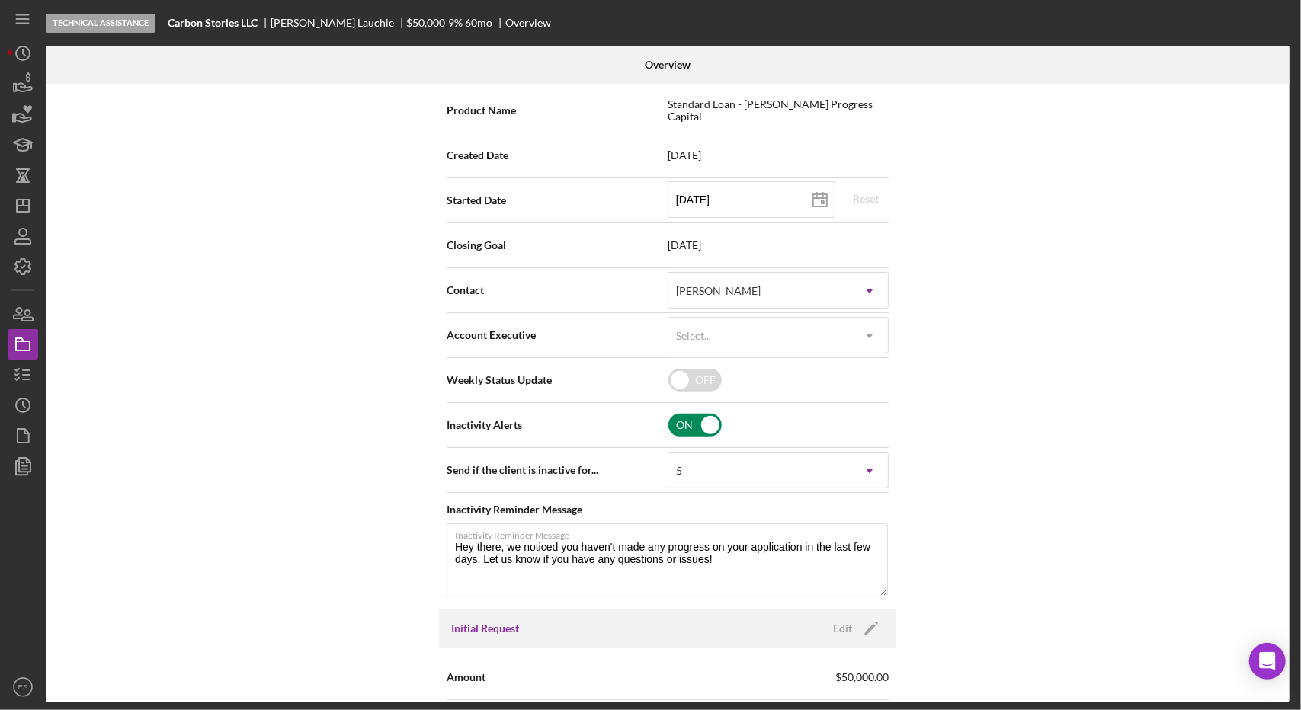
click at [703, 428] on input "checkbox" at bounding box center [694, 425] width 53 height 23
checkbox input "false"
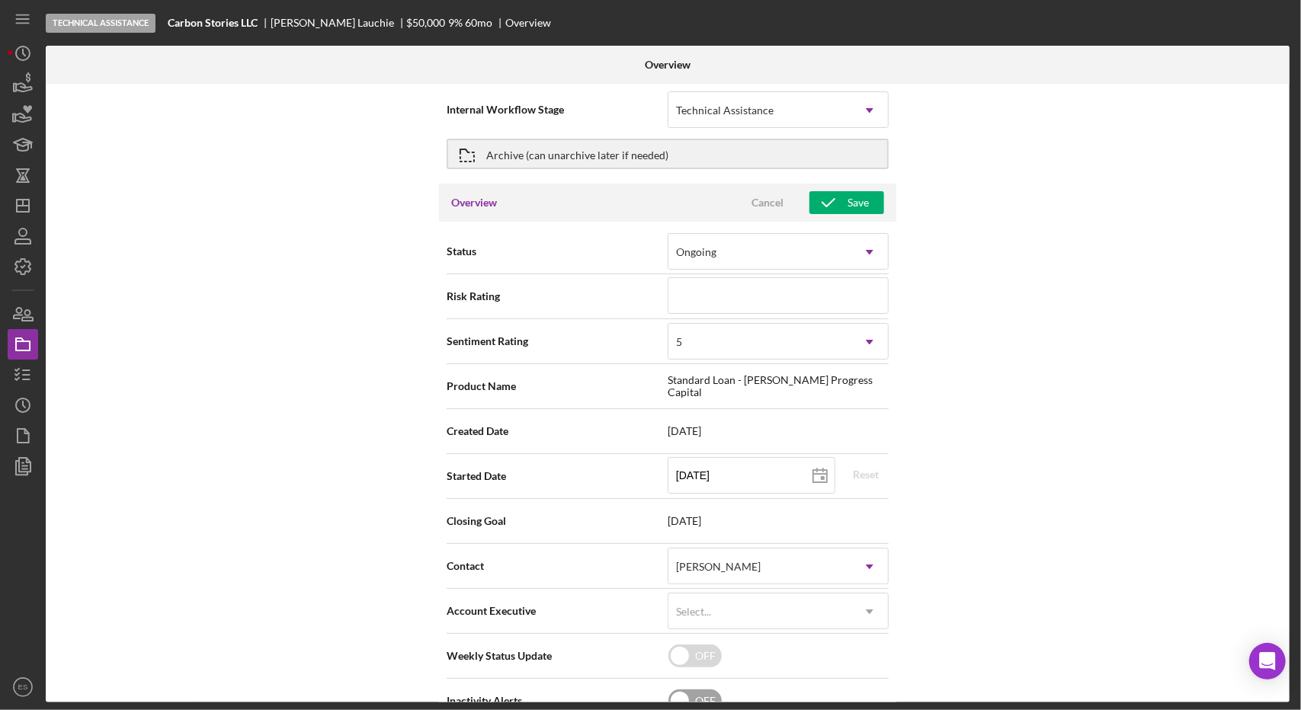
scroll to position [0, 0]
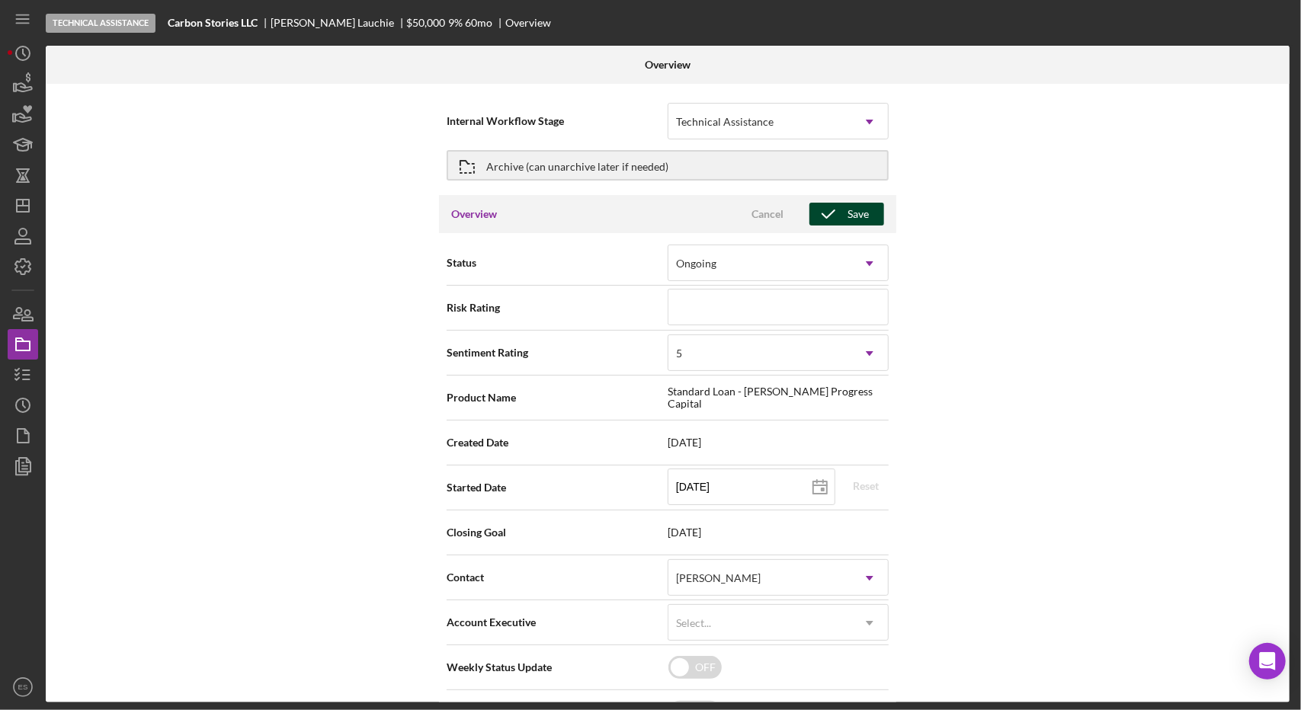
click at [833, 217] on icon "button" at bounding box center [828, 214] width 38 height 38
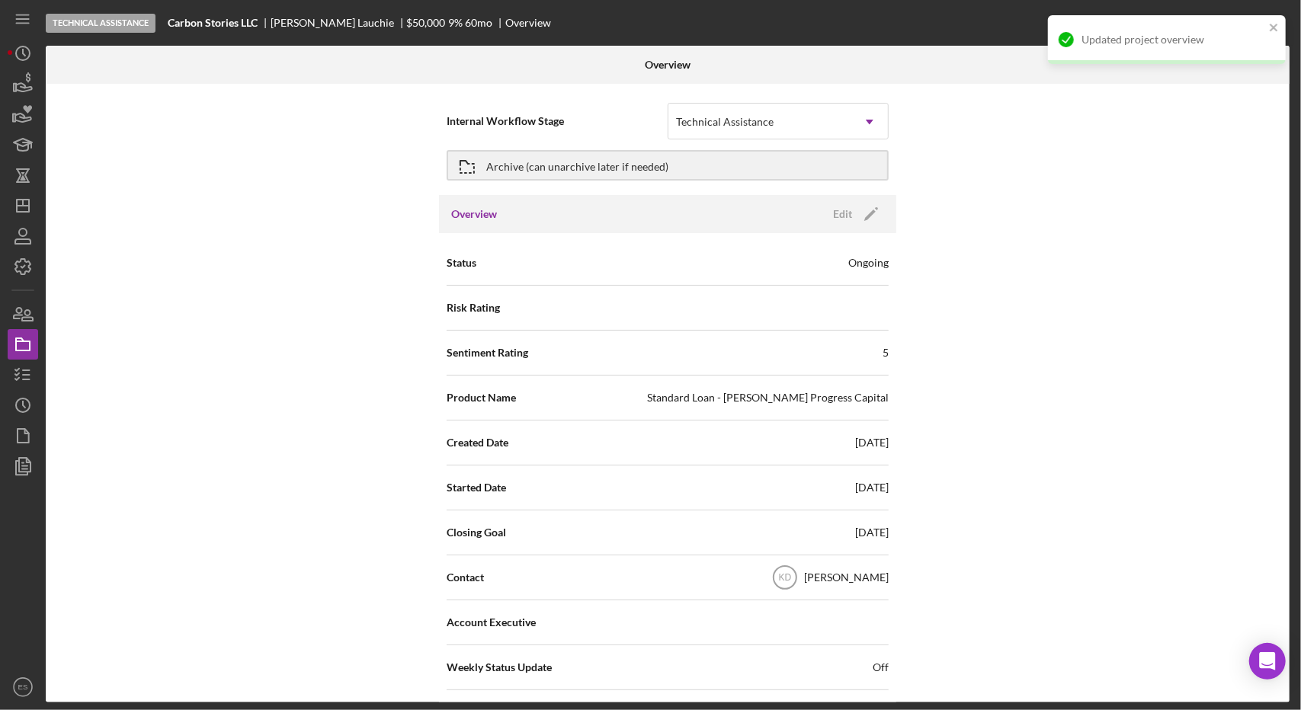
click at [858, 200] on div "Overview Edit Icon/Edit" at bounding box center [667, 214] width 457 height 38
click at [856, 210] on icon "Icon/Edit" at bounding box center [871, 214] width 38 height 38
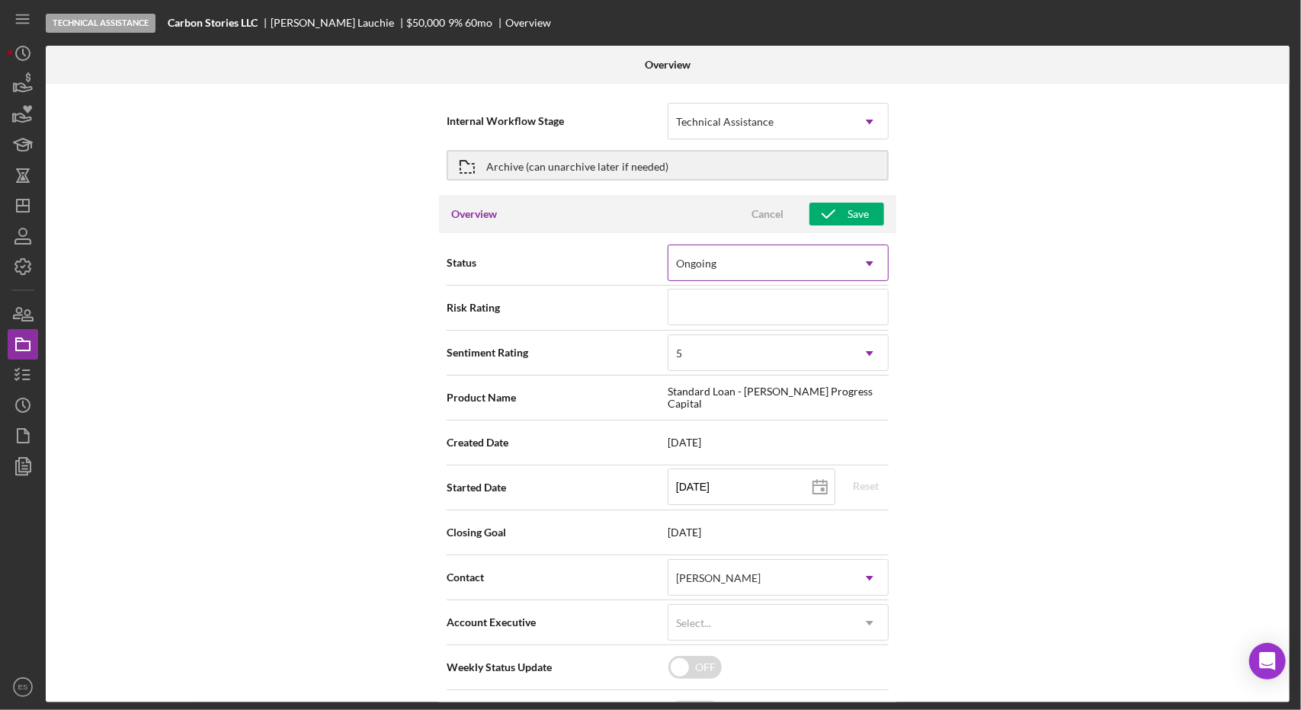
click at [806, 266] on div "Ongoing" at bounding box center [759, 263] width 183 height 35
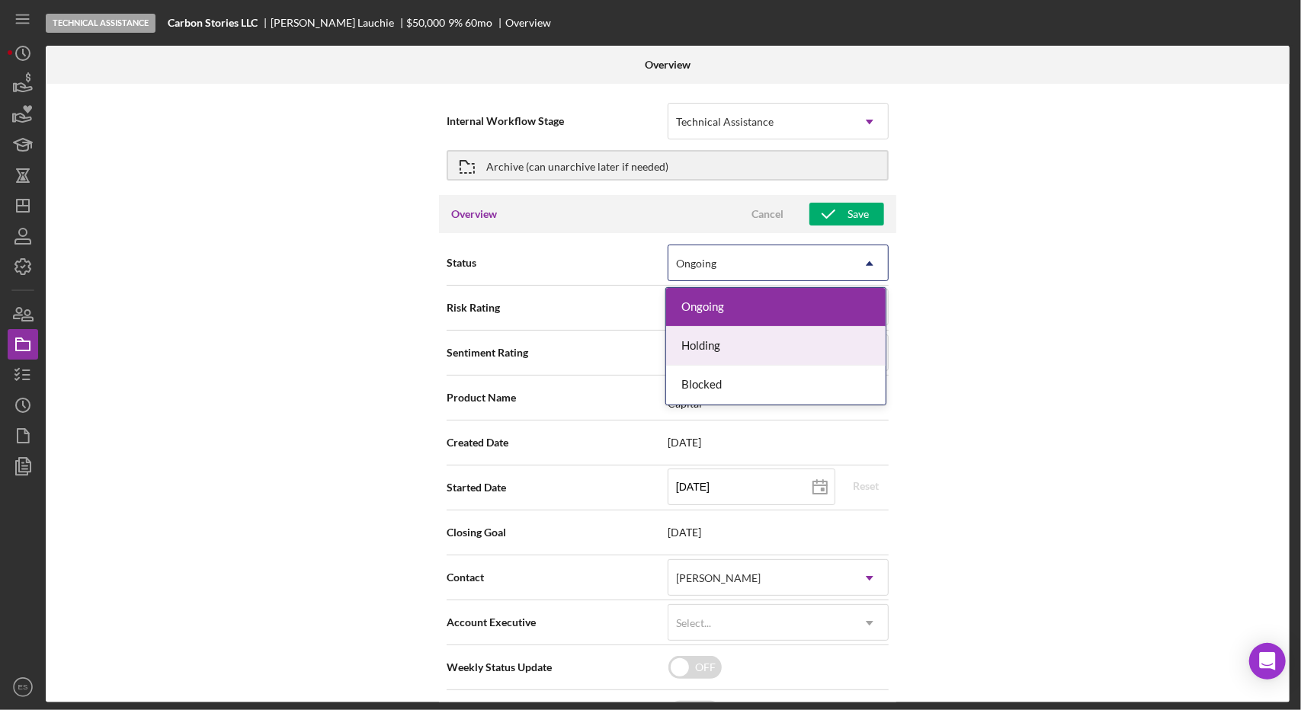
click at [1009, 356] on div "Internal Workflow Stage Technical Assistance Icon/Dropdown Arrow Archive (can u…" at bounding box center [668, 393] width 1244 height 619
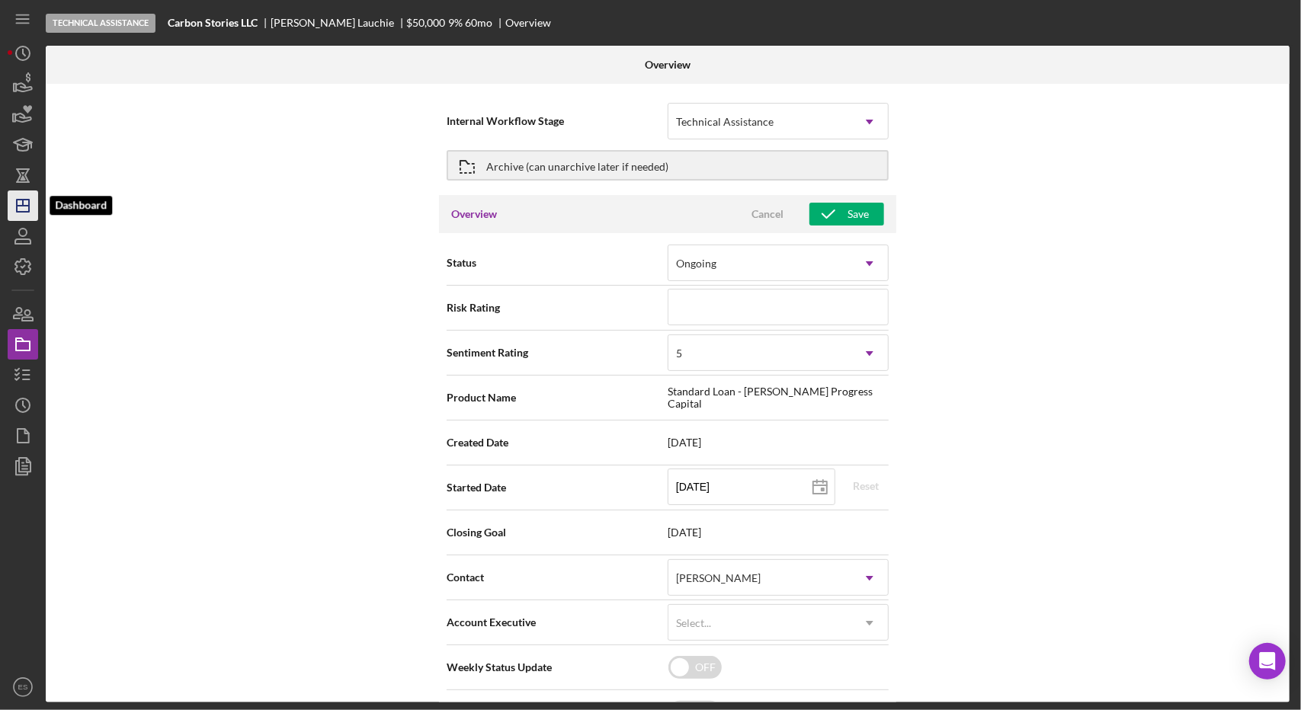
click at [27, 199] on icon "Icon/Dashboard" at bounding box center [23, 206] width 38 height 38
